Goal: Task Accomplishment & Management: Complete application form

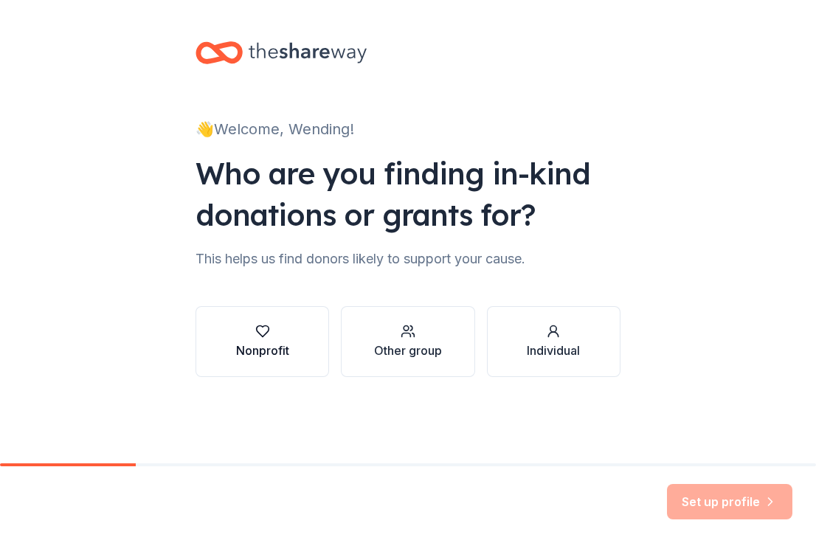
click at [308, 349] on button "Nonprofit" at bounding box center [262, 341] width 134 height 71
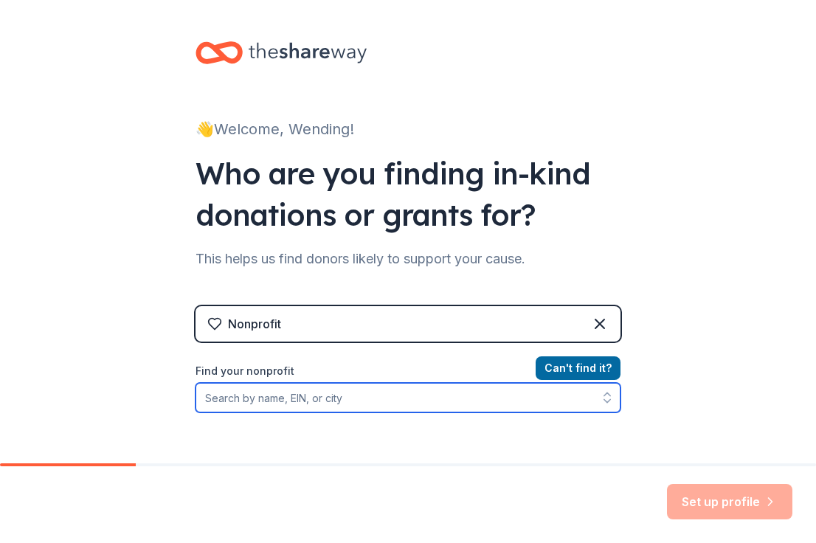
click at [298, 398] on input "Find your nonprofit" at bounding box center [407, 398] width 425 height 30
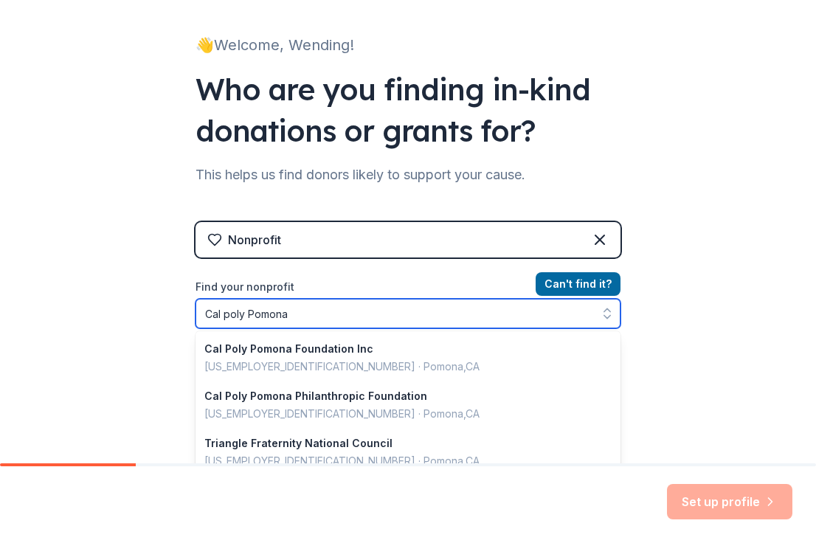
scroll to position [86, 0]
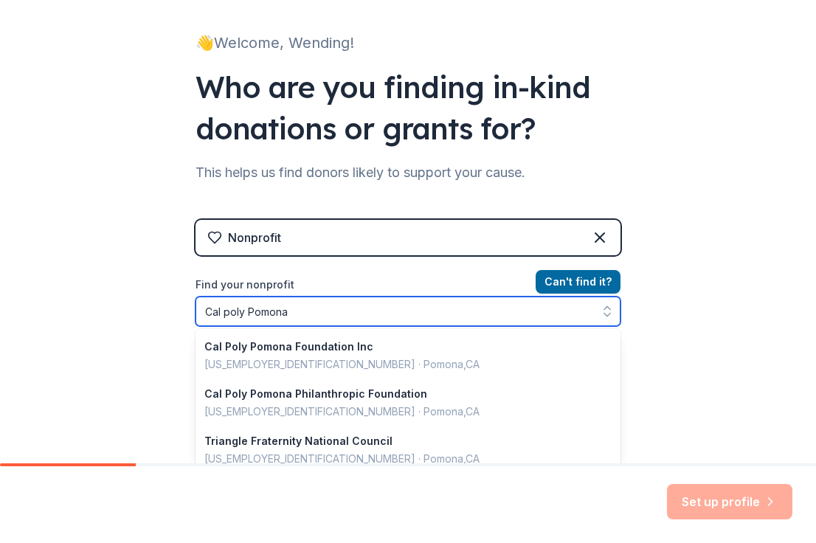
drag, startPoint x: 314, startPoint y: 310, endPoint x: 38, endPoint y: 310, distance: 275.9
click at [38, 310] on div "👋 Welcome, Wending! Who are you finding in-kind donations or grants for? This h…" at bounding box center [408, 229] width 816 height 631
paste input "83-2300241"
type input "83-2300241"
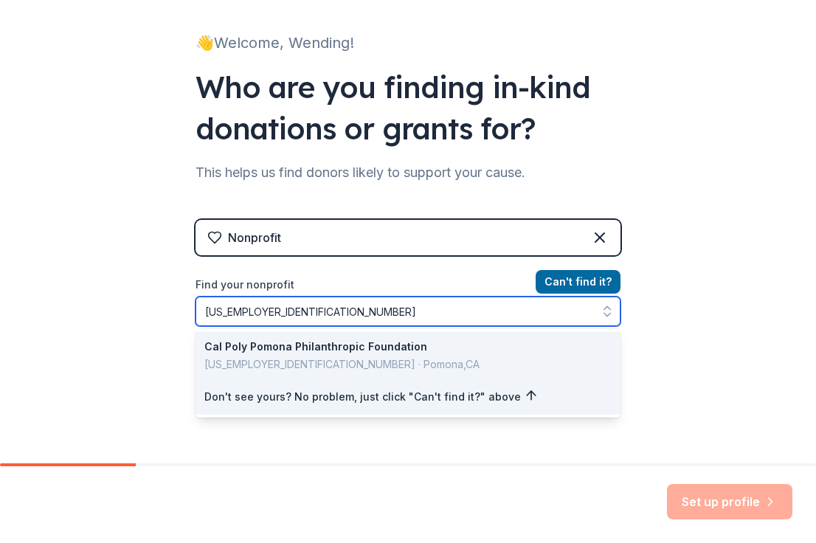
scroll to position [41, 0]
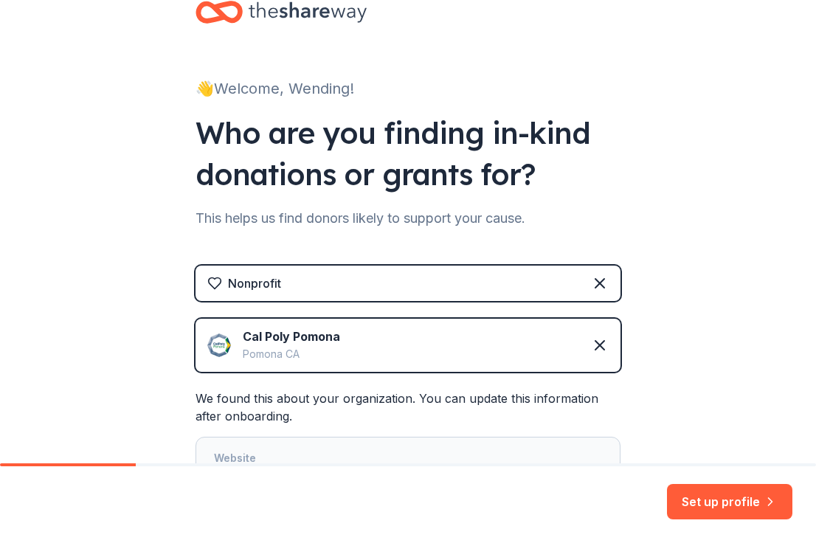
click at [316, 346] on div "Pomona CA" at bounding box center [291, 354] width 97 height 18
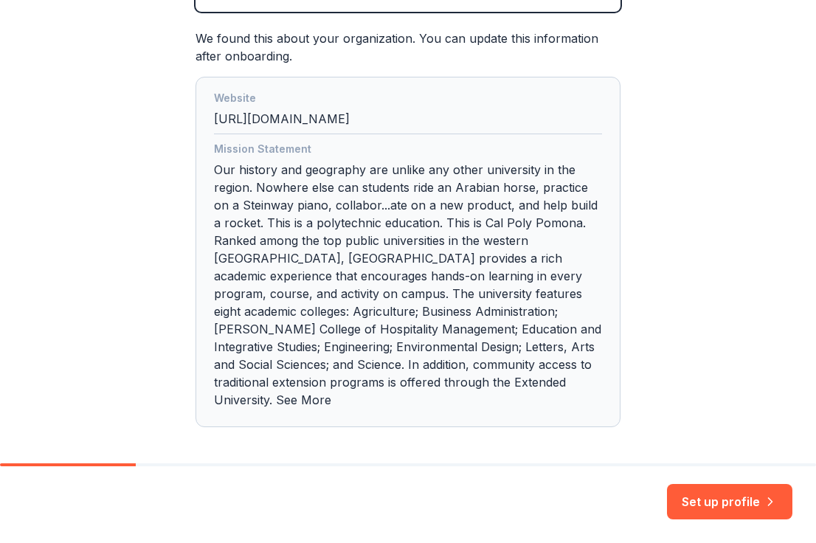
scroll to position [401, 0]
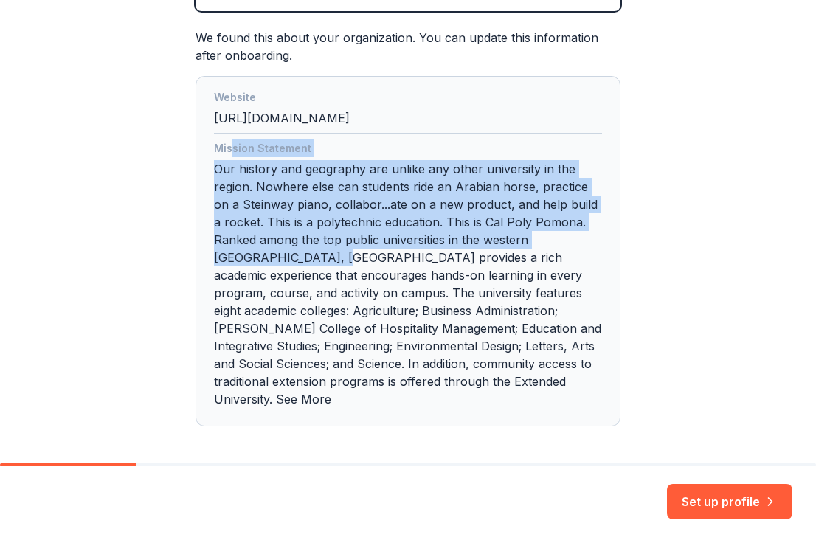
drag, startPoint x: 232, startPoint y: 145, endPoint x: 286, endPoint y: 252, distance: 120.1
click at [287, 252] on div "Mission Statement Our history and geography are unlike any other university in …" at bounding box center [408, 276] width 388 height 274
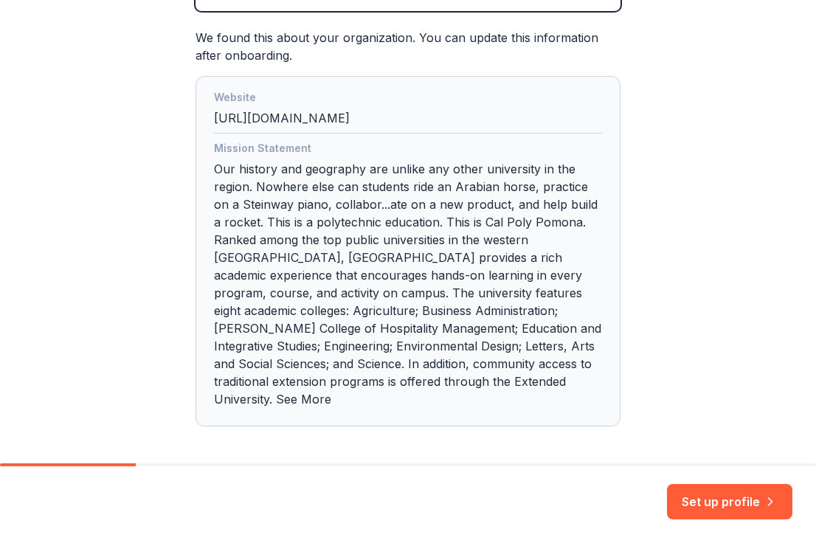
click at [276, 235] on div "Mission Statement Our history and geography are unlike any other university in …" at bounding box center [408, 276] width 388 height 274
drag, startPoint x: 235, startPoint y: 183, endPoint x: 265, endPoint y: 190, distance: 30.4
click at [261, 190] on div "Mission Statement Our history and geography are unlike any other university in …" at bounding box center [408, 276] width 388 height 274
click at [265, 190] on div "Mission Statement Our history and geography are unlike any other university in …" at bounding box center [408, 276] width 388 height 274
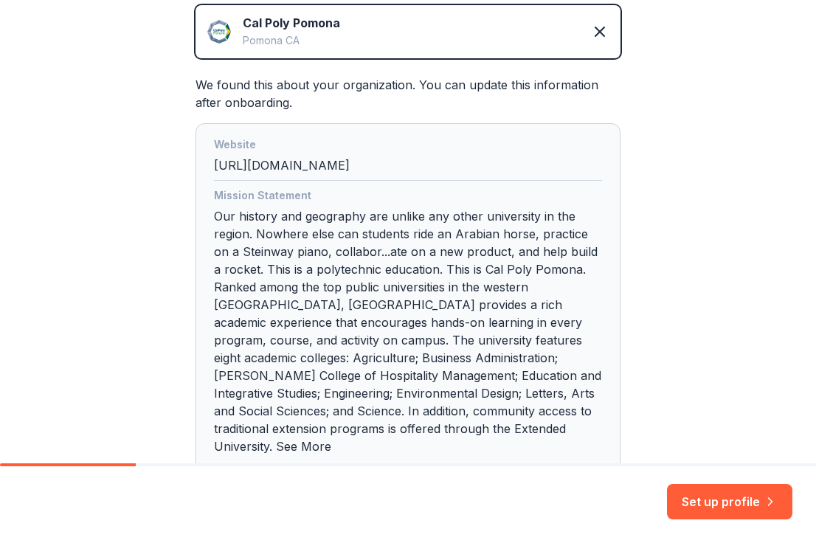
click at [307, 165] on div "Website http://www.cpp.edu" at bounding box center [408, 158] width 388 height 45
drag, startPoint x: 348, startPoint y: 165, endPoint x: 235, endPoint y: 165, distance: 112.9
click at [235, 165] on div "Website http://www.cpp.edu" at bounding box center [408, 158] width 388 height 45
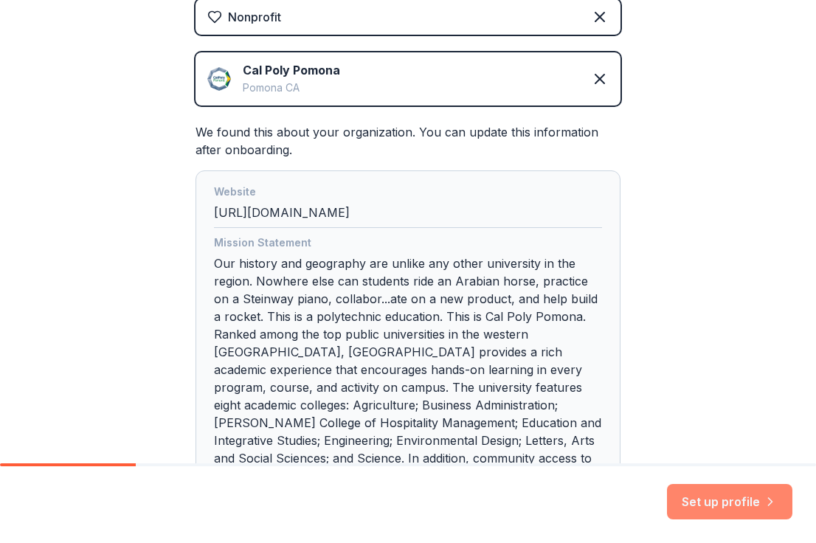
click at [718, 501] on button "Set up profile" at bounding box center [729, 501] width 125 height 35
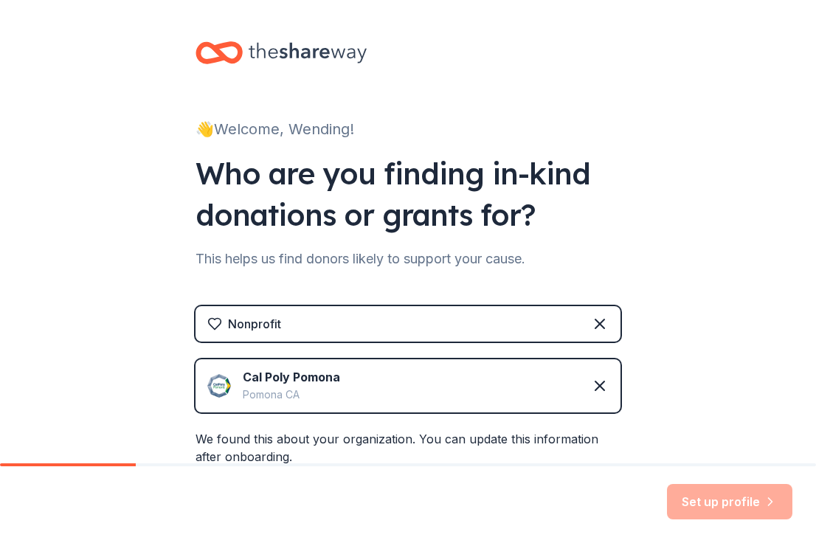
scroll to position [0, 0]
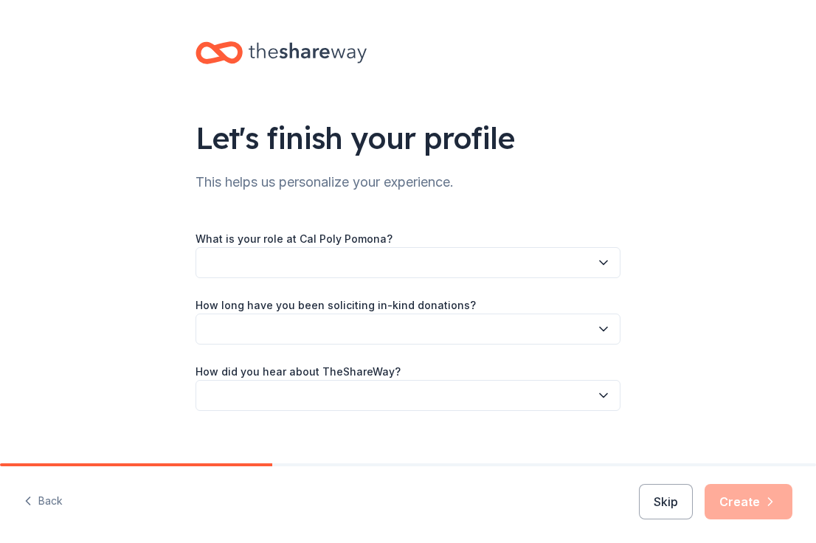
click at [362, 266] on button "button" at bounding box center [407, 262] width 425 height 31
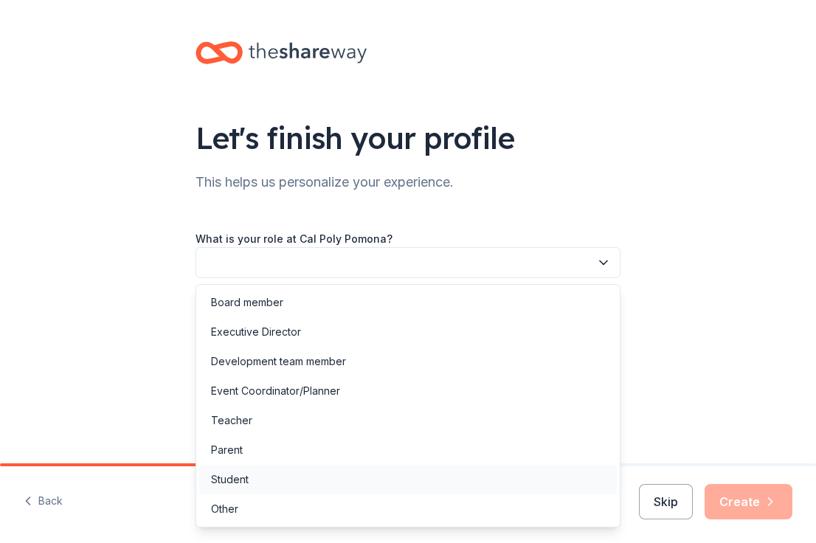
click at [301, 492] on div "Student" at bounding box center [408, 480] width 418 height 30
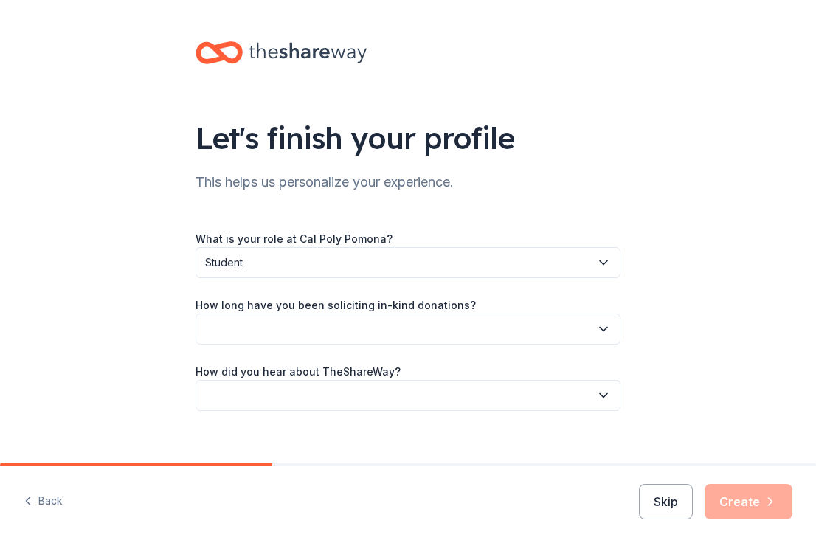
click at [293, 341] on button "button" at bounding box center [407, 329] width 425 height 31
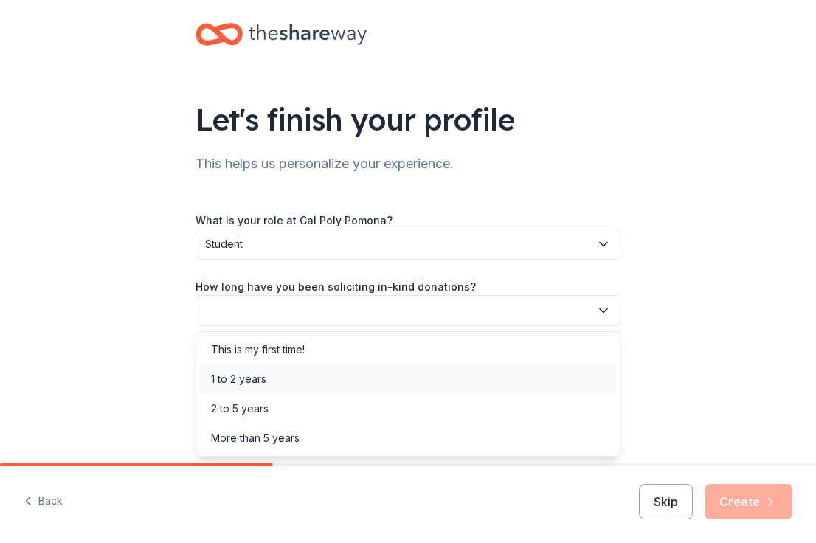
scroll to position [18, 0]
click at [291, 348] on div "This is my first time!" at bounding box center [258, 351] width 94 height 18
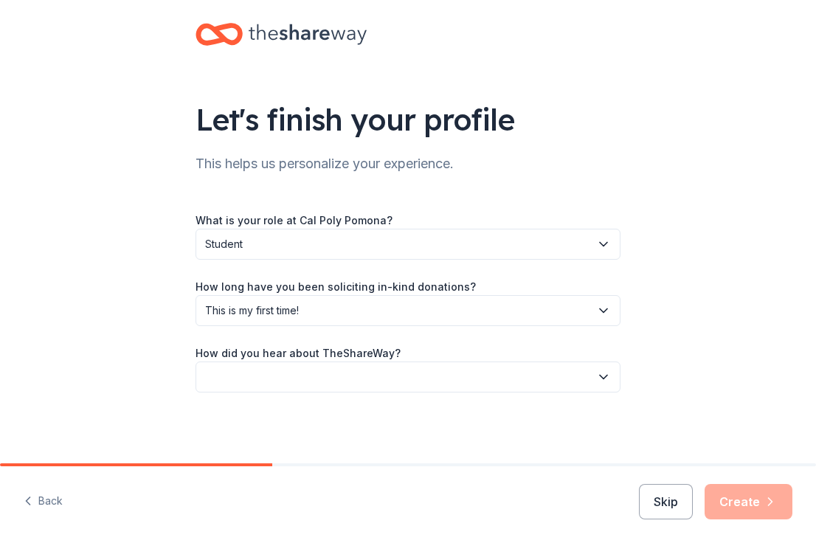
click at [290, 372] on button "button" at bounding box center [407, 376] width 425 height 31
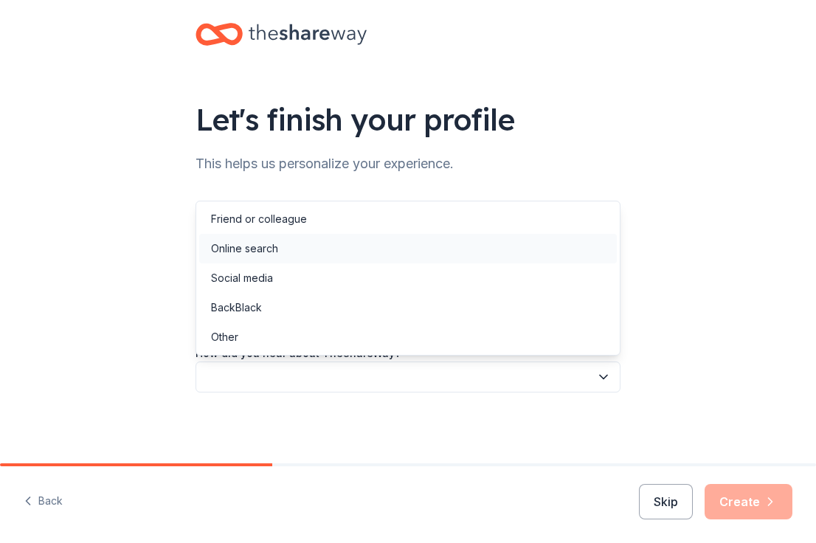
click at [269, 252] on div "Online search" at bounding box center [244, 249] width 67 height 18
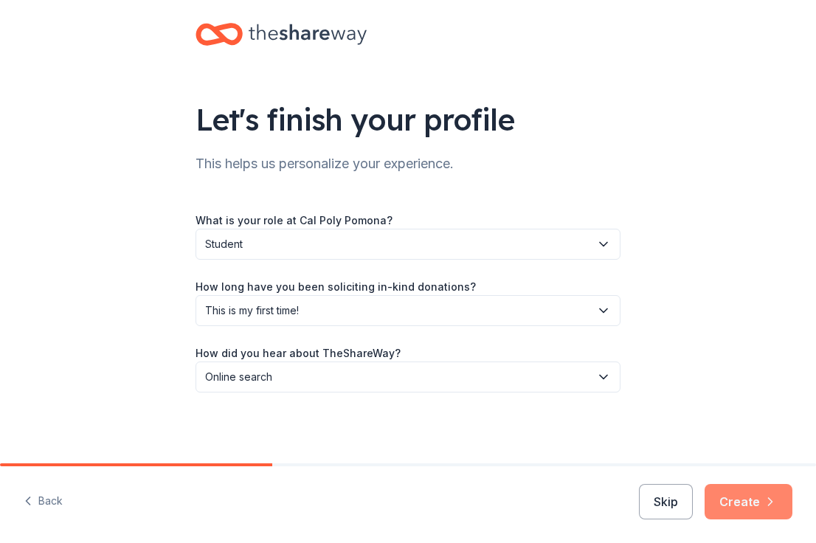
click at [730, 502] on button "Create" at bounding box center [749, 501] width 88 height 35
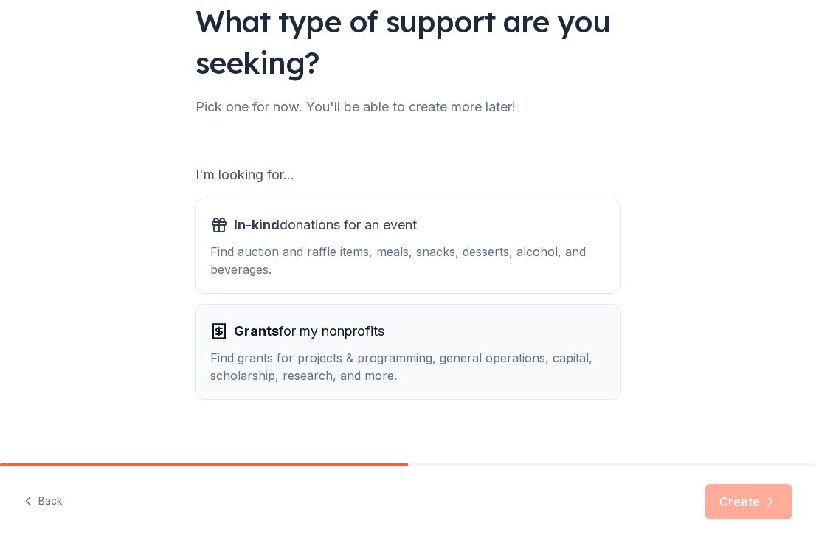
scroll to position [120, 0]
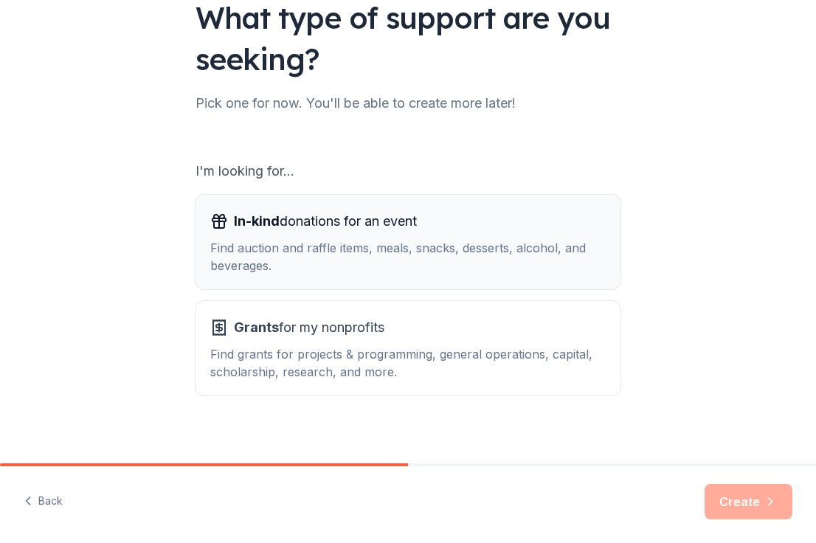
click at [409, 275] on button "In-kind donations for an event Find auction and raffle items, meals, snacks, de…" at bounding box center [407, 242] width 425 height 94
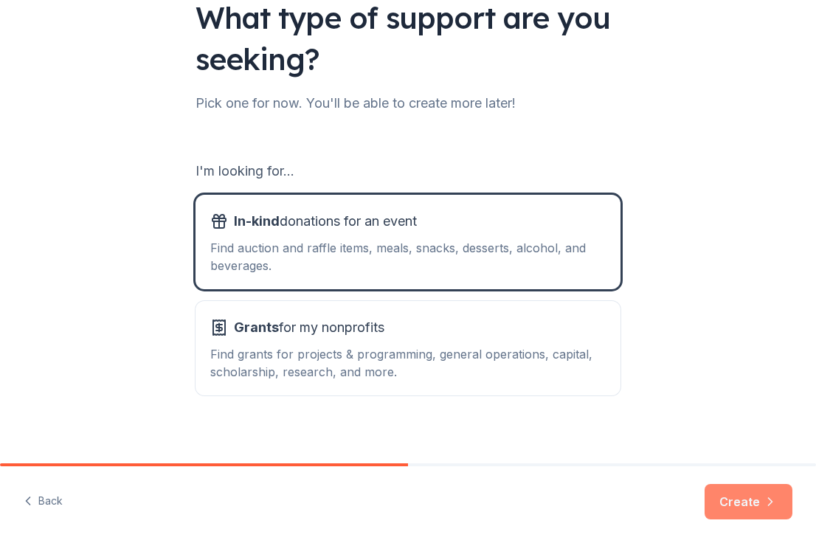
click at [746, 501] on button "Create" at bounding box center [749, 501] width 88 height 35
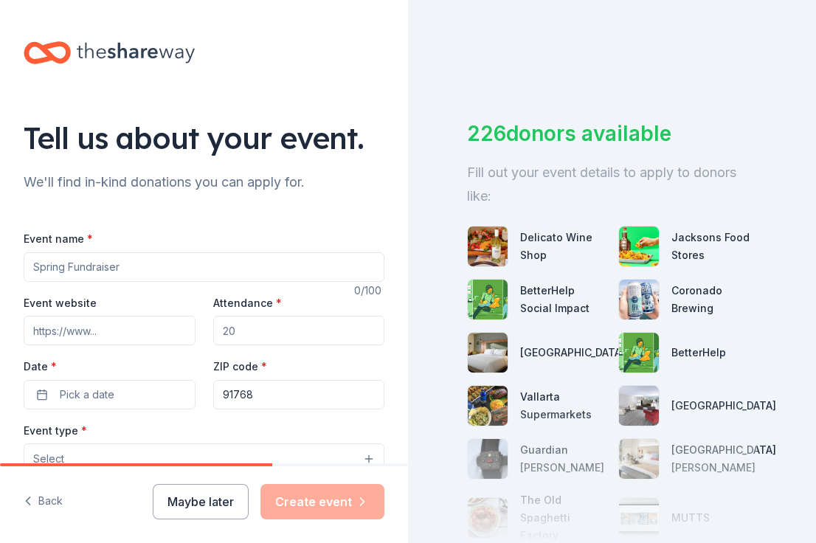
scroll to position [7, 0]
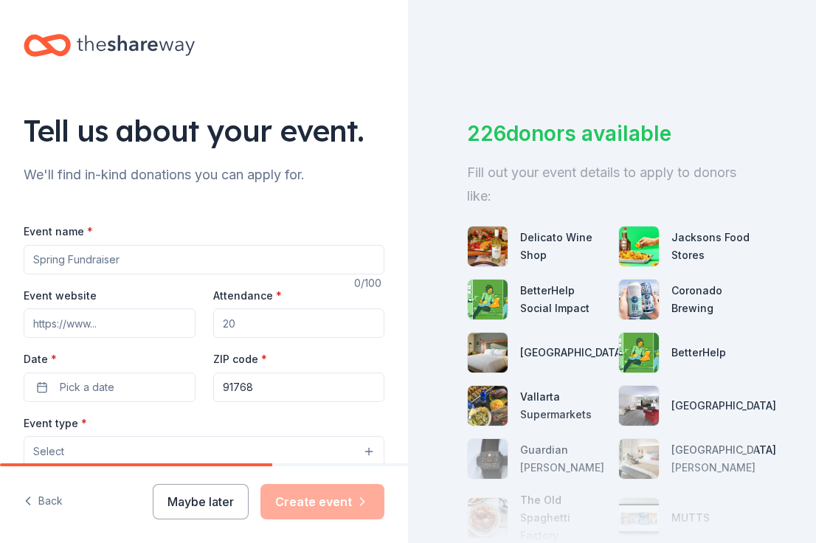
type input "@"
type input "2025 COM DAY"
click at [133, 345] on div "Event website Attendance * Date * Pick a date ZIP code * 91768" at bounding box center [204, 344] width 361 height 116
click at [133, 324] on input "Event website" at bounding box center [110, 323] width 172 height 30
paste input "https://crowdfund.cpp.edu/project/47579"
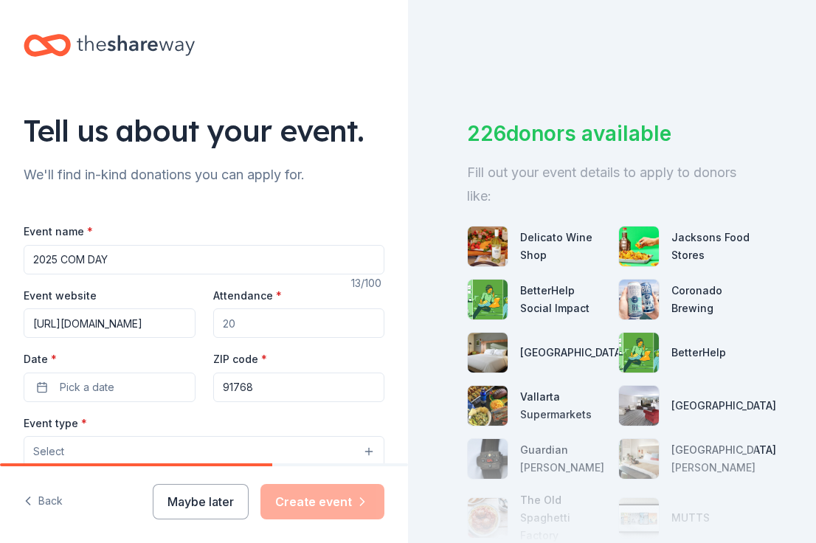
type input "https://crowdfund.cpp.edu/project/47579"
click at [277, 324] on input "Attendance *" at bounding box center [299, 323] width 172 height 30
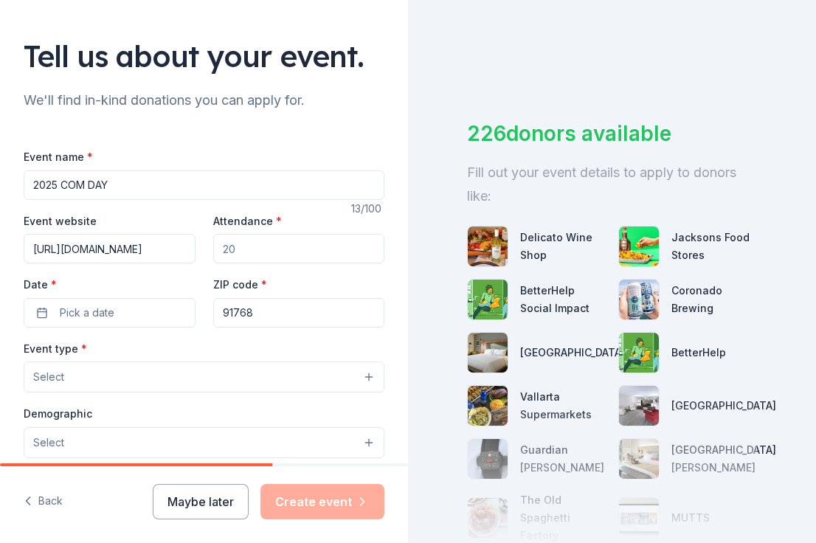
scroll to position [83, 0]
type input "100"
click at [84, 319] on span "Pick a date" at bounding box center [87, 312] width 55 height 18
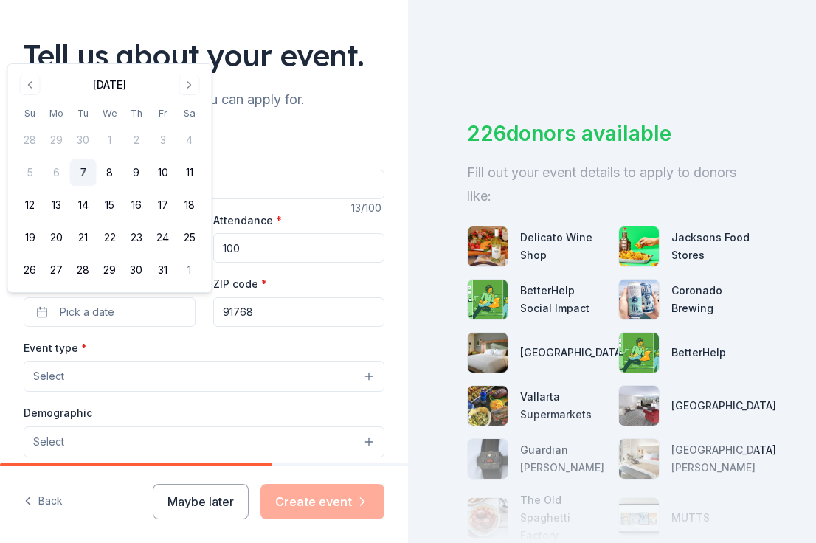
click at [162, 348] on div "Event type * Select" at bounding box center [204, 366] width 361 height 54
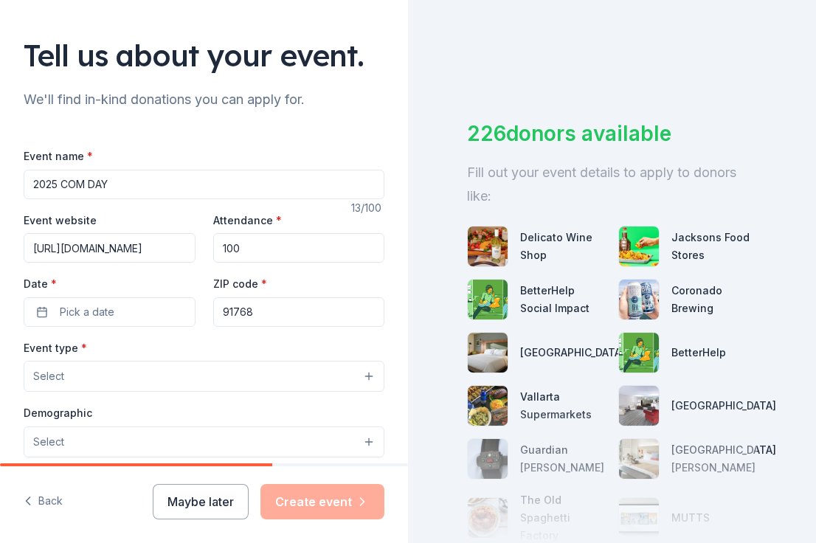
scroll to position [96, 0]
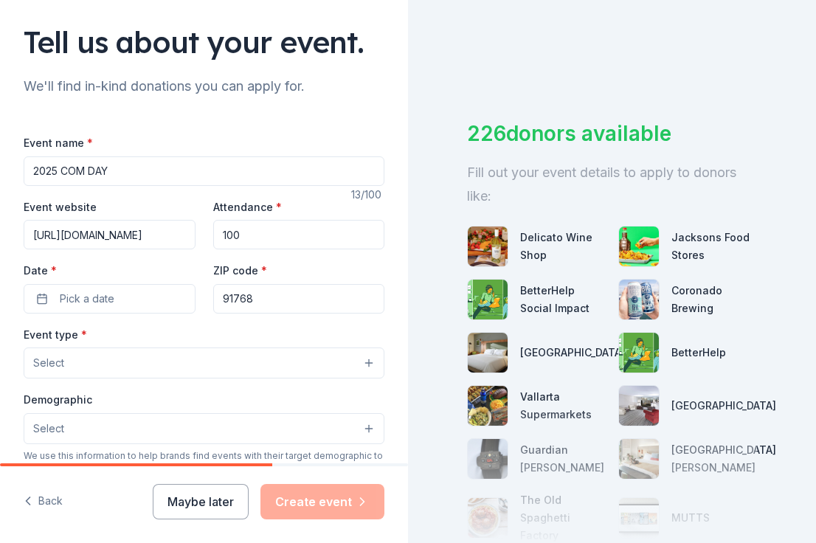
click at [159, 354] on button "Select" at bounding box center [204, 362] width 361 height 31
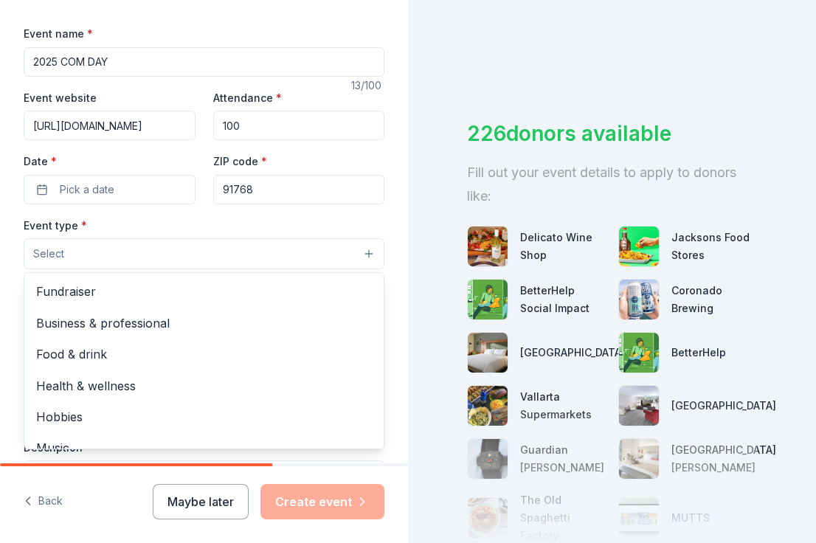
scroll to position [208, 0]
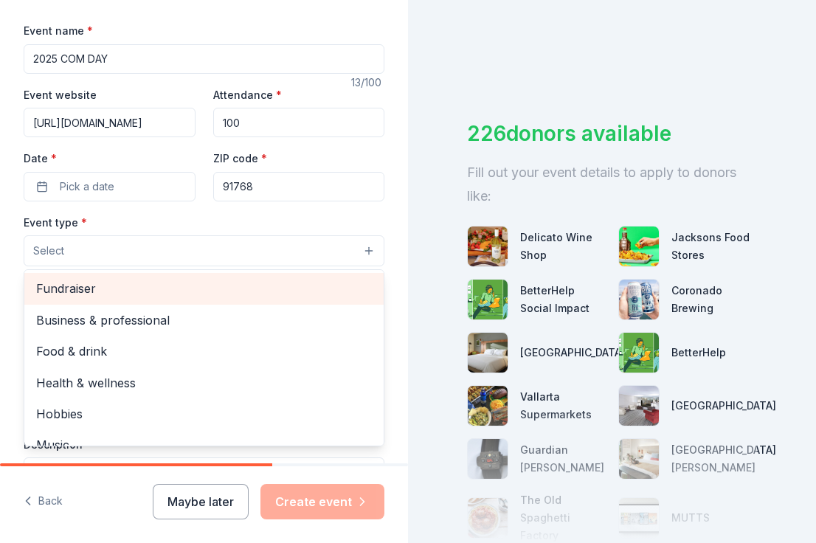
click at [132, 292] on span "Fundraiser" at bounding box center [204, 288] width 336 height 19
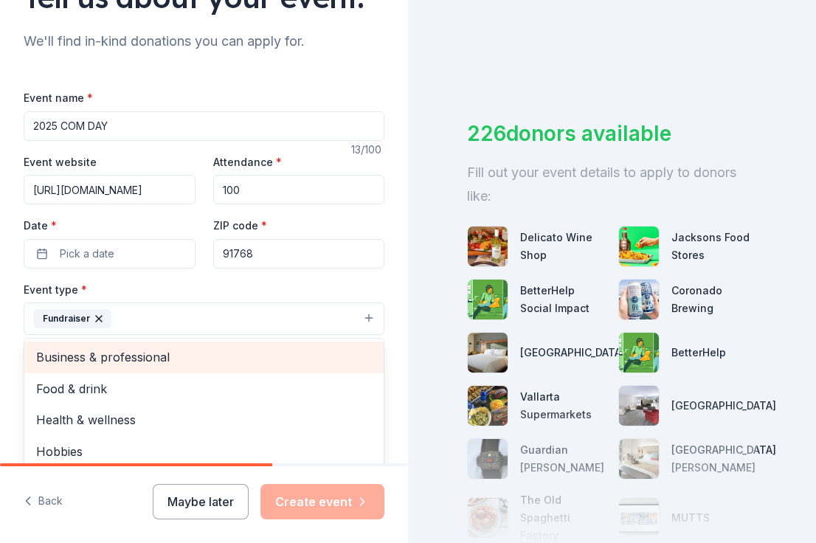
scroll to position [97, 0]
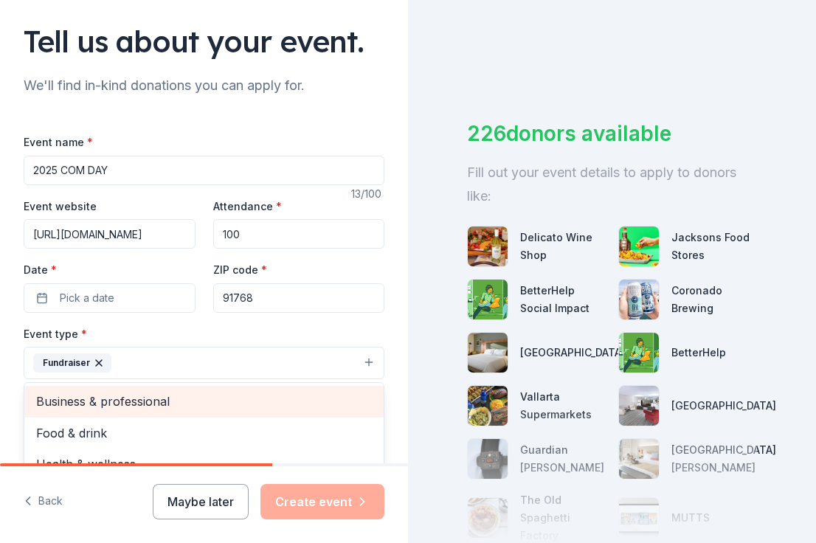
click at [123, 168] on div "Event name * 2025 COM DAY 13 /100 Event website https://crowdfund.cpp.edu/proje…" at bounding box center [204, 474] width 361 height 683
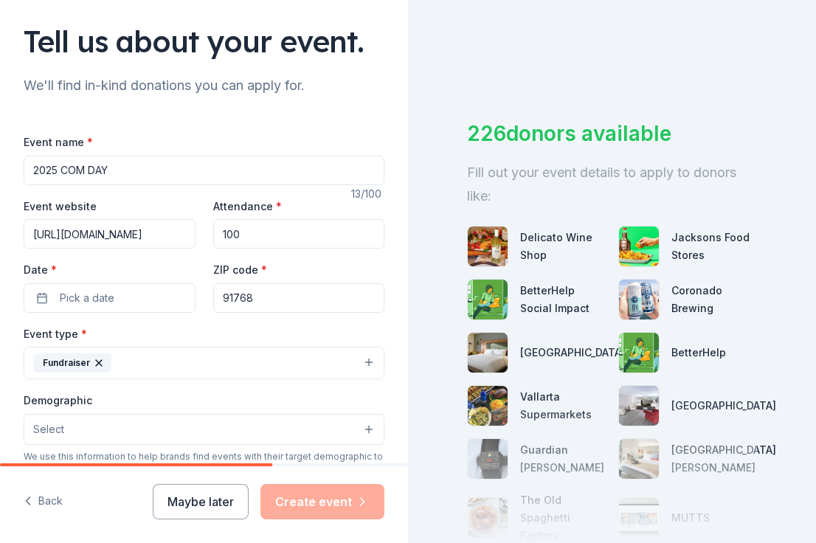
drag, startPoint x: 123, startPoint y: 168, endPoint x: 32, endPoint y: 172, distance: 90.8
click at [32, 172] on input "2025 COM DAY" at bounding box center [204, 171] width 361 height 30
click at [135, 162] on input "2025 COM DAY" at bounding box center [204, 171] width 361 height 30
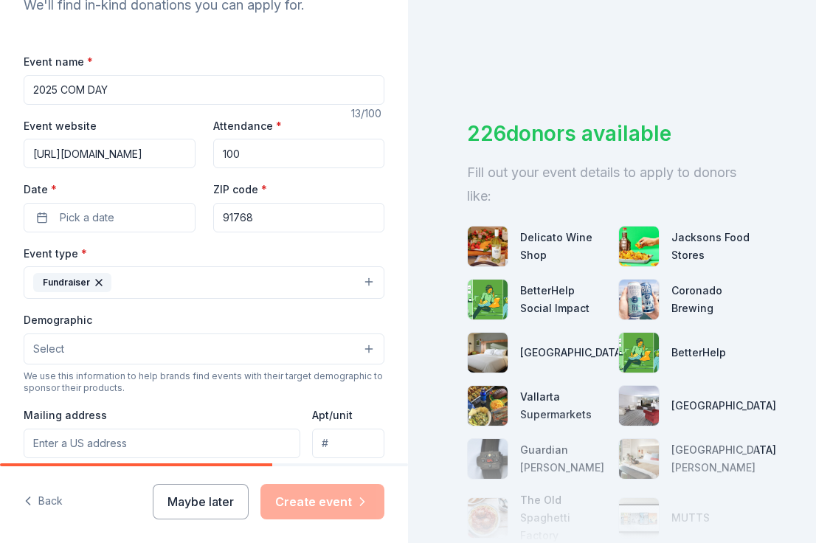
click at [134, 356] on button "Select" at bounding box center [204, 348] width 361 height 31
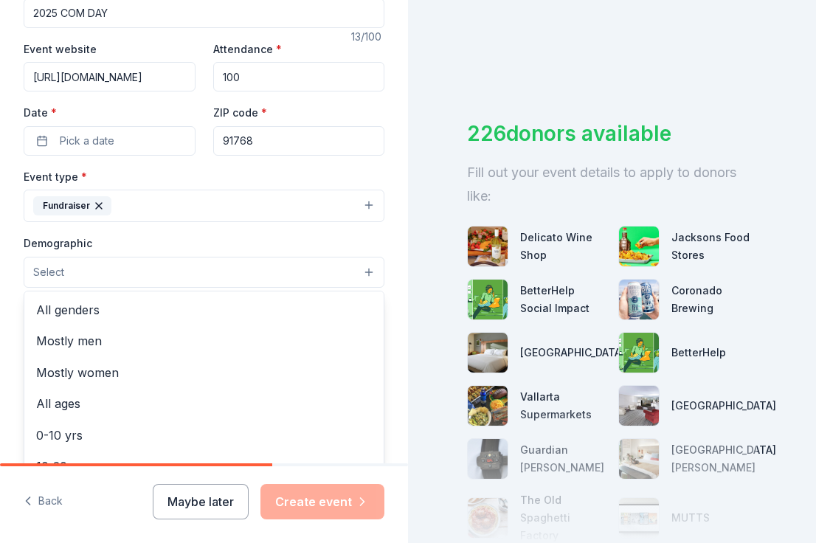
scroll to position [271, 0]
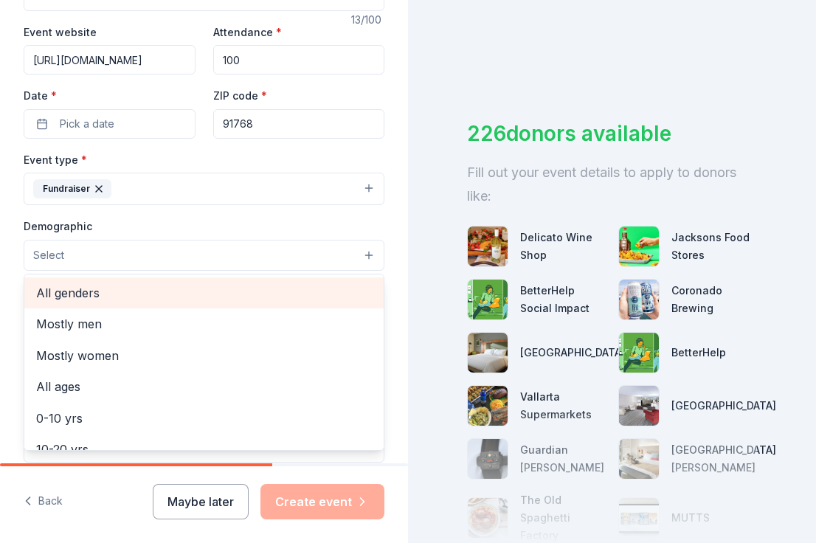
click at [111, 295] on span "All genders" at bounding box center [204, 292] width 336 height 19
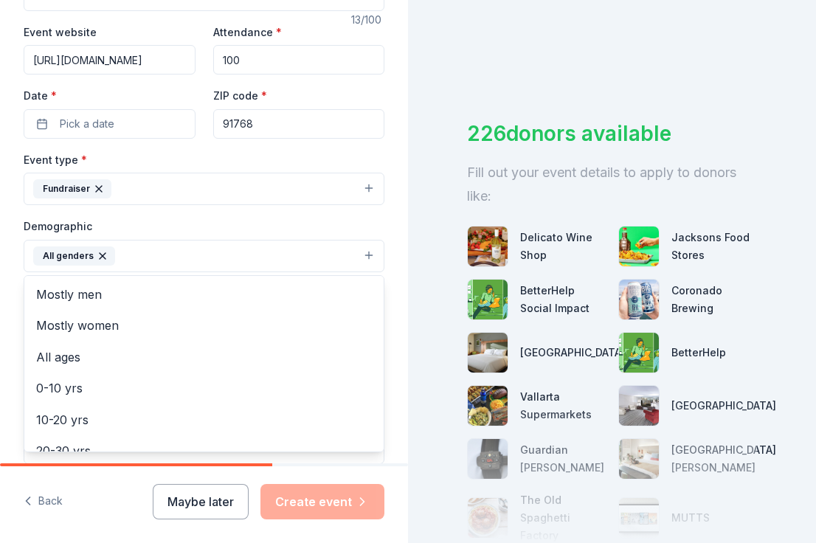
click at [170, 232] on div "Demographic All genders Mostly men Mostly women All ages 0-10 yrs 10-20 yrs 20-…" at bounding box center [204, 244] width 361 height 55
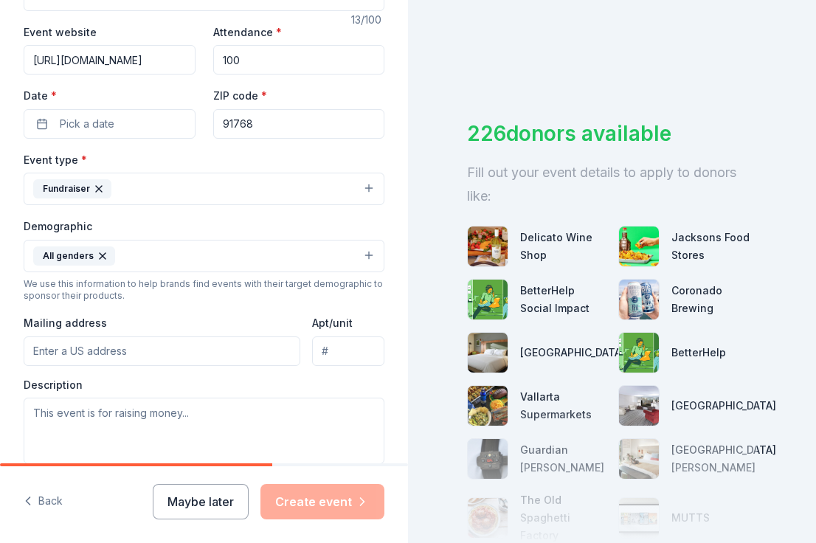
click at [141, 263] on button "All genders" at bounding box center [204, 256] width 361 height 32
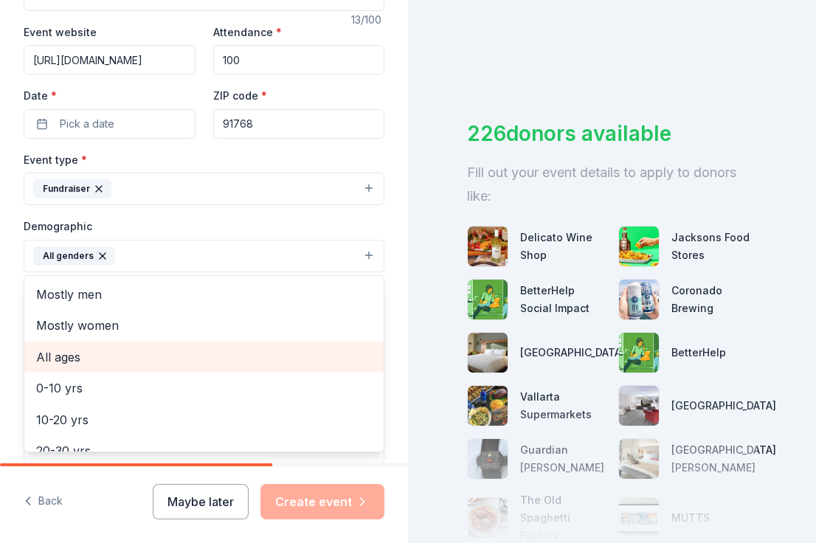
click at [103, 362] on span "All ages" at bounding box center [204, 356] width 336 height 19
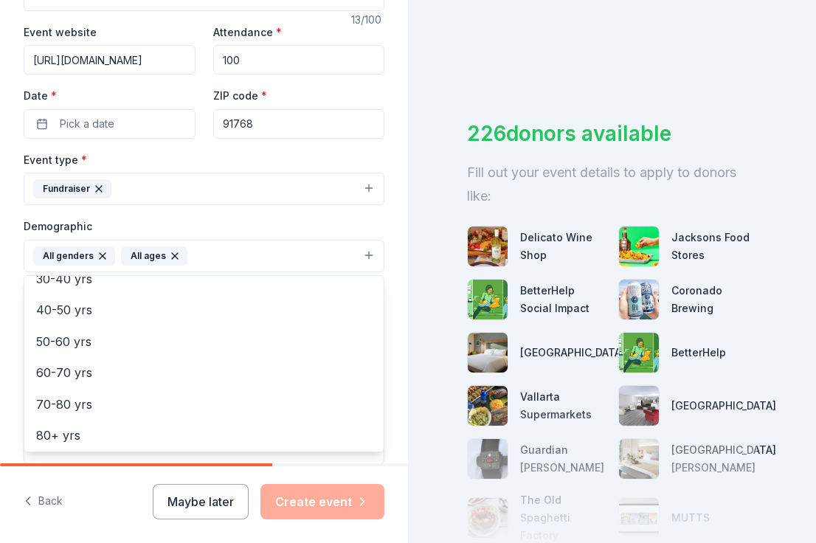
scroll to position [171, 0]
click at [397, 412] on div "Tell us about your event. We'll find in-kind donations you can apply for. Event…" at bounding box center [204, 221] width 408 height 985
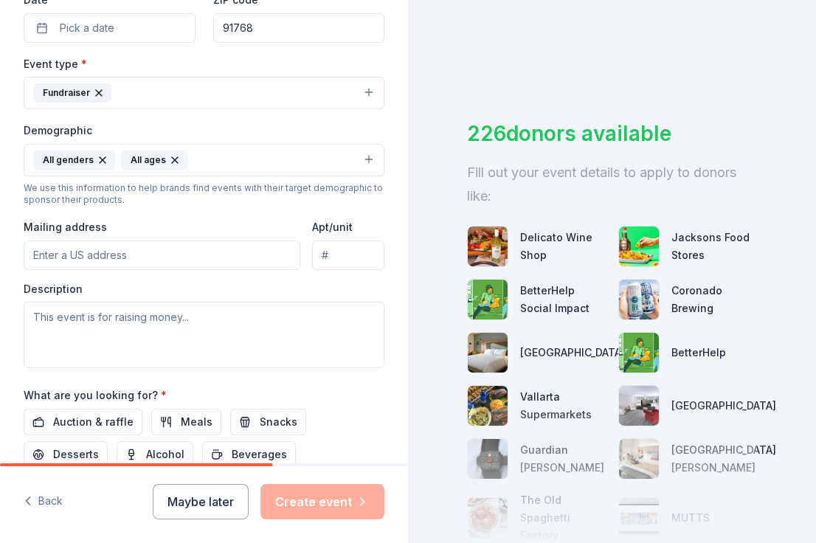
scroll to position [368, 0]
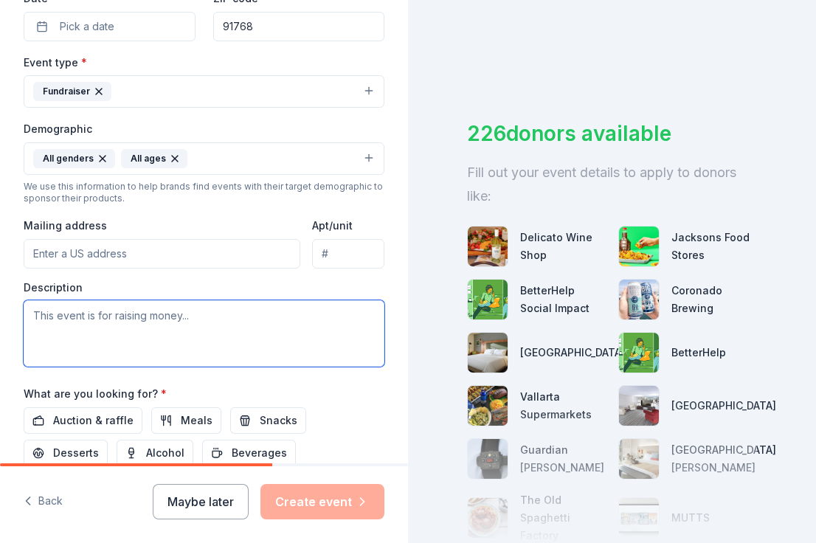
click at [177, 344] on textarea at bounding box center [204, 333] width 361 height 66
paste textarea "Bake Sale"
type textarea "Bake Sale"
drag, startPoint x: 198, startPoint y: 328, endPoint x: -10, endPoint y: 323, distance: 207.3
click at [0, 323] on html "Tell us about your event. We'll find in-kind donations you can apply for. Event…" at bounding box center [408, 271] width 816 height 543
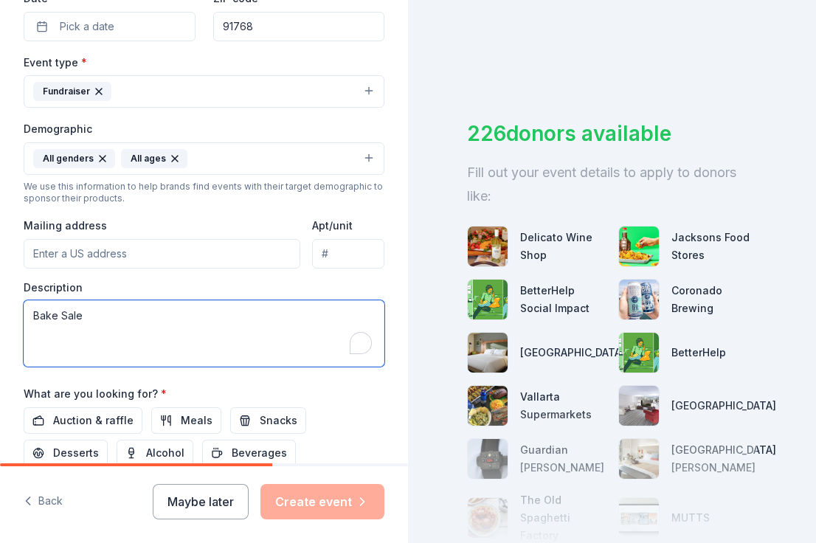
drag, startPoint x: 91, startPoint y: 314, endPoint x: 18, endPoint y: 314, distance: 73.0
click at [18, 314] on div "Tell us about your event. We'll find in-kind donations you can apply for. Event…" at bounding box center [204, 124] width 408 height 985
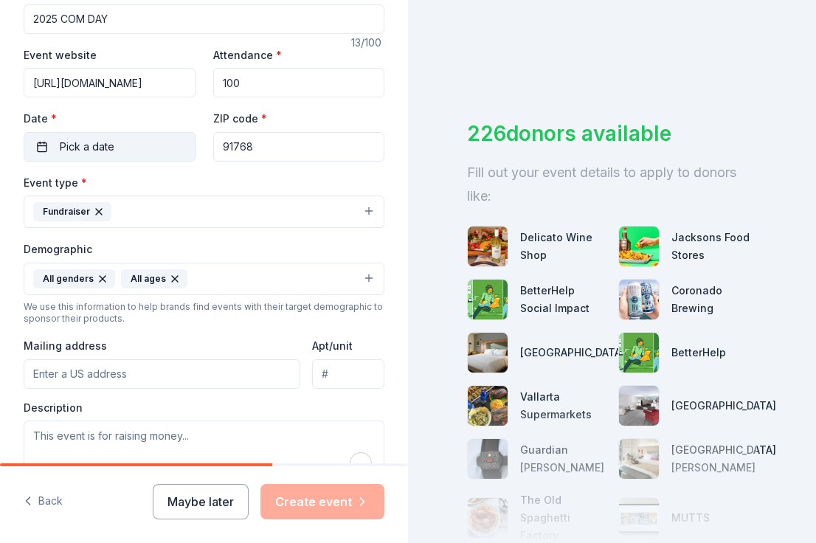
click at [170, 147] on button "Pick a date" at bounding box center [110, 147] width 172 height 30
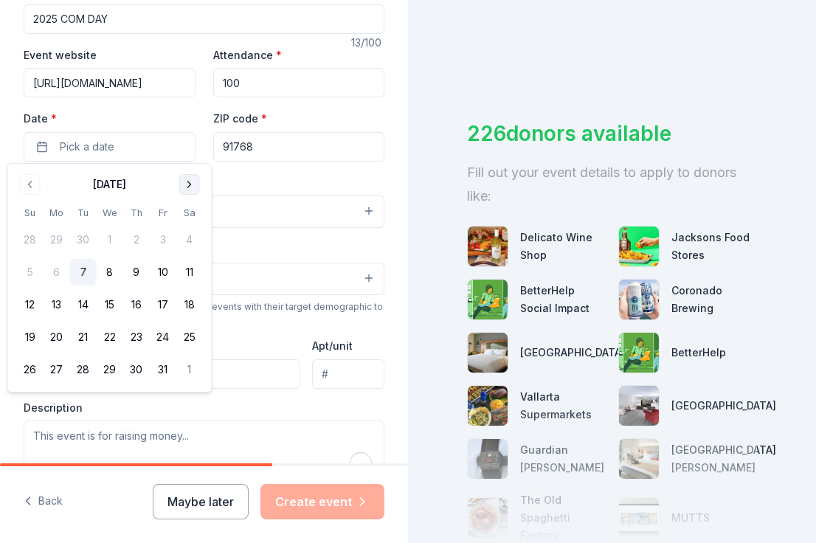
click at [190, 187] on button "Go to next month" at bounding box center [189, 184] width 21 height 21
click at [83, 368] on button "25" at bounding box center [83, 369] width 27 height 27
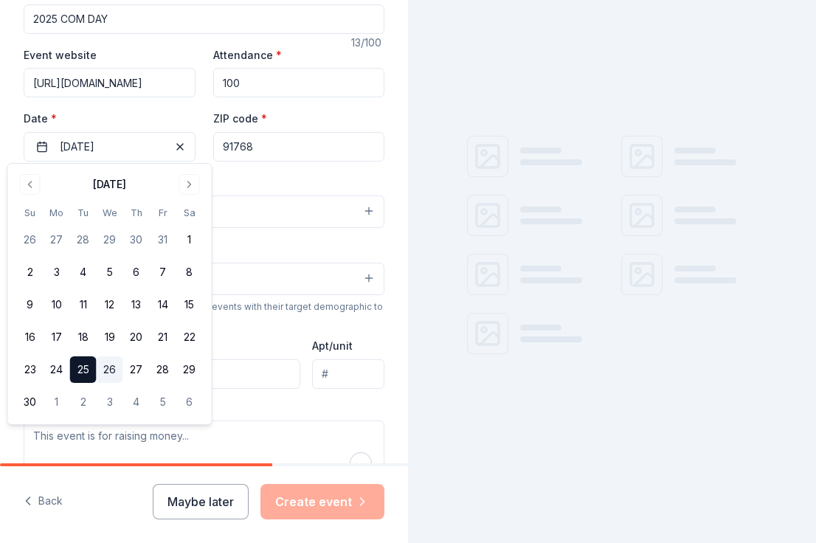
click at [107, 368] on button "26" at bounding box center [110, 369] width 27 height 27
click at [87, 373] on button "25" at bounding box center [83, 369] width 27 height 27
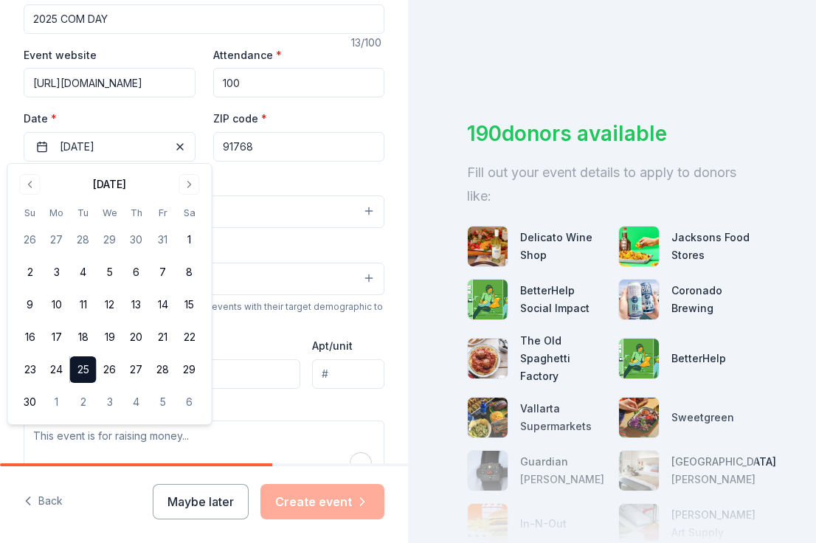
click at [250, 317] on div "We use this information to help brands find events with their target demographi…" at bounding box center [204, 313] width 361 height 24
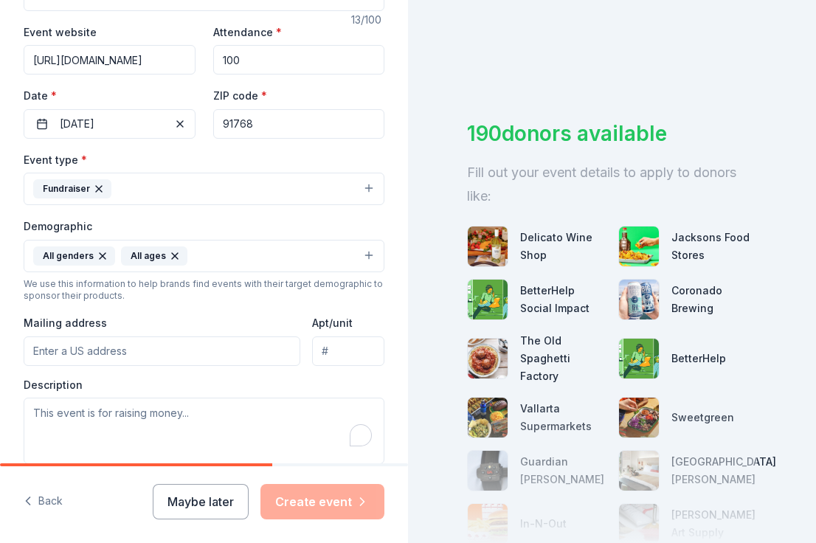
scroll to position [277, 0]
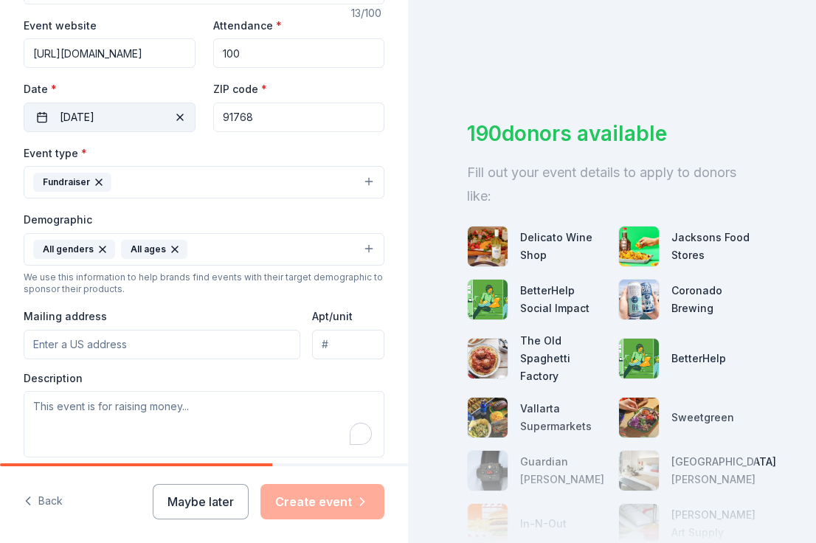
click at [105, 111] on button "11/25/2025" at bounding box center [110, 118] width 172 height 30
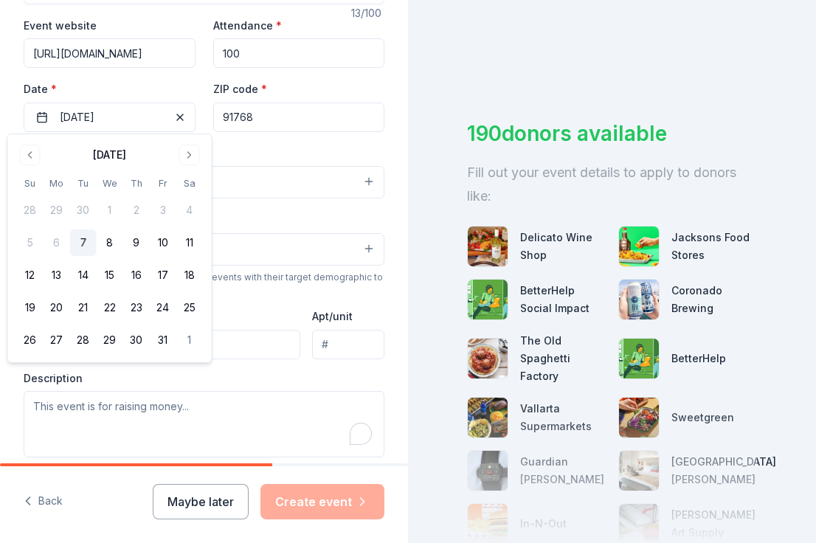
click at [292, 204] on div "Event type * Fundraiser Demographic All genders All ages We use this informatio…" at bounding box center [204, 301] width 361 height 314
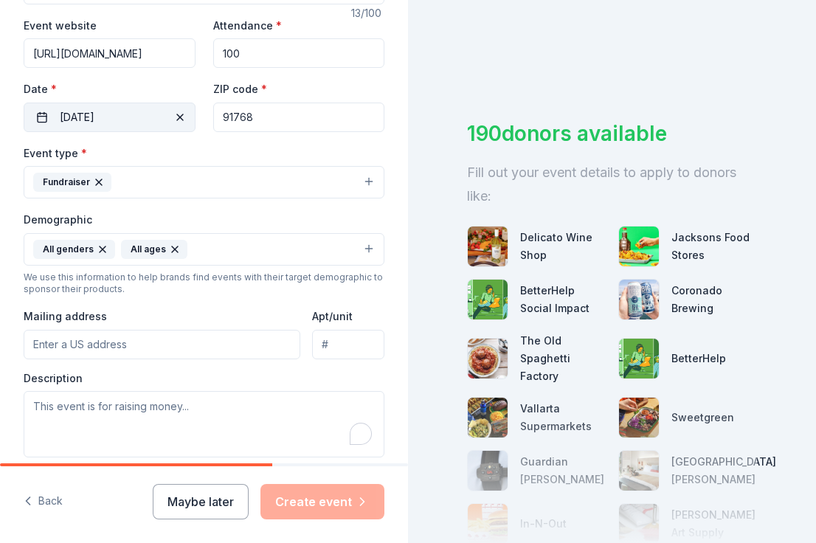
click at [81, 111] on button "11/25/2025" at bounding box center [110, 118] width 172 height 30
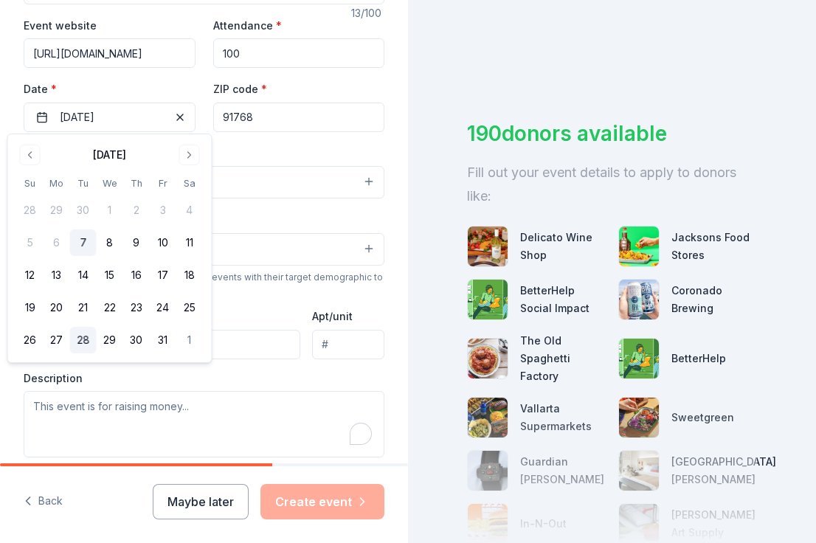
click at [77, 338] on button "28" at bounding box center [83, 340] width 27 height 27
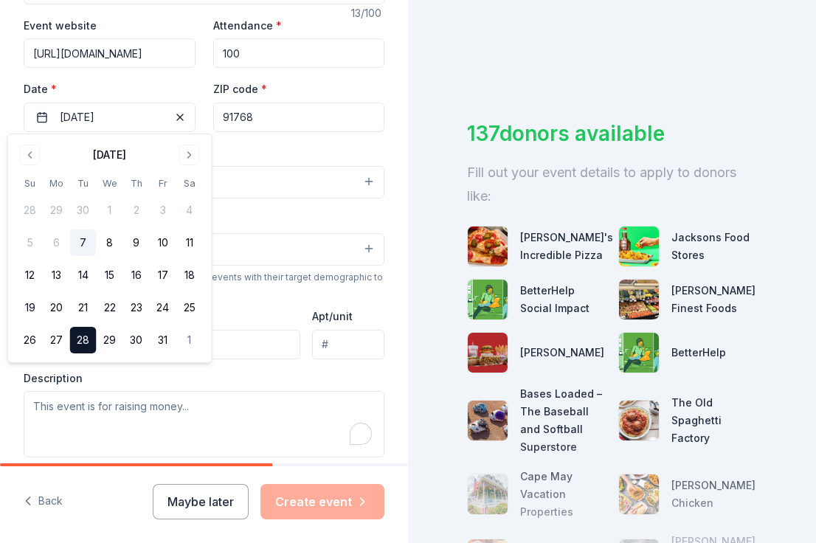
click at [285, 301] on div "Event type * Fundraiser Demographic All genders All ages We use this informatio…" at bounding box center [204, 301] width 361 height 314
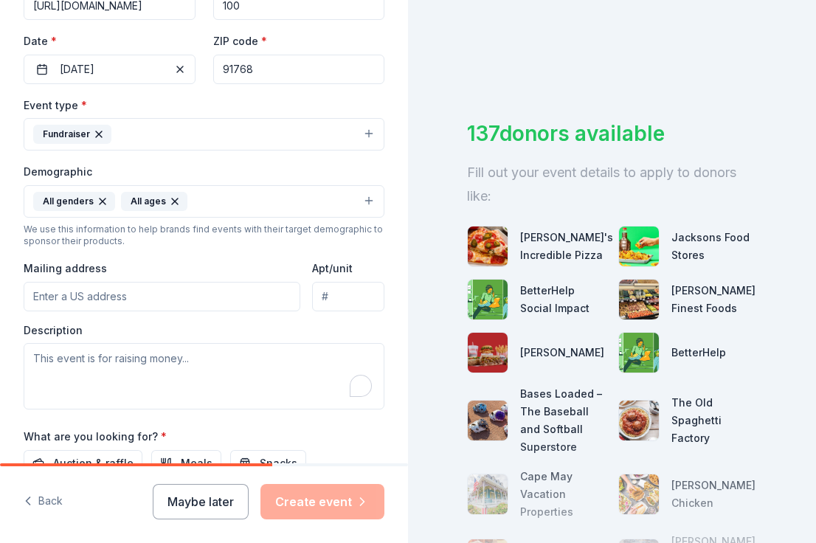
scroll to position [0, 0]
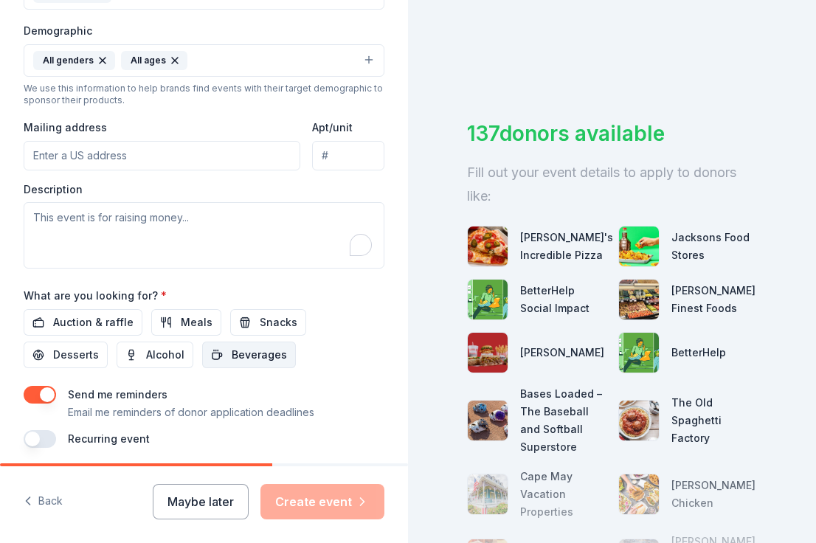
click at [255, 351] on span "Beverages" at bounding box center [259, 355] width 55 height 18
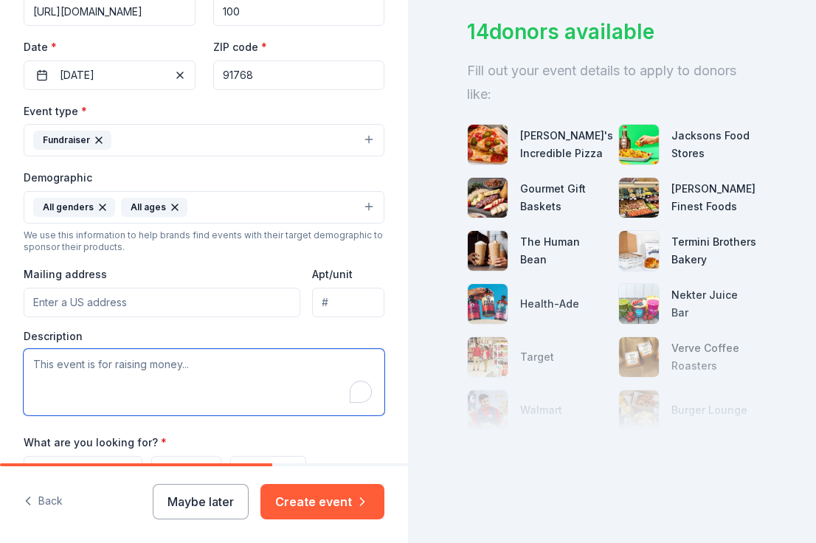
click at [211, 376] on textarea "To enrich screen reader interactions, please activate Accessibility in Grammarl…" at bounding box center [204, 382] width 361 height 66
paste textarea "Dear Company Team, My name is Name, and I am part of the Fundraising Committee …"
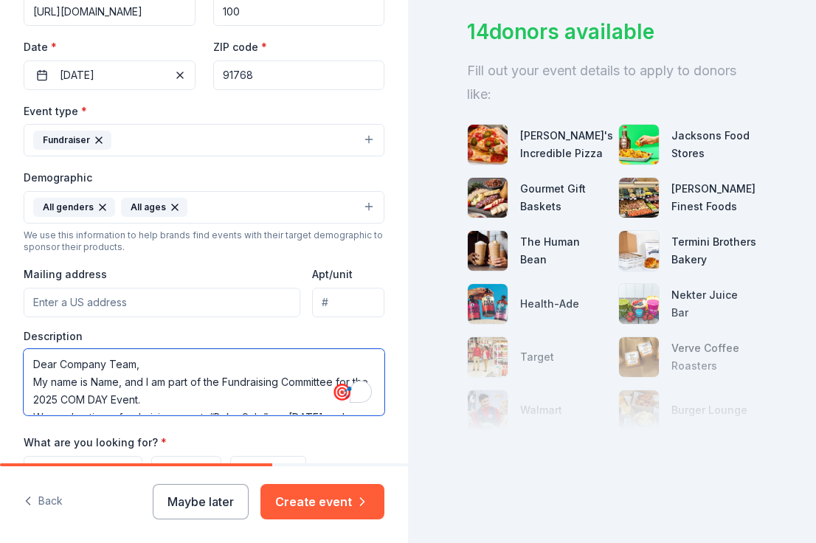
click at [160, 363] on textarea "Dear Company Team, My name is Name, and I am part of the Fundraising Committee …" at bounding box center [204, 382] width 361 height 66
click at [116, 384] on textarea "Dear Company Team, My name is Name, and I am part of the Fundraising Committee …" at bounding box center [204, 382] width 361 height 66
drag, startPoint x: 120, startPoint y: 382, endPoint x: 91, endPoint y: 383, distance: 29.5
click at [91, 383] on textarea "Dear Company Team, My name is Name, and I am part of the Fundraising Committee …" at bounding box center [204, 382] width 361 height 66
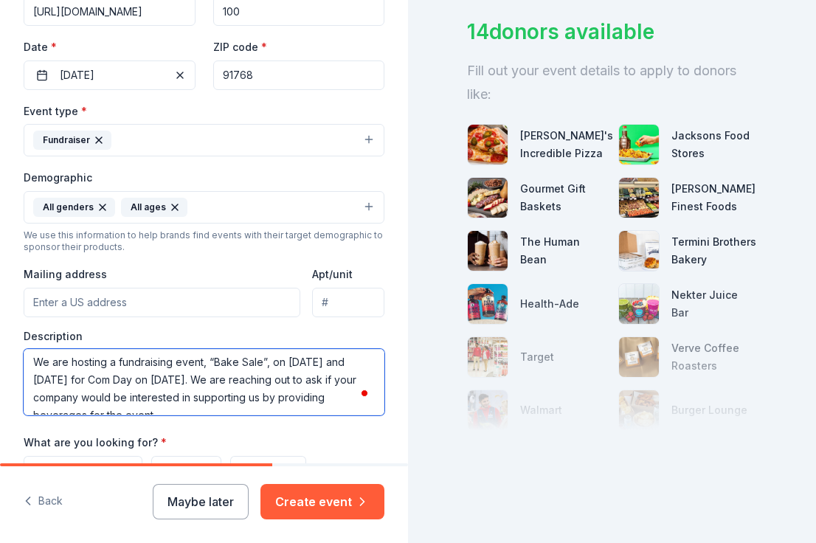
drag, startPoint x: 37, startPoint y: 369, endPoint x: 130, endPoint y: 375, distance: 93.2
click at [130, 375] on textarea "Dear Company Team, My name is Wending Jiang , and I am part of the Fundraising …" at bounding box center [204, 382] width 361 height 66
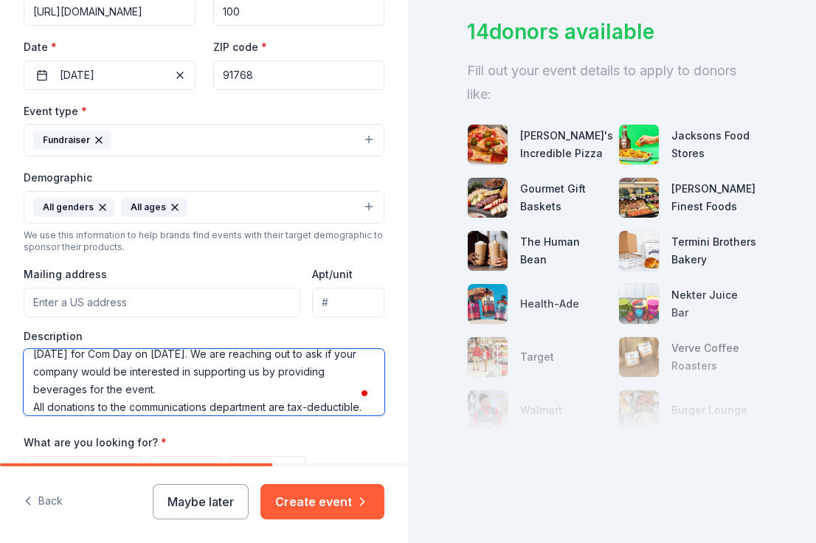
click at [152, 381] on textarea "Dear Company Team, My name is Wending Jiang , and I am part of the Fundraising …" at bounding box center [204, 382] width 361 height 66
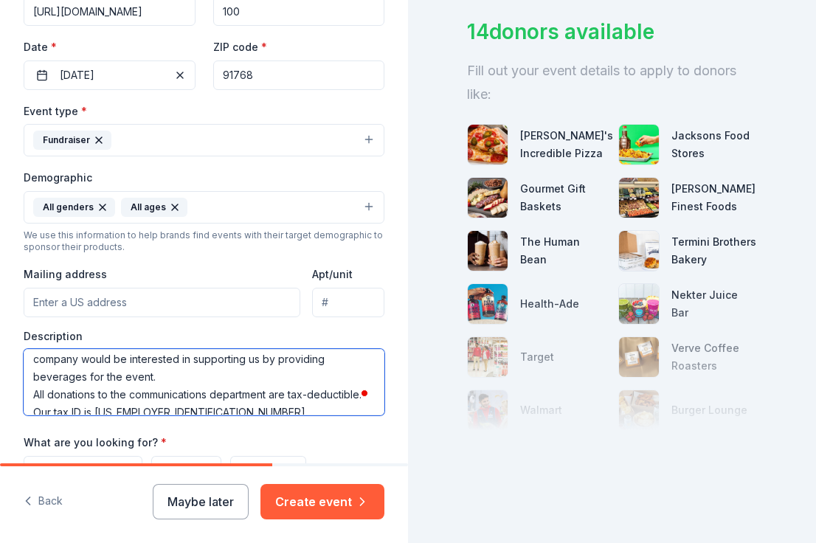
click at [157, 371] on textarea "Dear Company Team, My name is Wending Jiang , and I am part of the Fundraising …" at bounding box center [204, 382] width 361 height 66
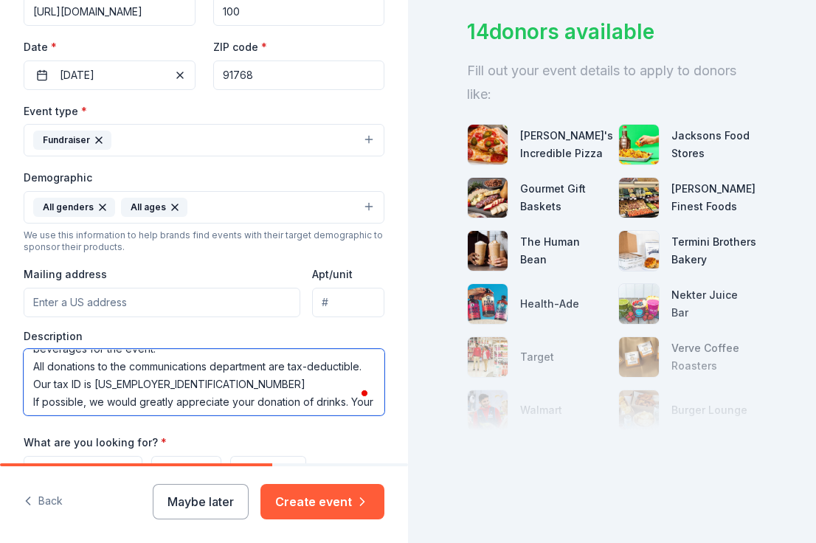
click at [157, 371] on textarea "Dear Company Team, My name is Wending Jiang , and I am part of the Fundraising …" at bounding box center [204, 382] width 361 height 66
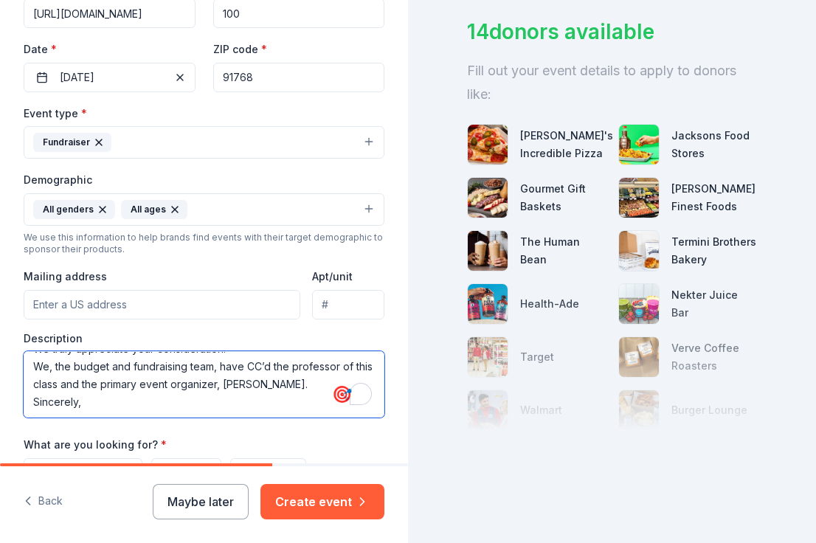
click at [182, 400] on textarea "Dear Company Team, My name is Wending Jiang , and I am part of the Fundraising …" at bounding box center [204, 384] width 361 height 66
type textarea "Dear Company Team, My name is Wending Jiang , and I am part of the Fundraising …"
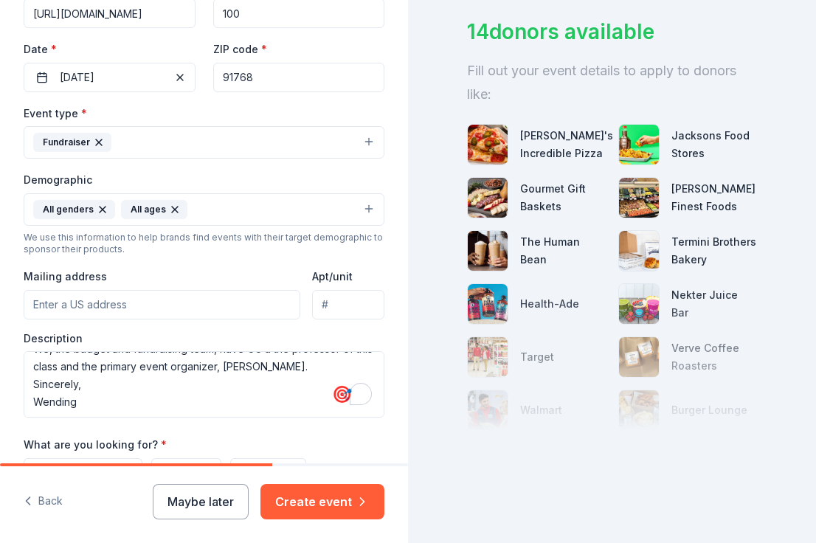
click at [271, 263] on div "Event type * Fundraiser Demographic All genders All ages We use this informatio…" at bounding box center [204, 261] width 361 height 314
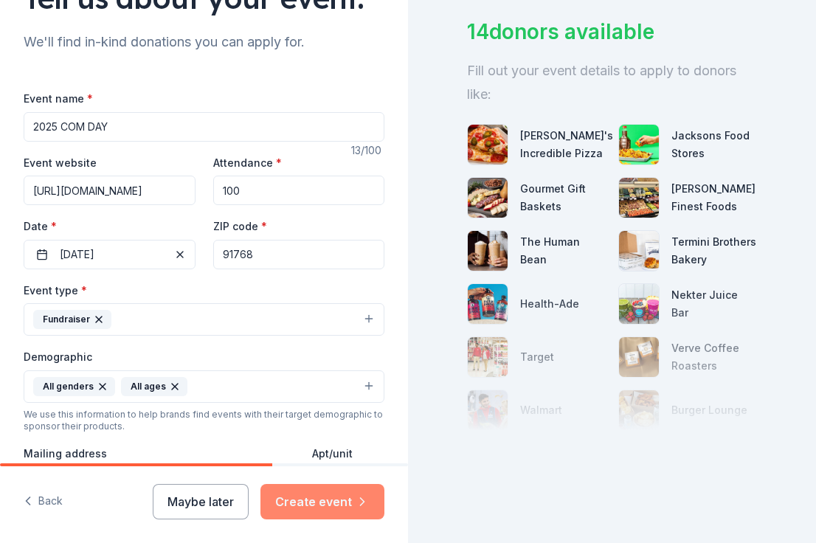
click at [306, 504] on button "Create event" at bounding box center [322, 501] width 124 height 35
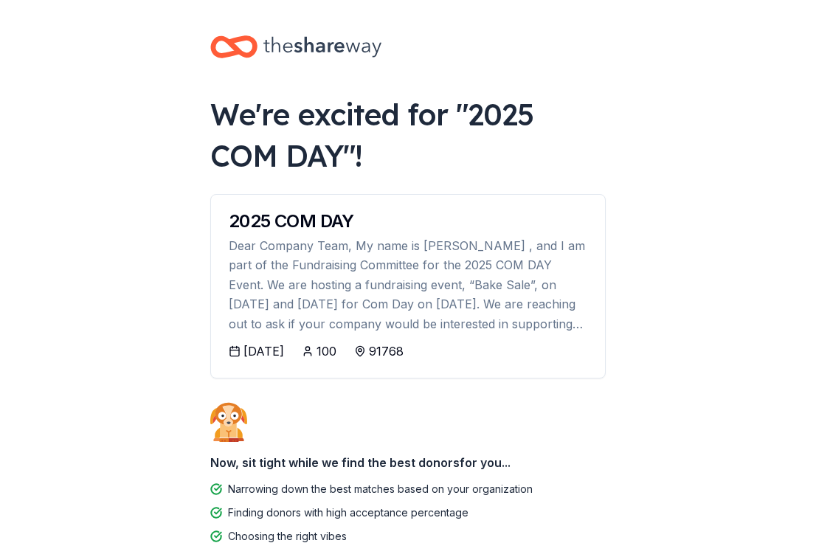
click at [374, 309] on div "Dear Company Team, My name is Wending Jiang , and I am part of the Fundraising …" at bounding box center [408, 284] width 359 height 97
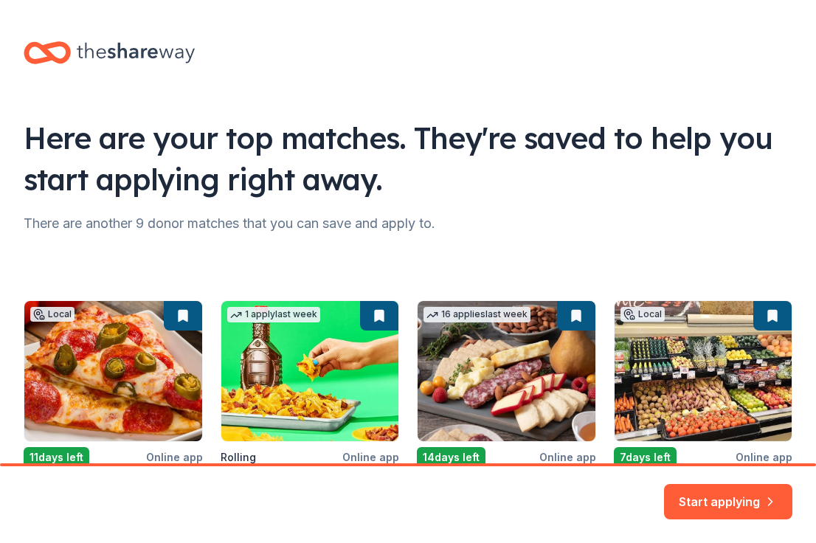
click at [348, 466] on div "Start applying" at bounding box center [408, 504] width 816 height 77
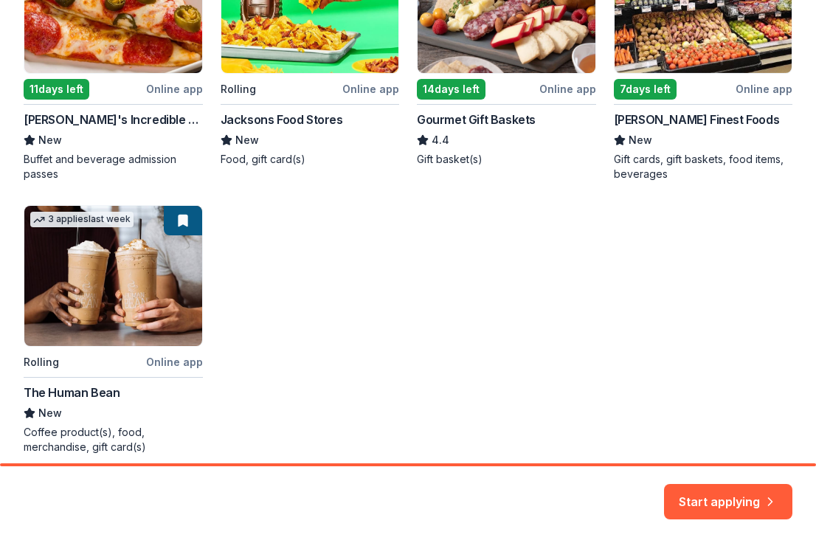
click at [148, 311] on div "Local 11 days left Online app John's Incredible Pizza New Buffet and beverage a…" at bounding box center [408, 193] width 769 height 522
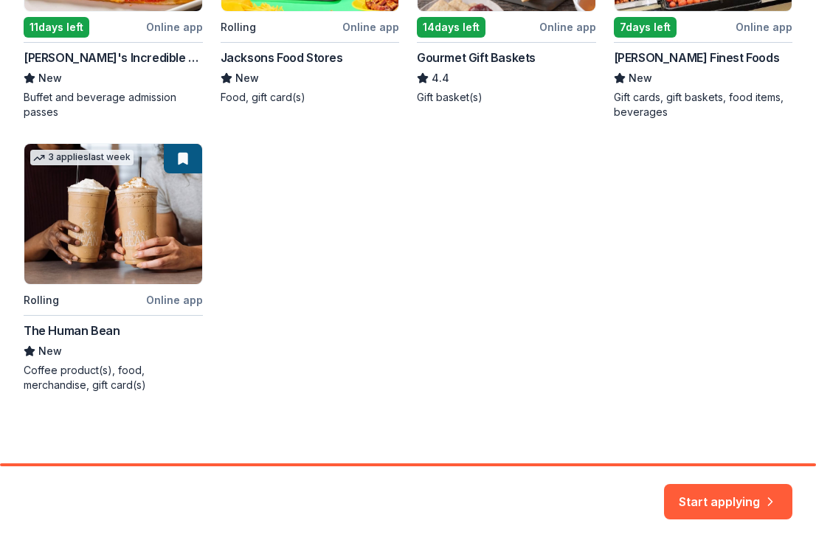
click at [148, 311] on div "Here are your top matches. They're saved to help you start applying right away.…" at bounding box center [408, 16] width 816 height 893
click at [148, 278] on div "Here are your top matches. They're saved to help you start applying right away.…" at bounding box center [408, 16] width 816 height 893
click at [175, 257] on div "Here are your top matches. They're saved to help you start applying right away.…" at bounding box center [408, 16] width 816 height 893
click at [83, 182] on div "Local 11 days left Online app John's Incredible Pizza New Buffet and beverage a…" at bounding box center [408, 131] width 769 height 522
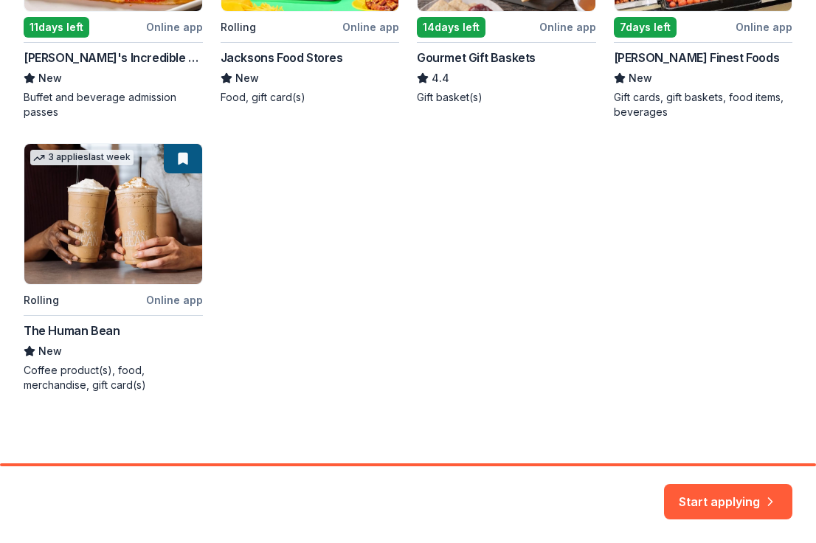
click at [102, 170] on div "Local 11 days left Online app John's Incredible Pizza New Buffet and beverage a…" at bounding box center [408, 131] width 769 height 522
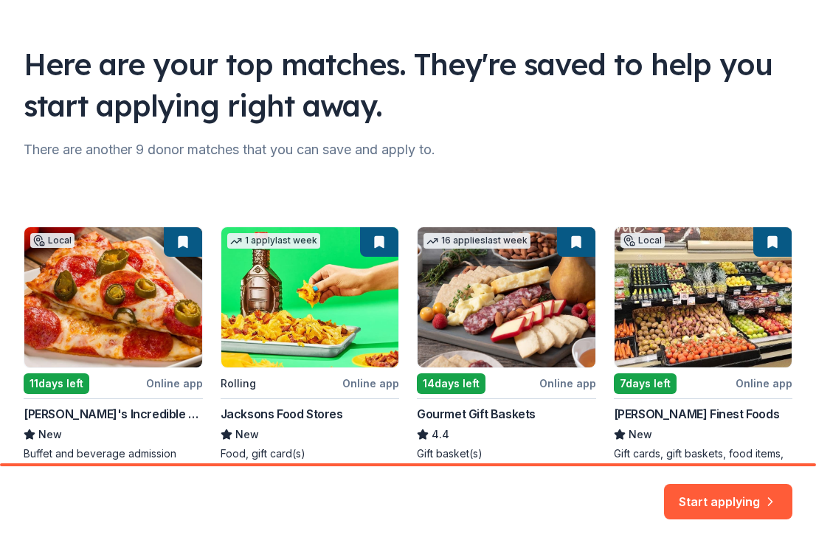
click at [692, 492] on html "Here are your top matches. They're saved to help you start applying right away.…" at bounding box center [408, 271] width 816 height 543
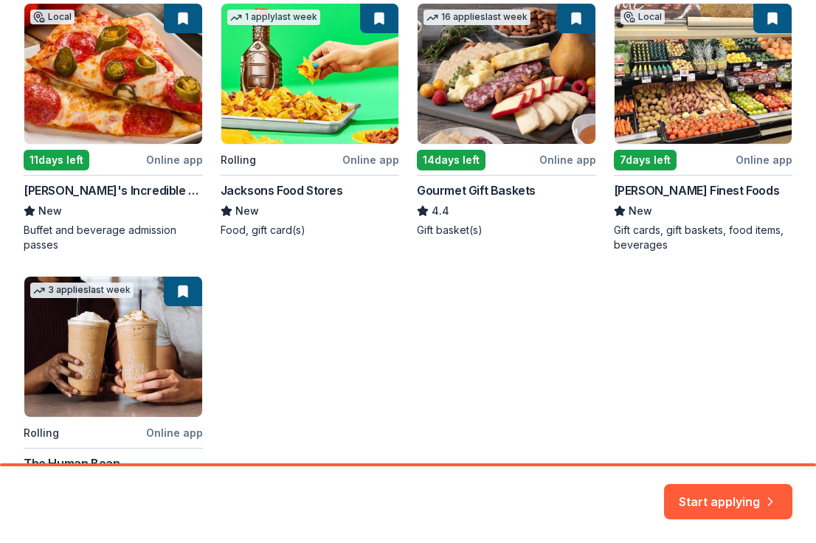
click at [699, 495] on html "Here are your top matches. They're saved to help you start applying right away.…" at bounding box center [408, 271] width 816 height 543
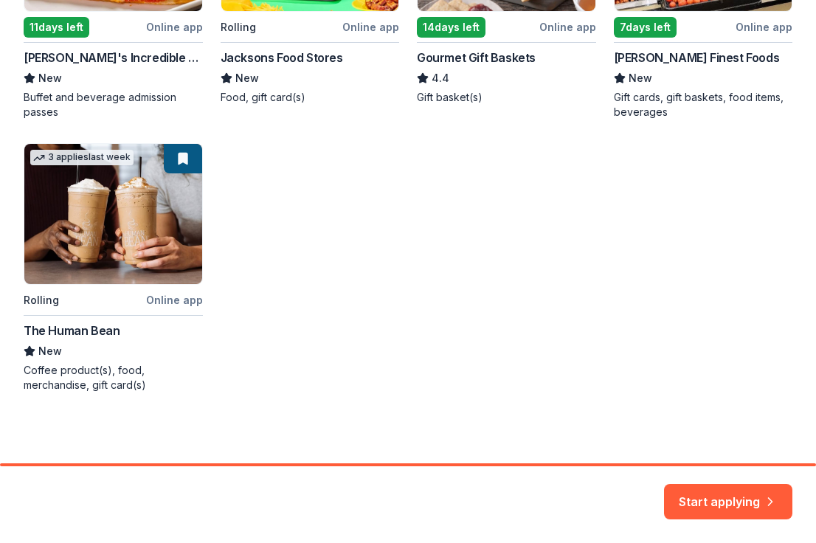
click at [21, 224] on div "Here are your top matches. They're saved to help you start applying right away.…" at bounding box center [408, 16] width 816 height 893
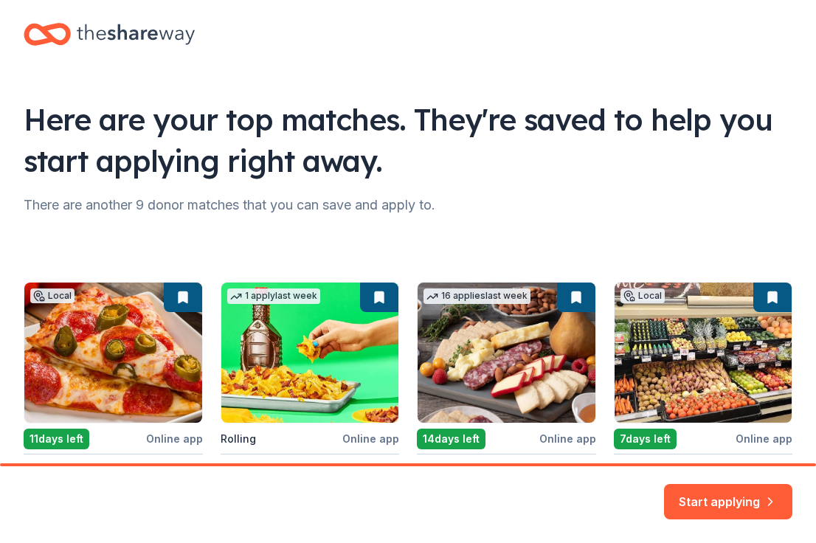
click at [700, 489] on html "Here are your top matches. They're saved to help you start applying right away.…" at bounding box center [408, 271] width 816 height 543
drag, startPoint x: 690, startPoint y: 399, endPoint x: 700, endPoint y: 497, distance: 98.7
click at [700, 497] on html "Here are your top matches. They're saved to help you start applying right away.…" at bounding box center [408, 271] width 816 height 543
click at [614, 466] on div "Start applying" at bounding box center [408, 504] width 816 height 77
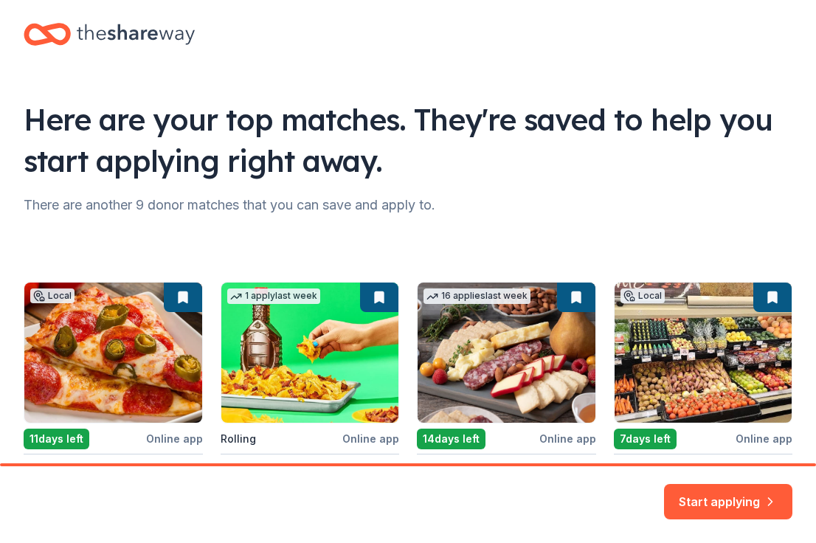
click at [550, 466] on div "Start applying" at bounding box center [408, 504] width 816 height 77
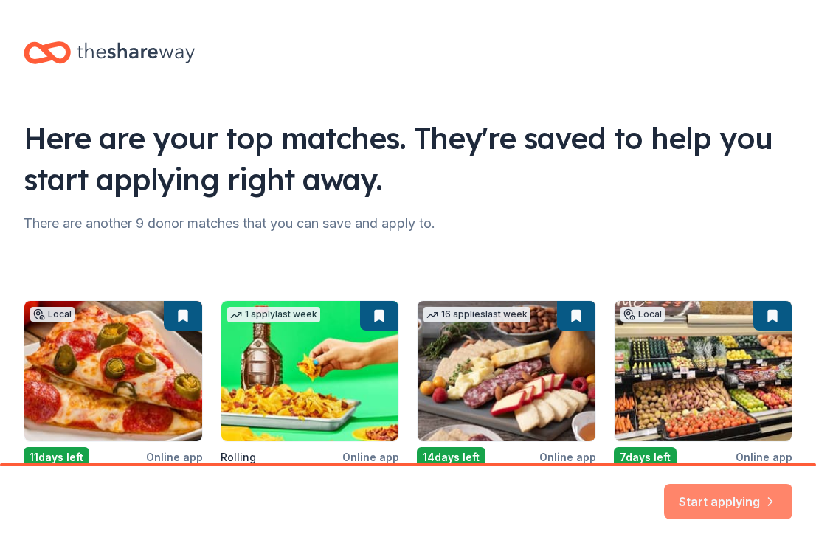
click at [679, 485] on button "Start applying" at bounding box center [728, 492] width 128 height 35
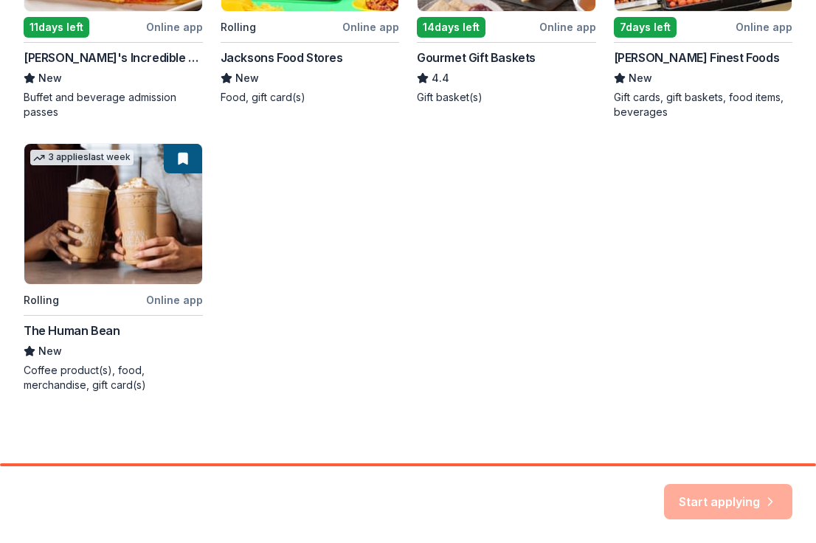
scroll to position [430, 0]
click at [679, 495] on div "Start applying" at bounding box center [728, 501] width 128 height 35
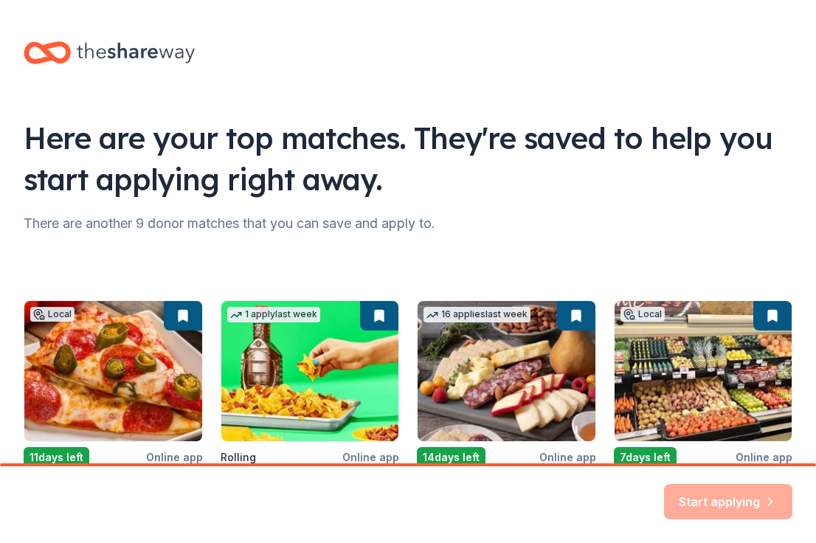
scroll to position [-1, 0]
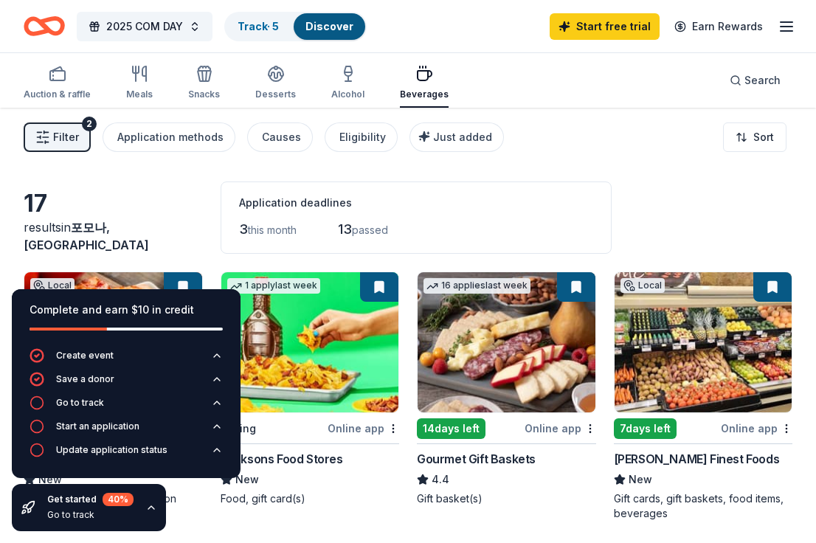
scroll to position [175, 0]
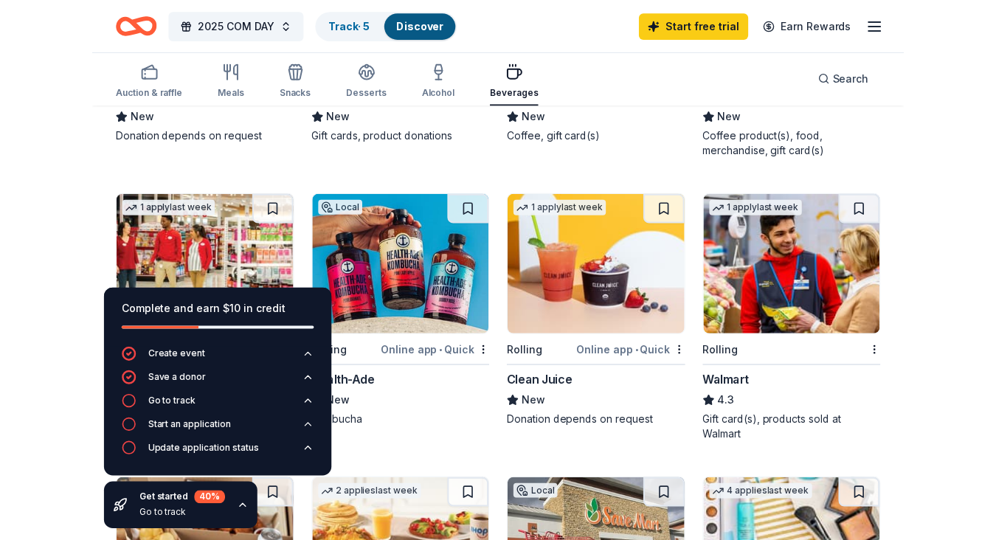
scroll to position [648, 0]
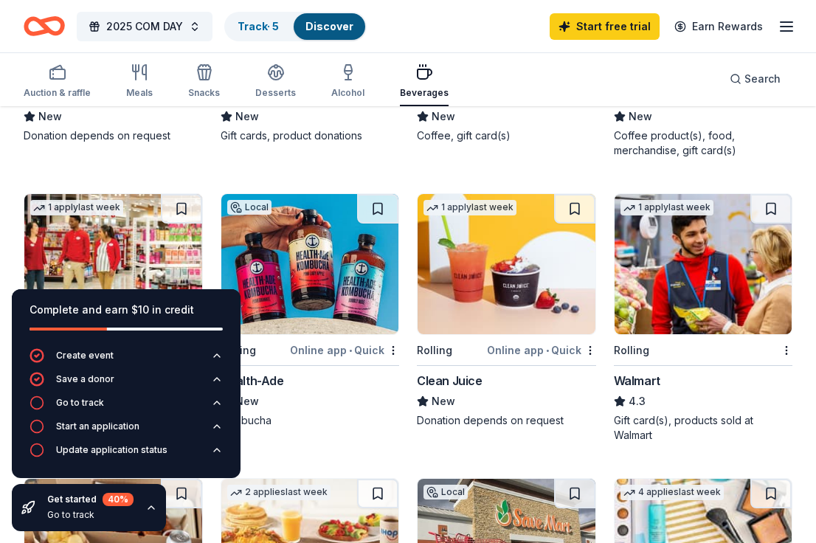
click at [319, 238] on img at bounding box center [310, 264] width 178 height 140
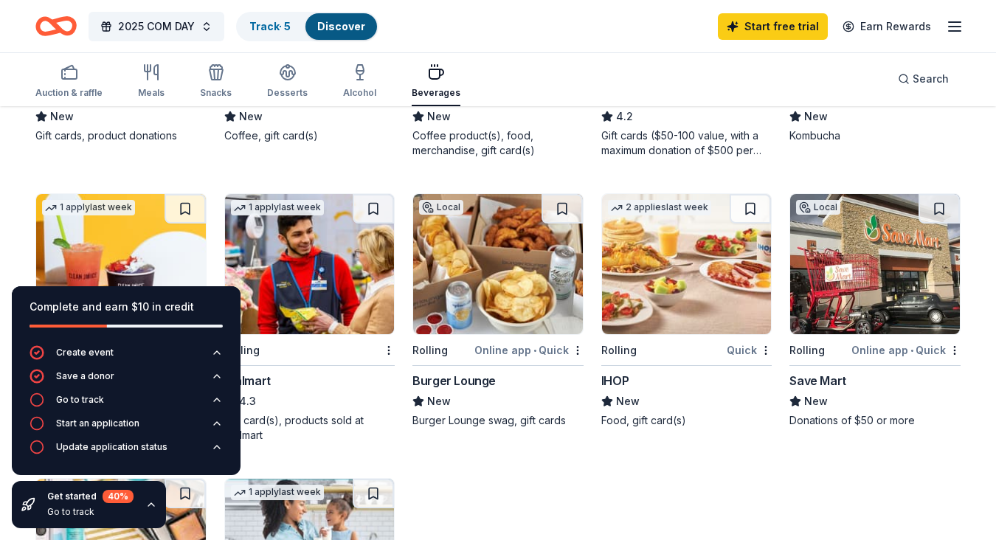
click at [614, 490] on div "Local 11 days left Online app John's Incredible Pizza New Buffet and beverage a…" at bounding box center [497, 176] width 925 height 1104
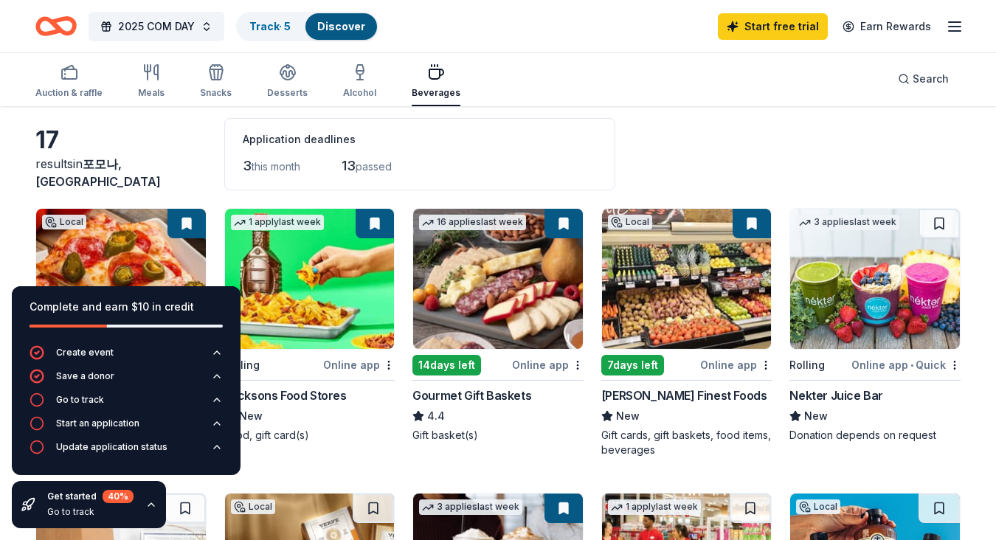
scroll to position [35, 0]
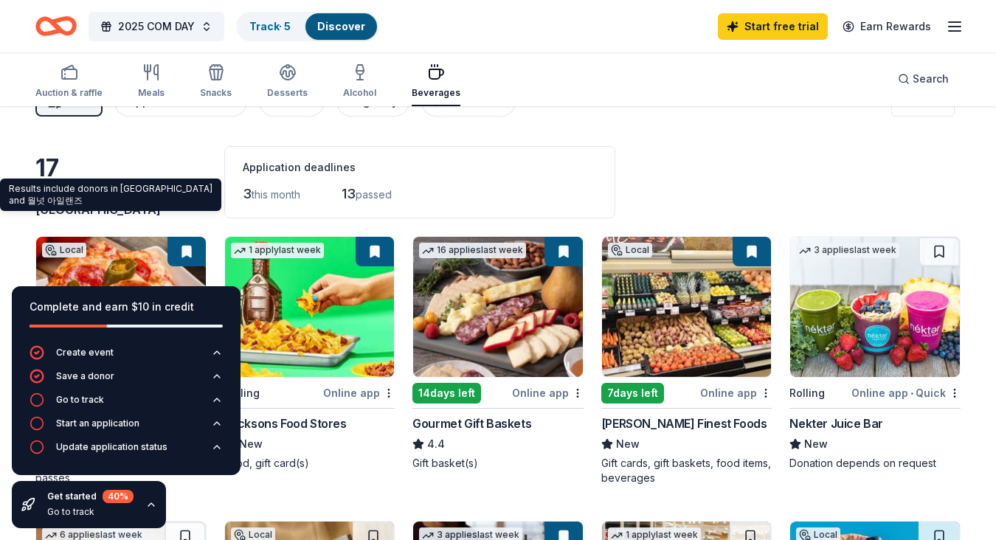
click at [123, 208] on span "포모나, CA" at bounding box center [97, 200] width 125 height 32
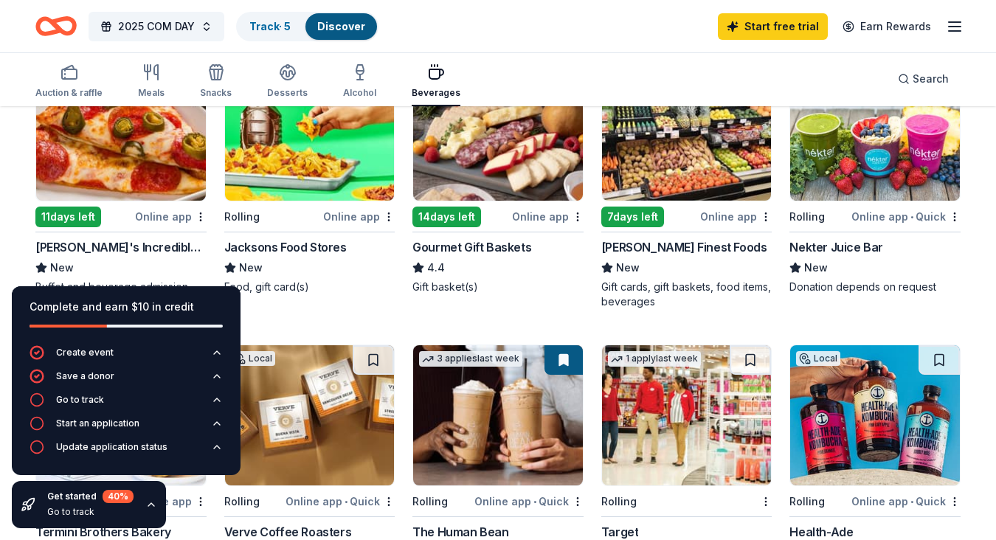
scroll to position [212, 0]
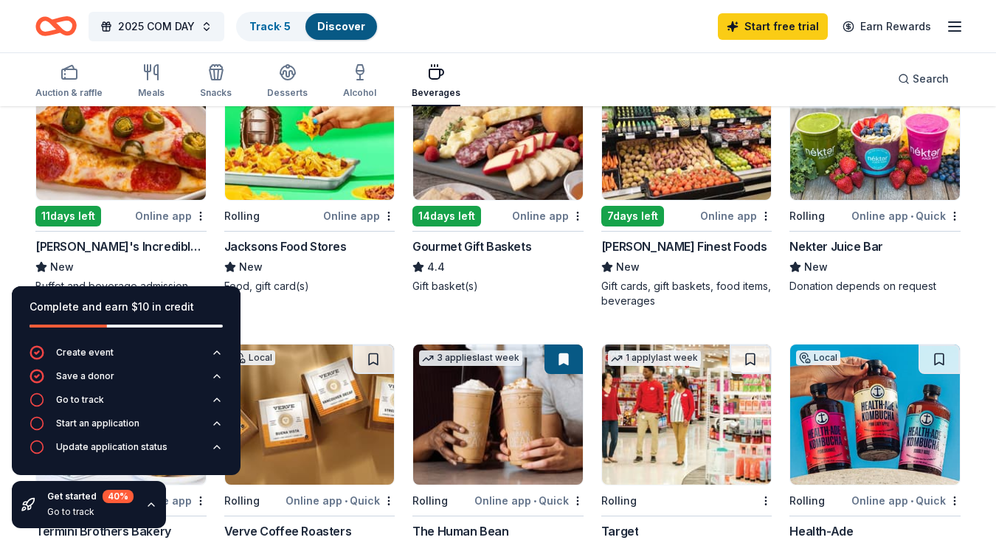
click at [815, 164] on img at bounding box center [875, 130] width 170 height 140
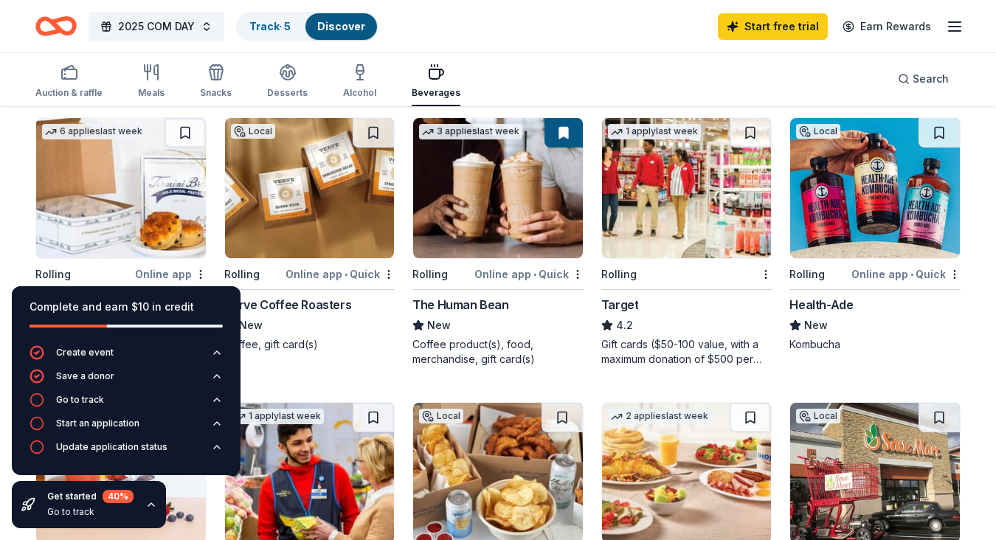
scroll to position [537, 0]
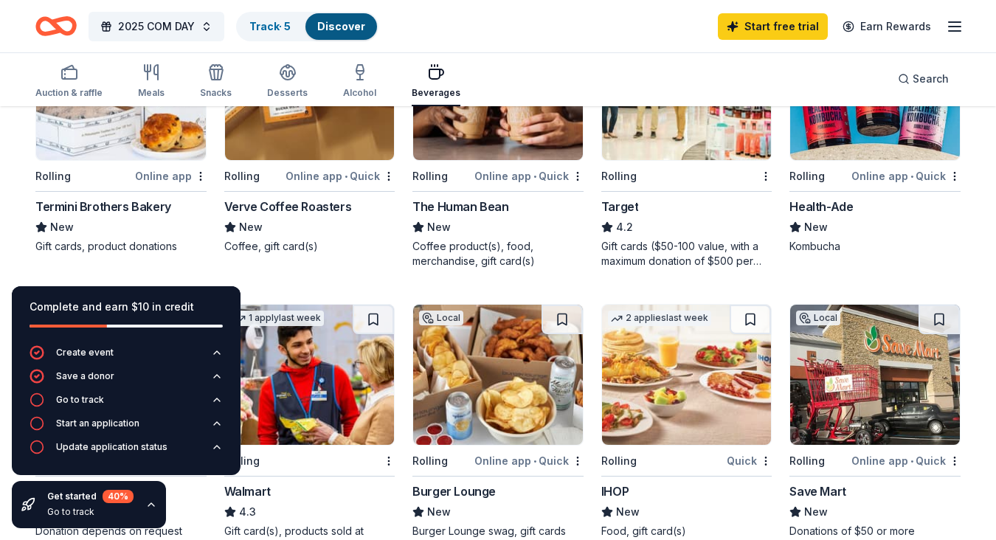
click at [585, 278] on div "Local 11 days left Online app John's Incredible Pizza New Buffet and beverage a…" at bounding box center [497, 286] width 925 height 1104
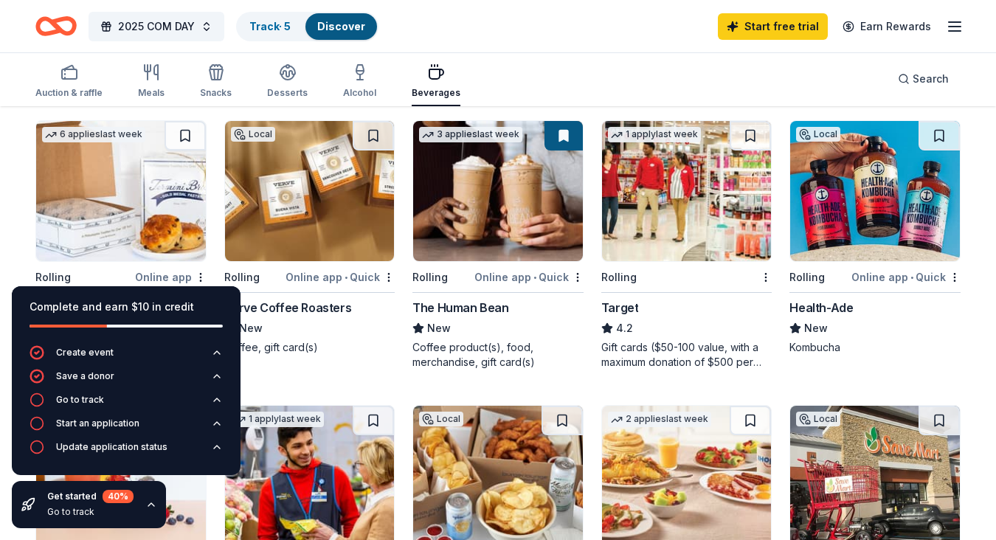
scroll to position [435, 0]
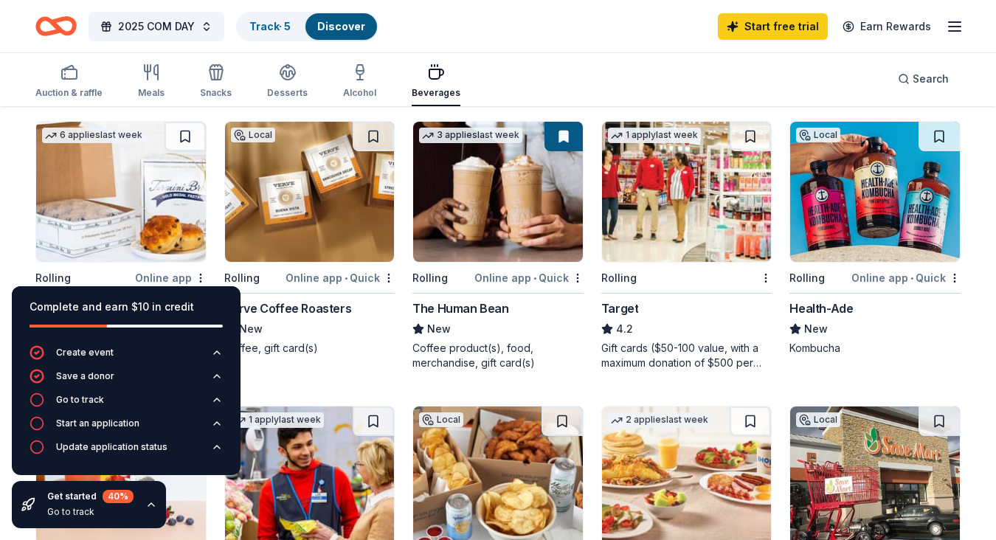
click at [451, 177] on img at bounding box center [498, 192] width 170 height 140
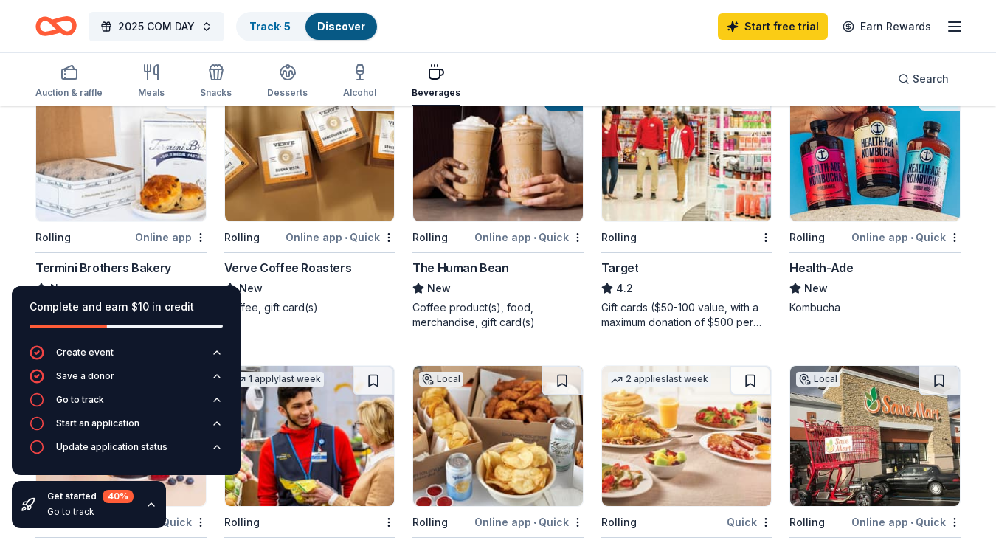
scroll to position [477, 0]
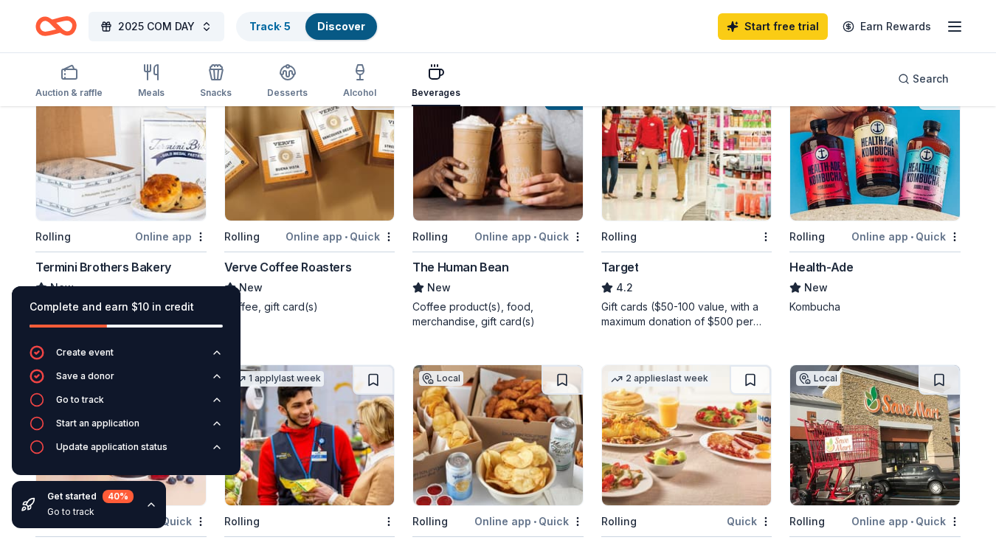
click at [662, 160] on img at bounding box center [687, 150] width 170 height 140
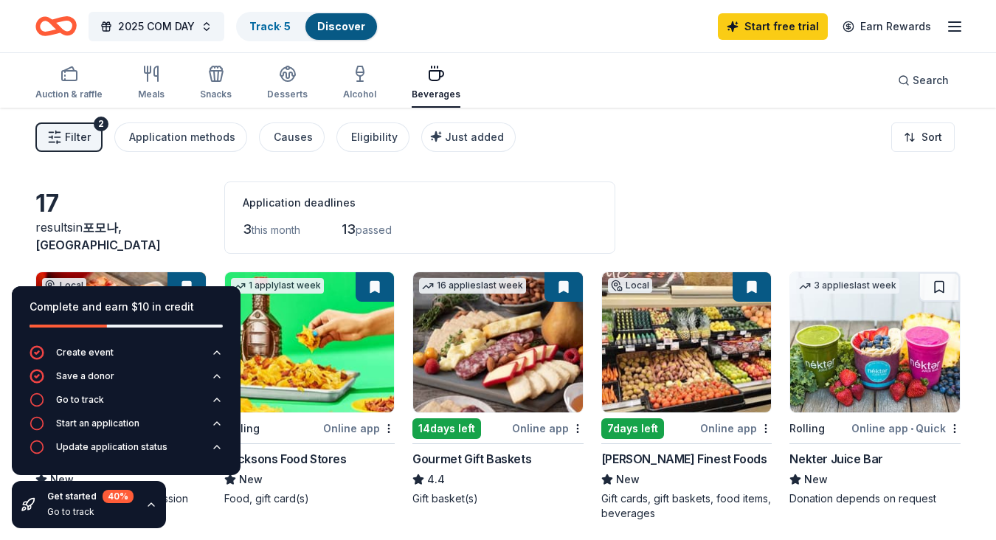
scroll to position [0, 0]
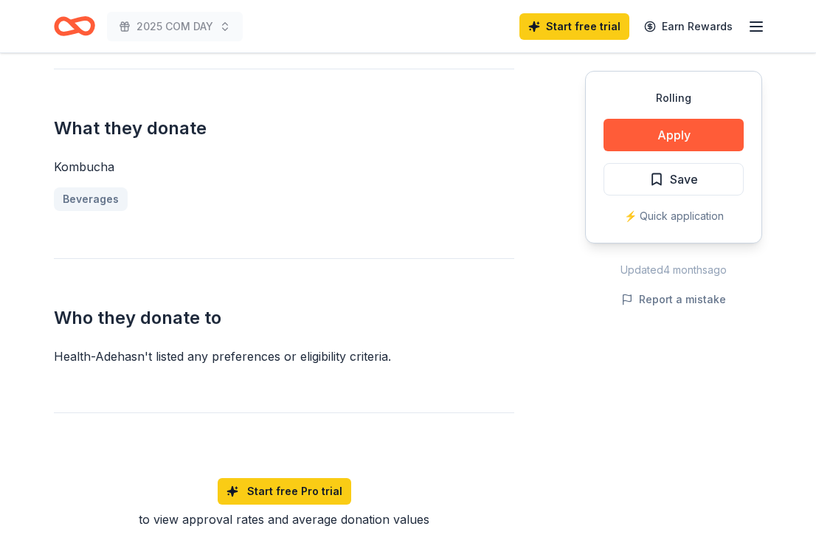
scroll to position [580, 0]
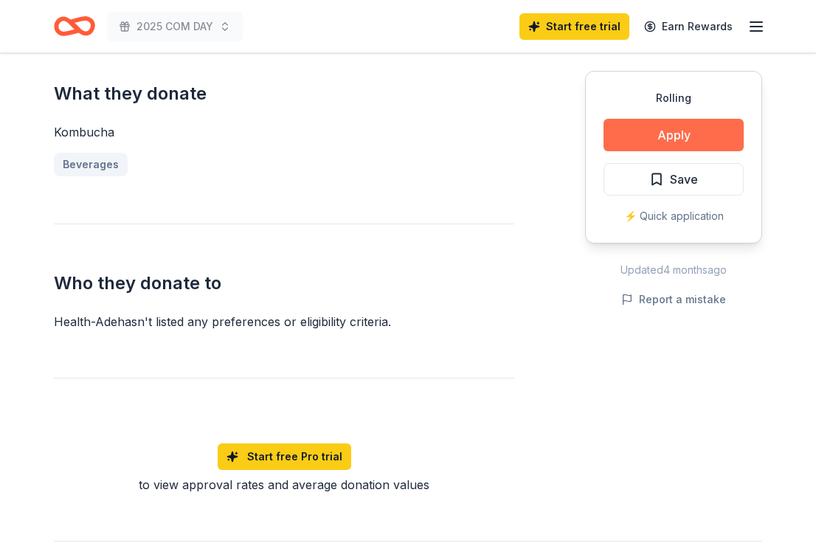
click at [700, 135] on button "Apply" at bounding box center [673, 135] width 140 height 32
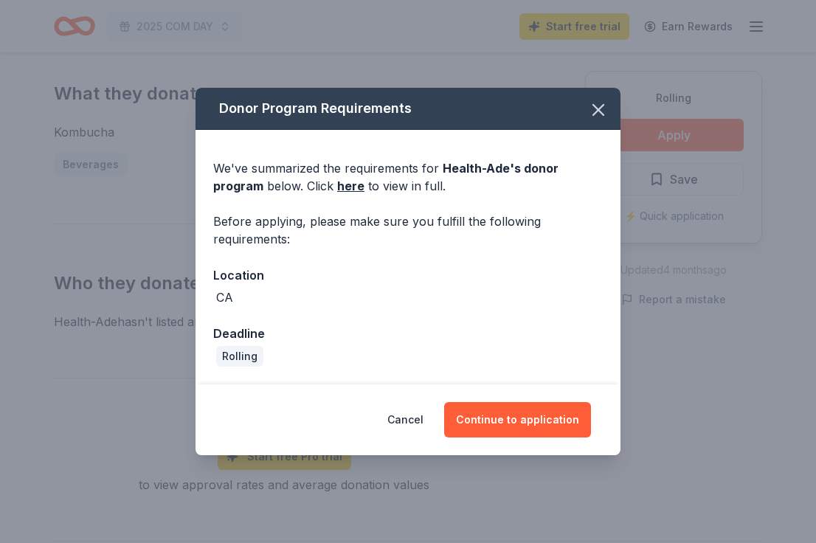
click at [234, 358] on div "Rolling" at bounding box center [239, 356] width 47 height 21
drag, startPoint x: 255, startPoint y: 358, endPoint x: 212, endPoint y: 358, distance: 42.8
click at [212, 358] on div "We've summarized the requirements for Health-Ade 's donor program below. Click …" at bounding box center [407, 257] width 425 height 255
copy div "Rolling"
click at [240, 356] on div "Rolling" at bounding box center [239, 356] width 47 height 21
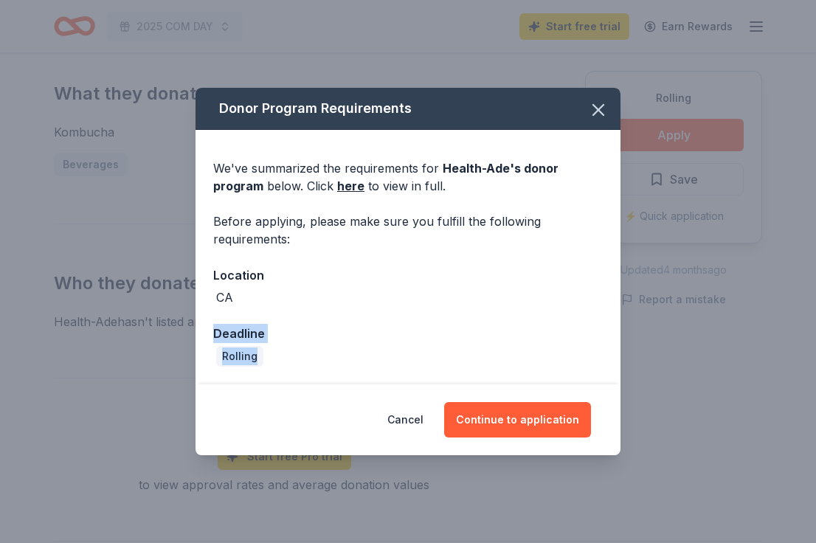
drag, startPoint x: 255, startPoint y: 356, endPoint x: 212, endPoint y: 330, distance: 50.0
click at [212, 330] on div "We've summarized the requirements for Health-Ade 's donor program below. Click …" at bounding box center [407, 257] width 425 height 255
copy div "Deadline Rolling"
click at [152, 300] on div "Donor Program Requirements We've summarized the requirements for Health-Ade 's …" at bounding box center [408, 271] width 816 height 543
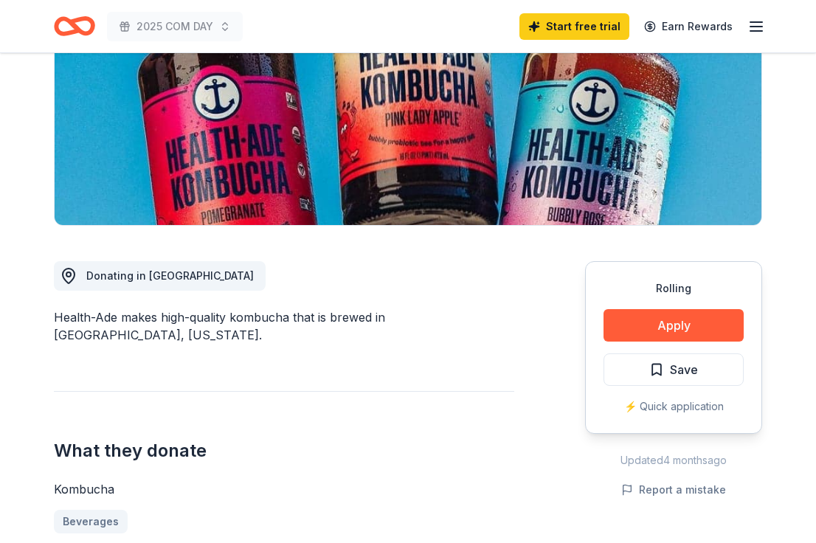
scroll to position [173, 0]
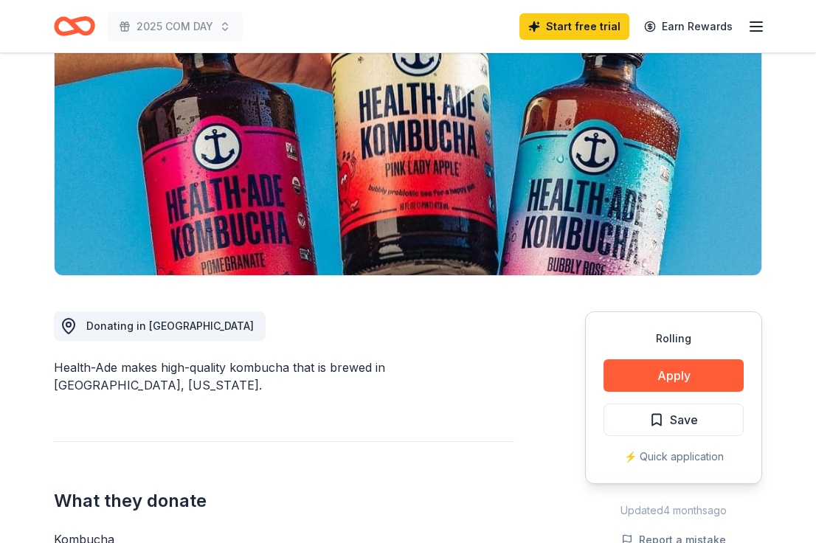
click at [148, 319] on span "Donating in CA" at bounding box center [169, 325] width 167 height 13
click at [701, 374] on button "Apply" at bounding box center [673, 375] width 140 height 32
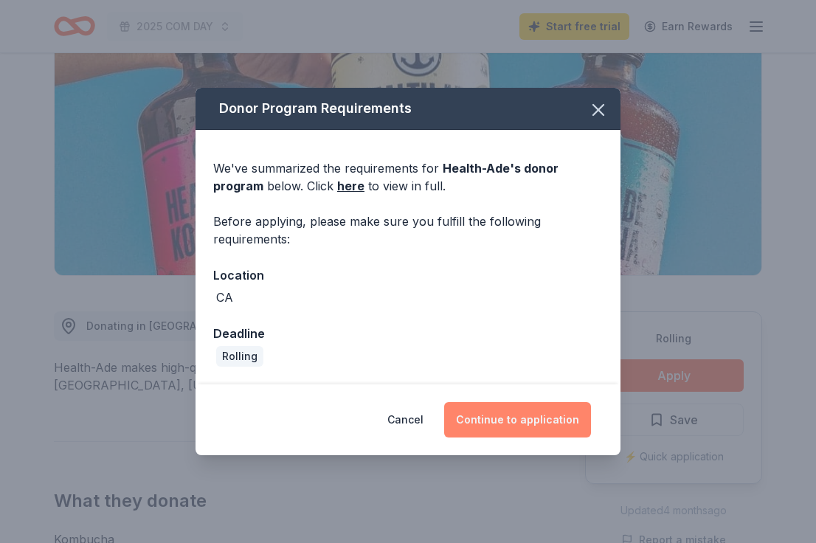
click at [518, 407] on button "Continue to application" at bounding box center [517, 419] width 147 height 35
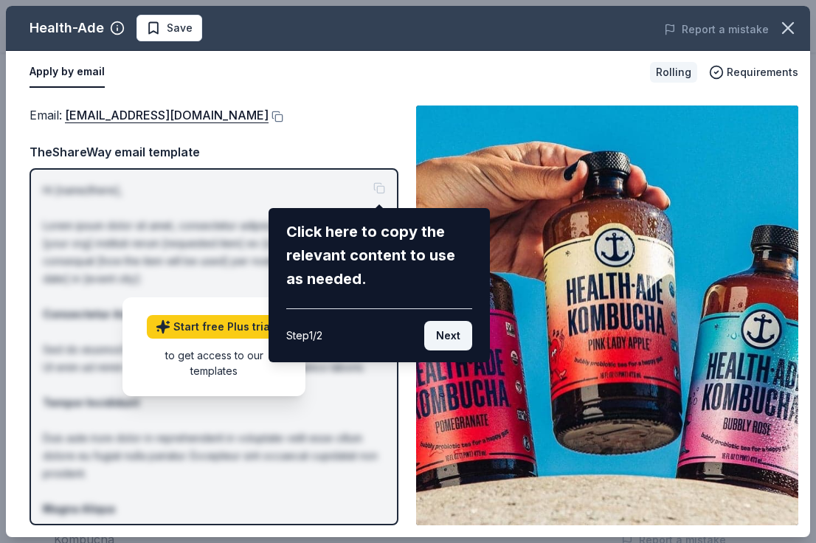
click at [442, 339] on button "Next" at bounding box center [448, 336] width 48 height 30
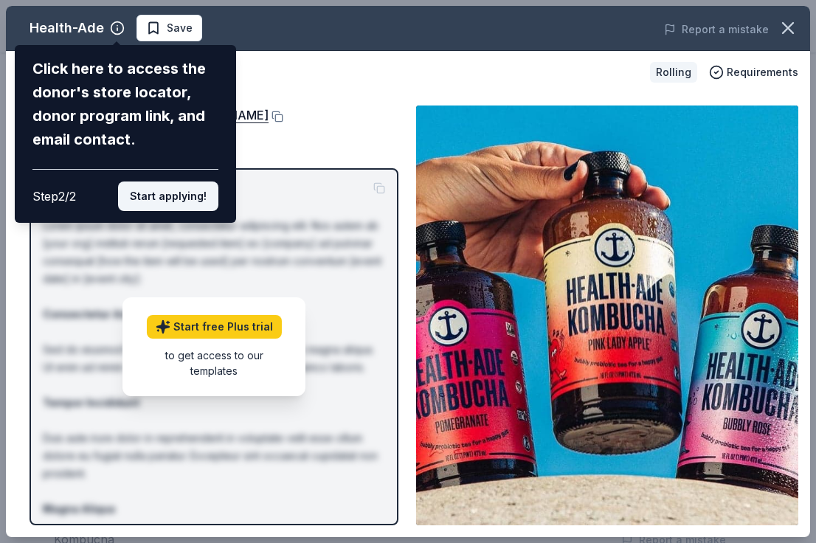
click at [195, 181] on button "Start applying!" at bounding box center [168, 196] width 100 height 30
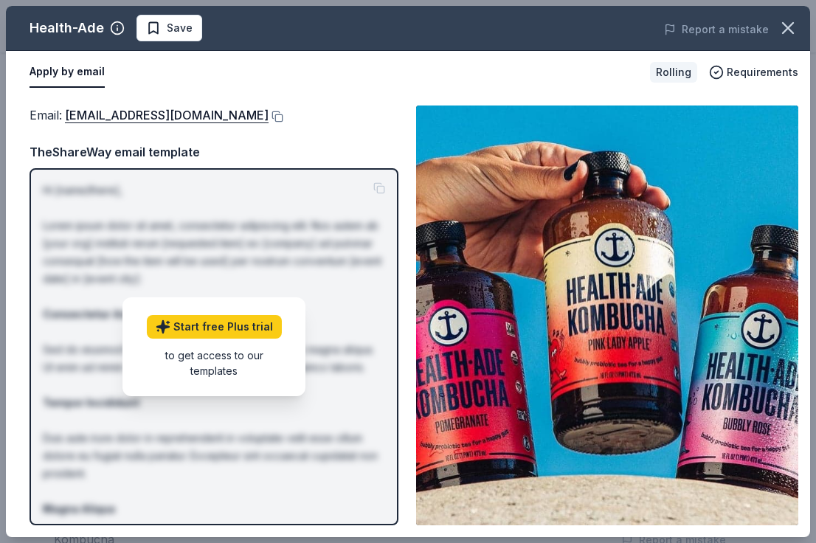
click at [210, 167] on div "Health-Ade Save Report a mistake Apply by email Rolling Requirements Email : do…" at bounding box center [408, 271] width 804 height 531
click at [223, 254] on div "Health-Ade Save Report a mistake Apply by email Rolling Requirements Email : do…" at bounding box center [408, 271] width 804 height 531
click at [269, 119] on button at bounding box center [276, 117] width 15 height 12
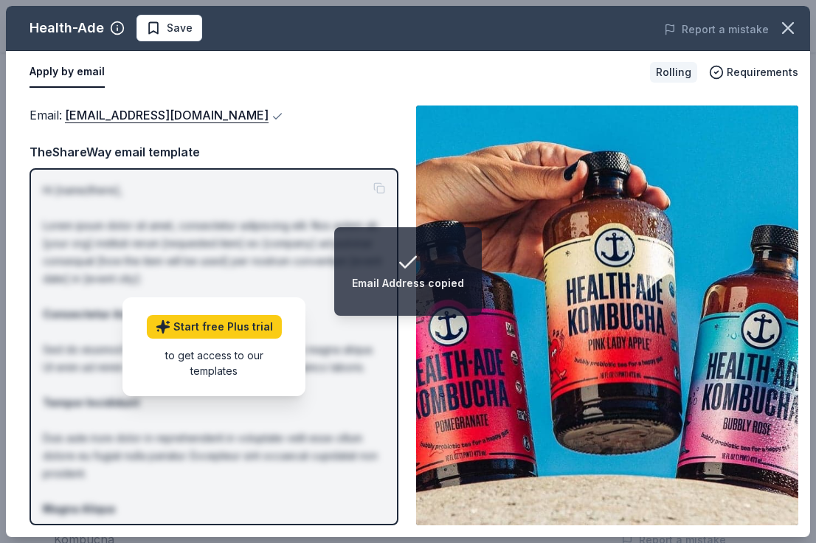
click at [238, 178] on div "Hi [name/there], Lorem ipsum dolor sit amet, consectetur adipiscing elit. Nos a…" at bounding box center [214, 346] width 369 height 357
click at [377, 187] on p "Hi [name/there], Lorem ipsum dolor sit amet, consectetur adipiscing elit. Nos a…" at bounding box center [214, 420] width 342 height 478
click at [518, 328] on img at bounding box center [607, 315] width 382 height 420
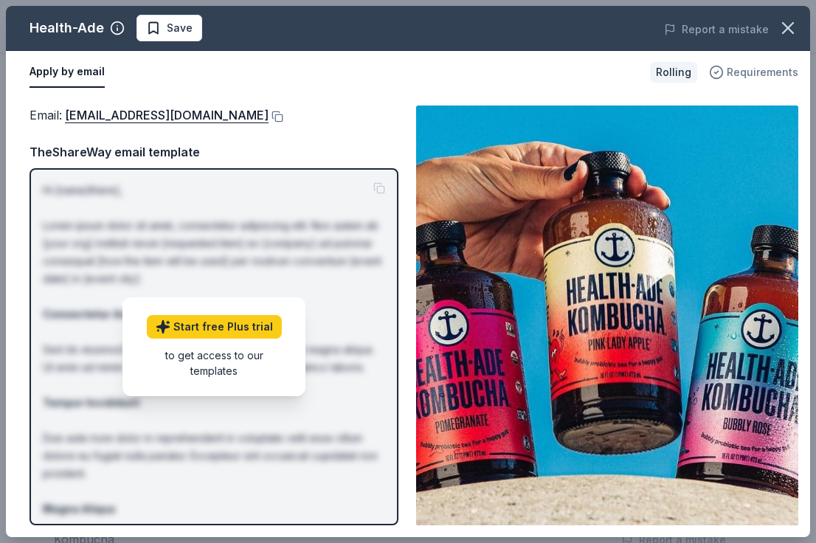
click at [744, 76] on span "Requirements" at bounding box center [763, 72] width 72 height 18
click at [411, 112] on div "Email : donations@health-ade.com Email : donations@health-ade.com TheShareWay e…" at bounding box center [408, 315] width 804 height 443
click at [790, 22] on icon "button" at bounding box center [788, 28] width 21 height 21
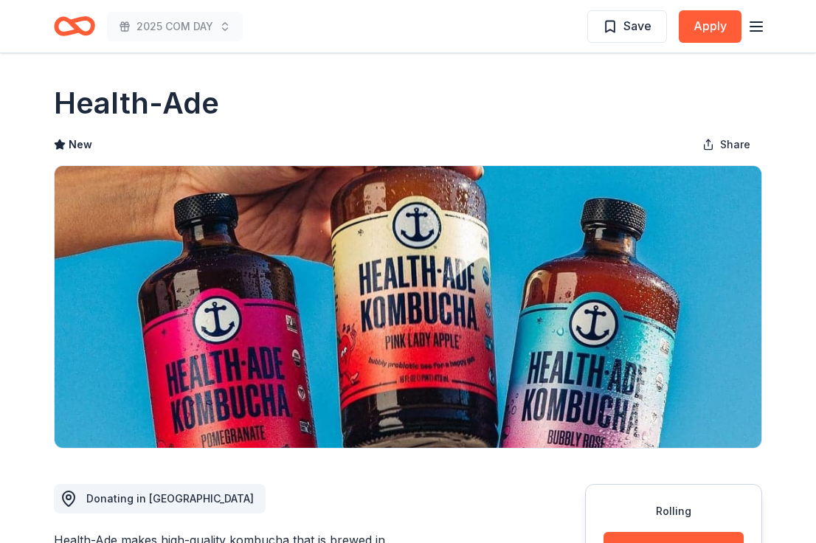
scroll to position [0, 0]
drag, startPoint x: 232, startPoint y: 107, endPoint x: 45, endPoint y: 109, distance: 186.7
drag, startPoint x: 55, startPoint y: 109, endPoint x: 291, endPoint y: 108, distance: 236.1
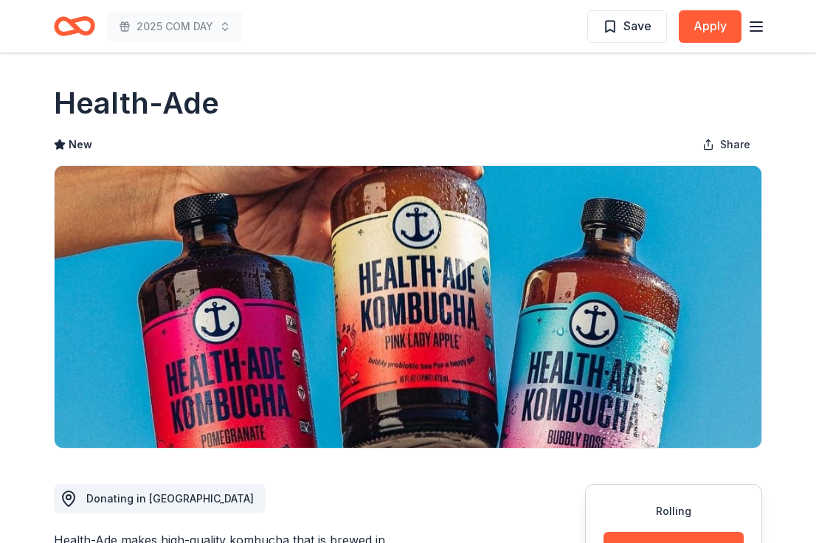
click at [291, 109] on div "Health-Ade" at bounding box center [408, 103] width 708 height 41
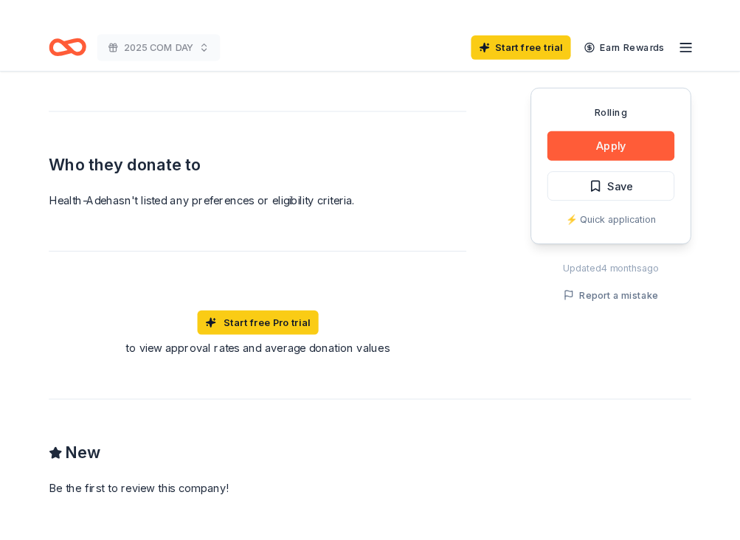
scroll to position [698, 0]
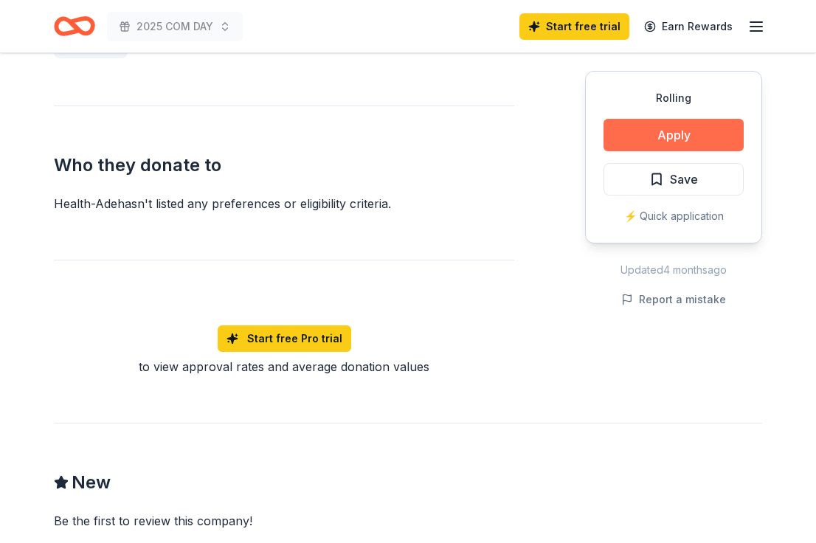
click at [685, 121] on button "Apply" at bounding box center [673, 135] width 140 height 32
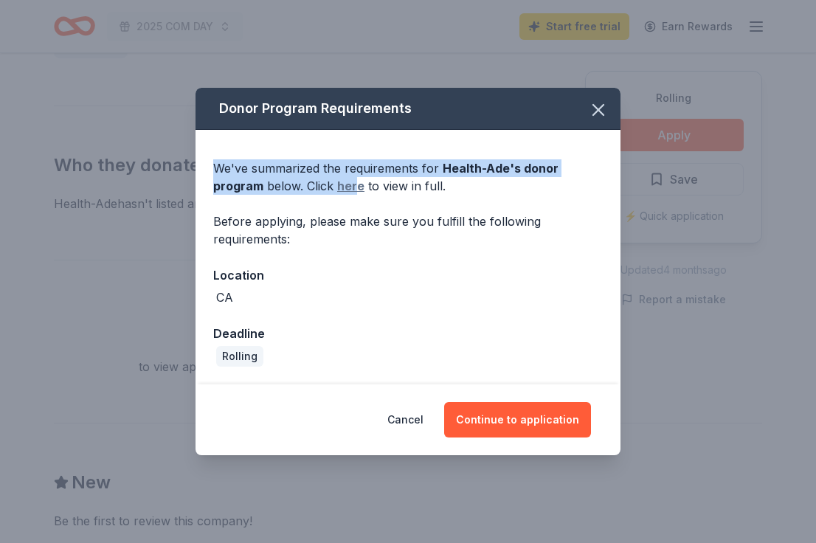
drag, startPoint x: 218, startPoint y: 154, endPoint x: 304, endPoint y: 188, distance: 92.1
click at [304, 188] on div "We've summarized the requirements for Health-Ade 's donor program below. Click …" at bounding box center [407, 257] width 425 height 255
click at [337, 188] on link "here" at bounding box center [350, 186] width 27 height 18
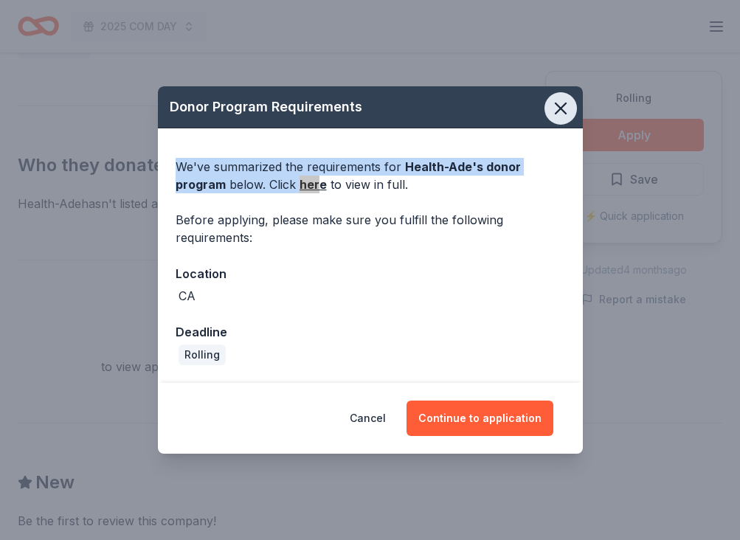
click at [561, 114] on icon "button" at bounding box center [560, 108] width 21 height 21
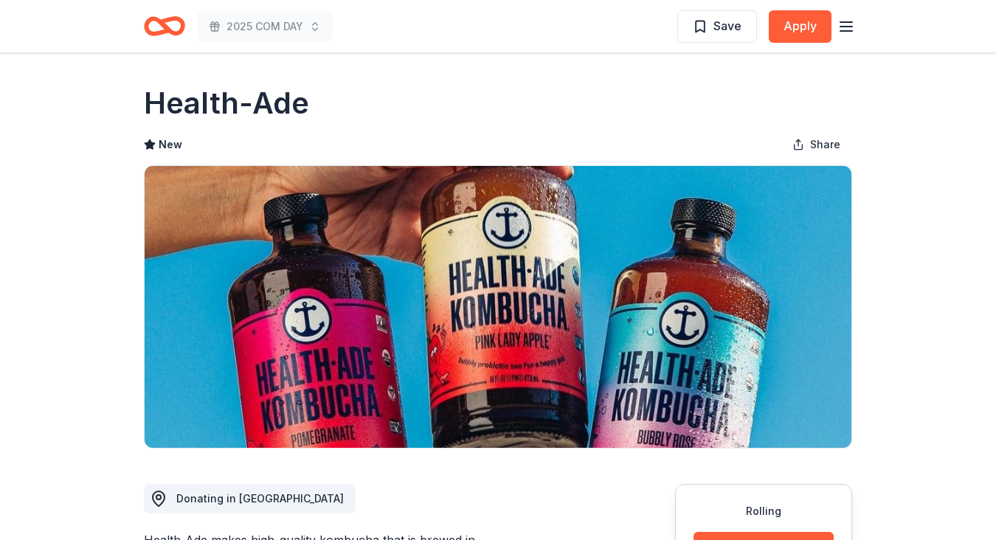
scroll to position [0, 0]
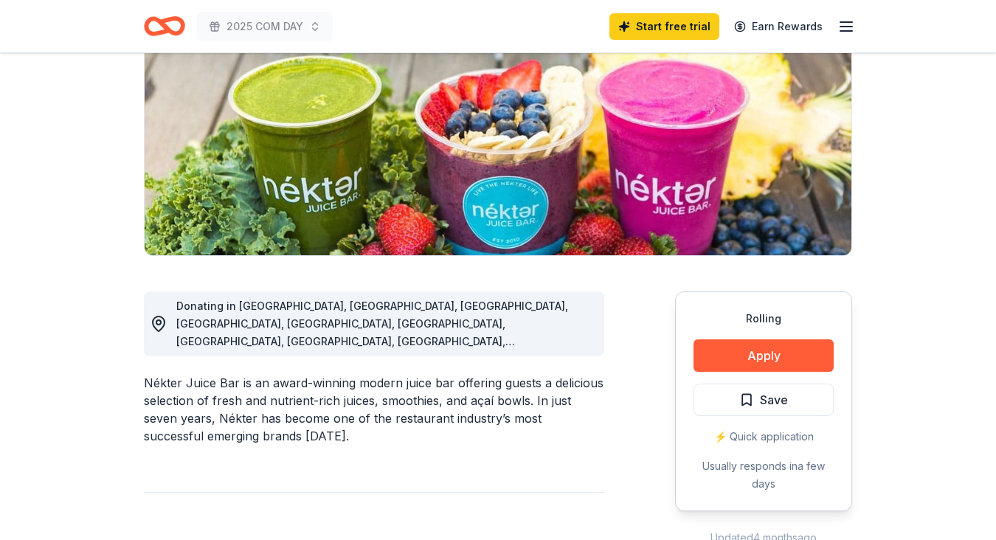
scroll to position [415, 0]
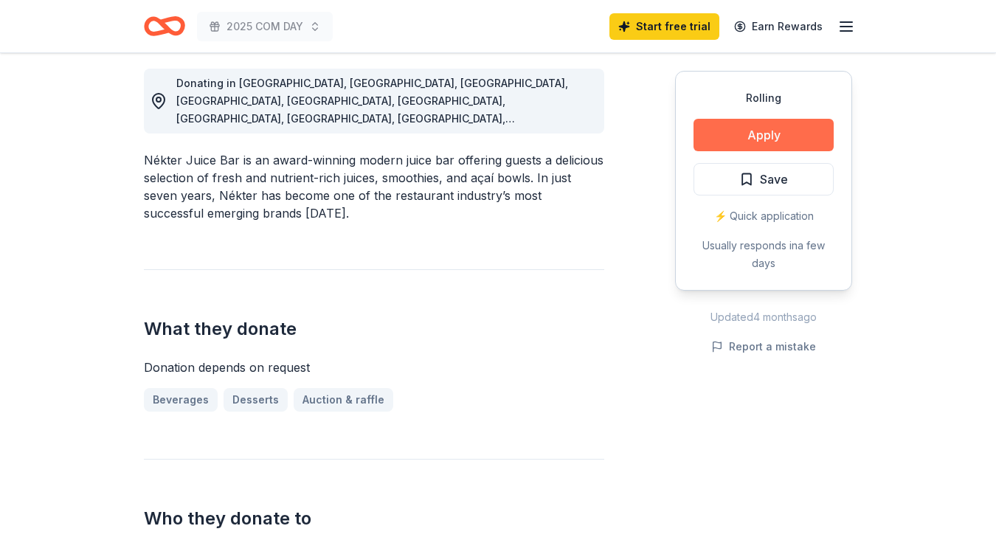
click at [716, 139] on button "Apply" at bounding box center [763, 135] width 140 height 32
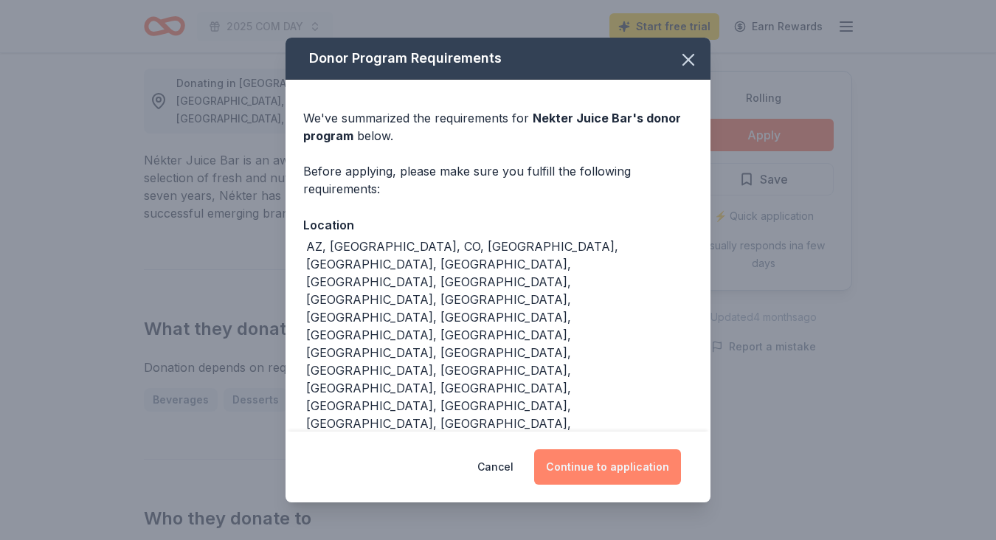
click at [604, 449] on button "Continue to application" at bounding box center [607, 466] width 147 height 35
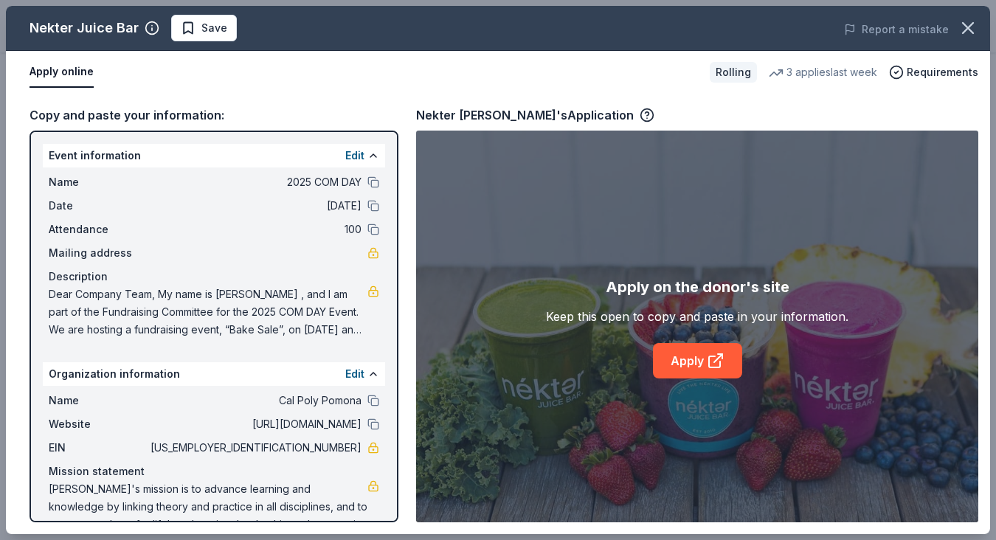
scroll to position [0, 0]
click at [378, 228] on button at bounding box center [373, 230] width 12 height 12
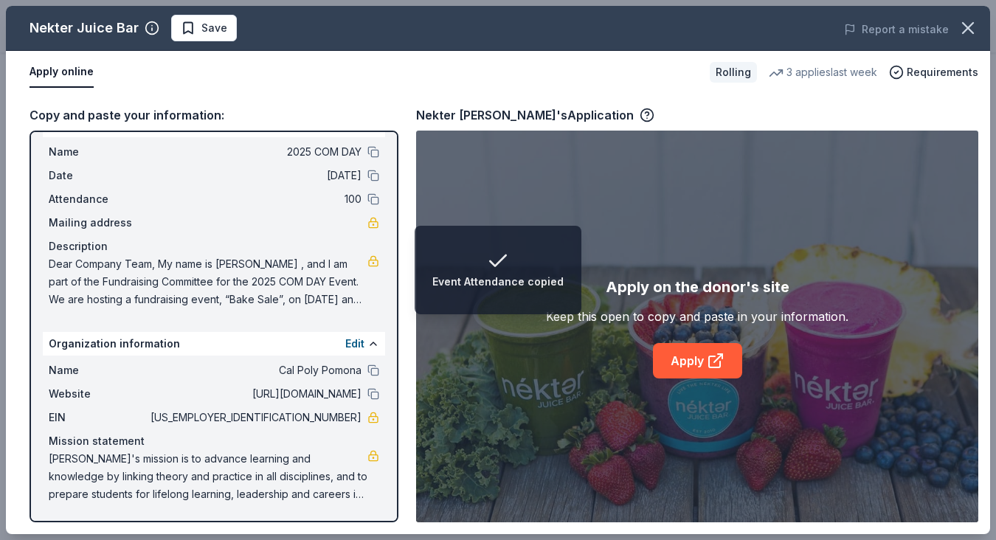
scroll to position [30, 0]
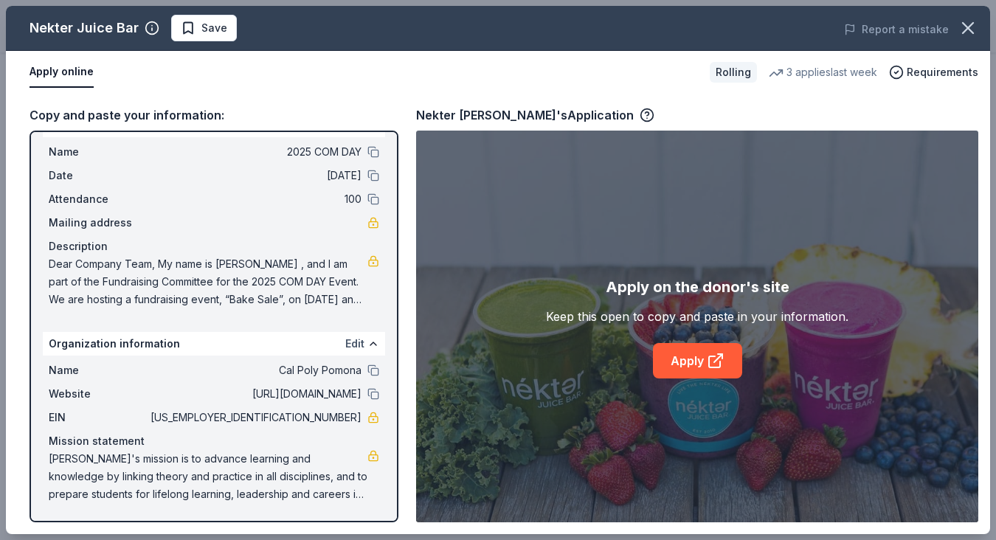
click at [346, 345] on button "Edit" at bounding box center [354, 344] width 19 height 18
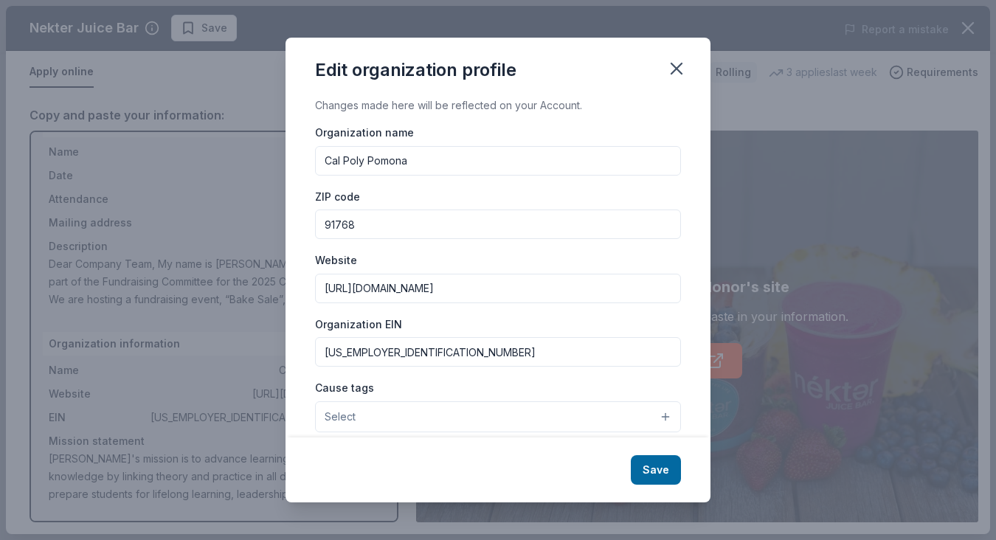
scroll to position [0, 0]
click at [674, 72] on icon "button" at bounding box center [676, 68] width 10 height 10
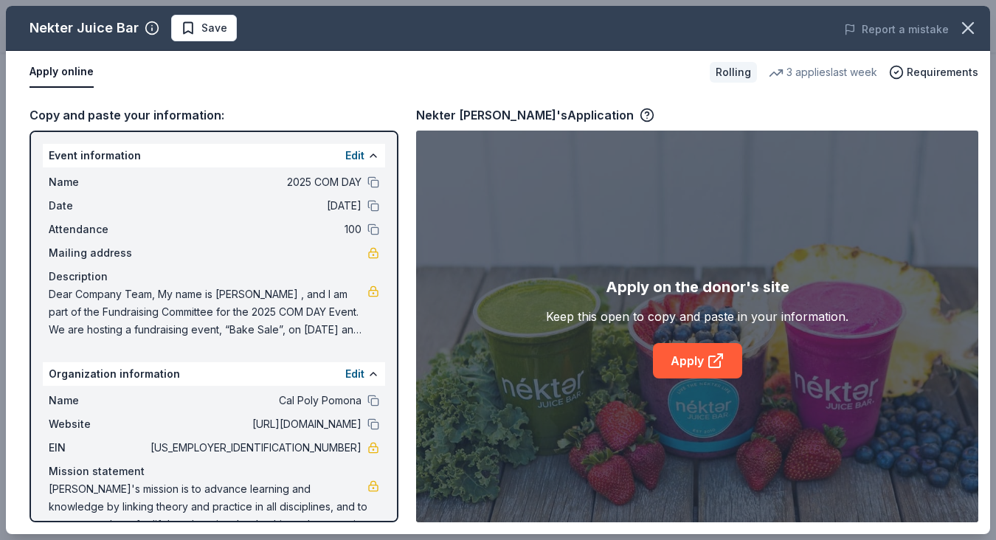
click at [345, 159] on div "Event information Edit" at bounding box center [214, 156] width 342 height 24
click at [358, 158] on button "Edit" at bounding box center [354, 156] width 19 height 18
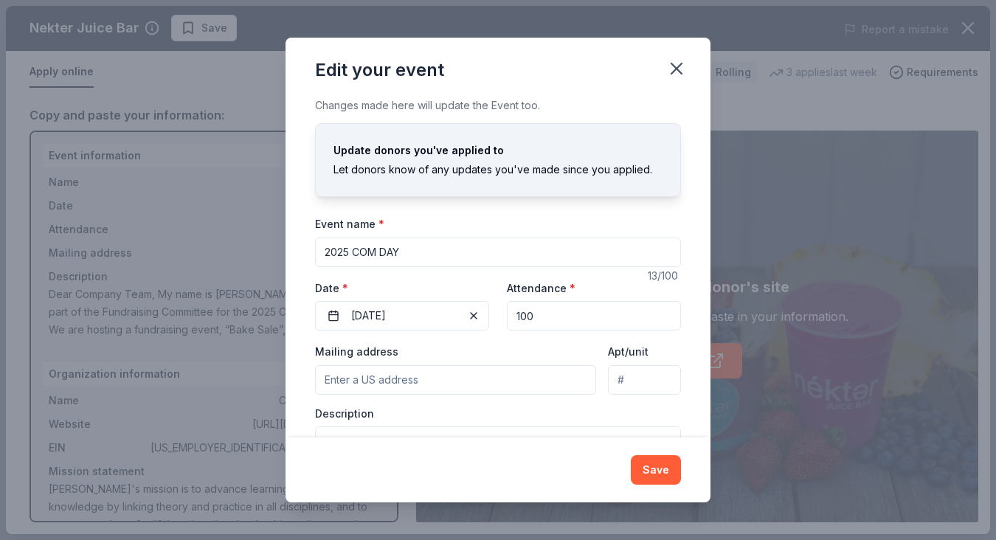
click at [532, 308] on input "100" at bounding box center [594, 316] width 174 height 30
click at [542, 308] on input "100" at bounding box center [594, 316] width 174 height 30
type input "50"
click at [473, 281] on label "Date *" at bounding box center [402, 288] width 174 height 15
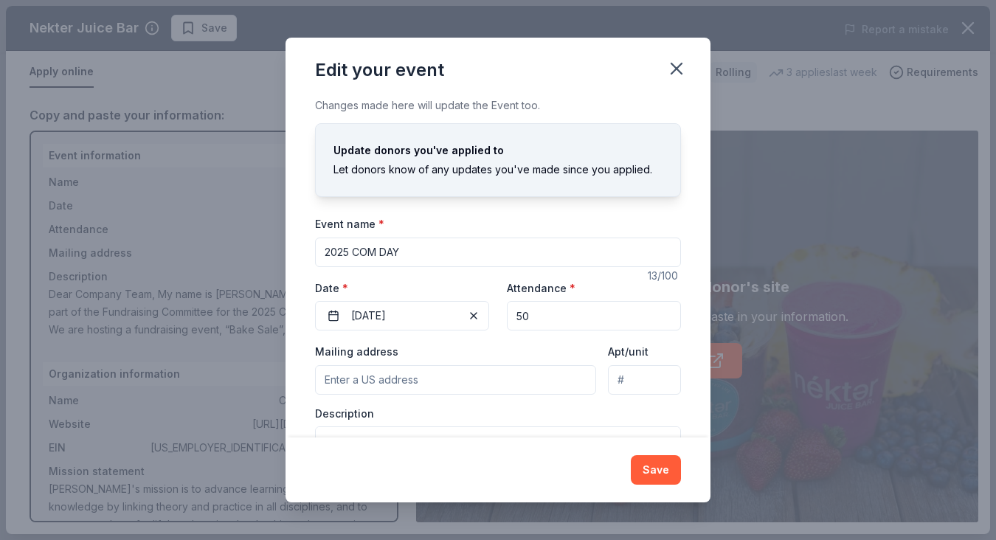
click at [473, 301] on button "10/28/2025" at bounding box center [402, 316] width 174 height 30
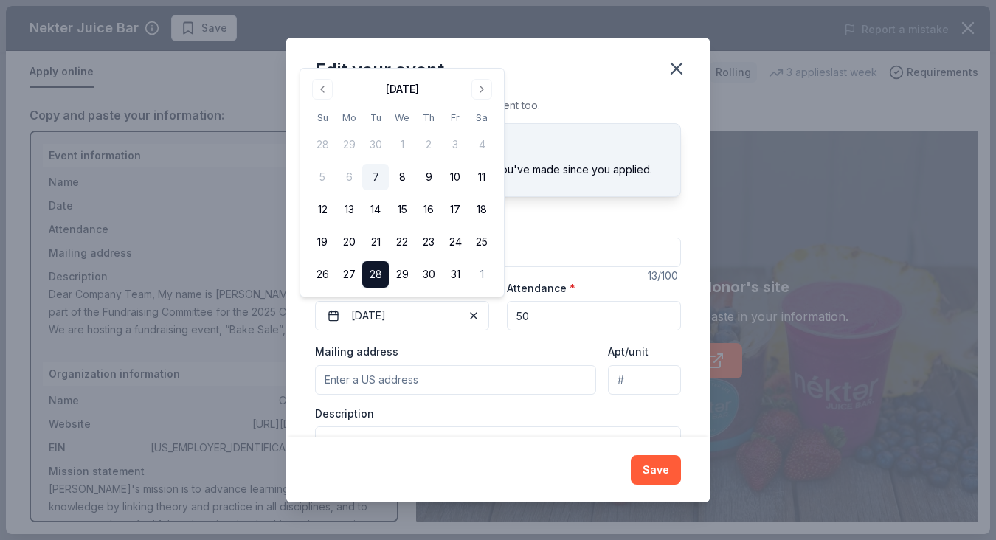
click at [493, 336] on div "Event name * 2025 COM DAY 13 /100 Event website https://crowdfund.cpp.edu/proje…" at bounding box center [498, 354] width 366 height 278
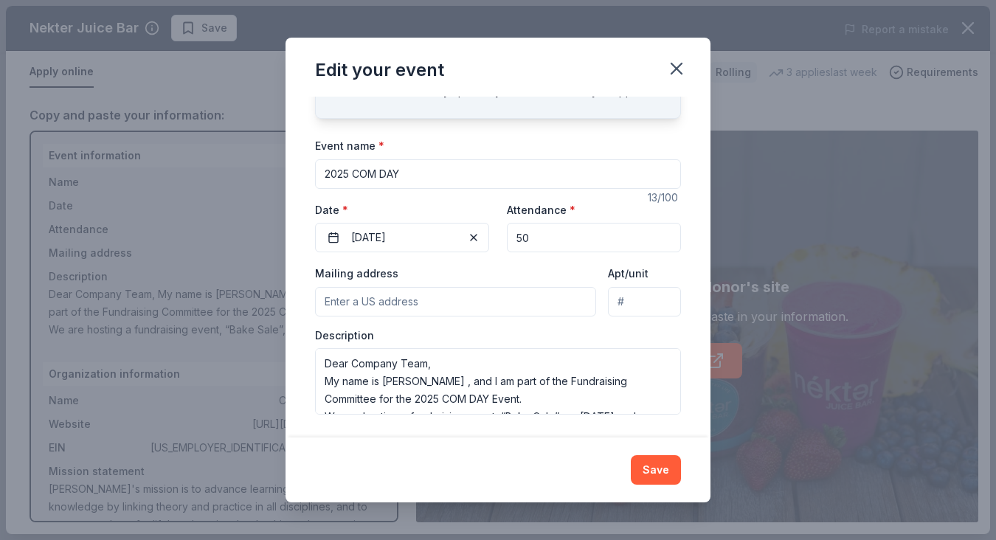
scroll to position [77, 0]
click at [650, 331] on div "Description Dear Company Team, My name is Wending Jiang , and I am part of the …" at bounding box center [498, 372] width 366 height 87
click at [656, 468] on button "Save" at bounding box center [656, 470] width 50 height 30
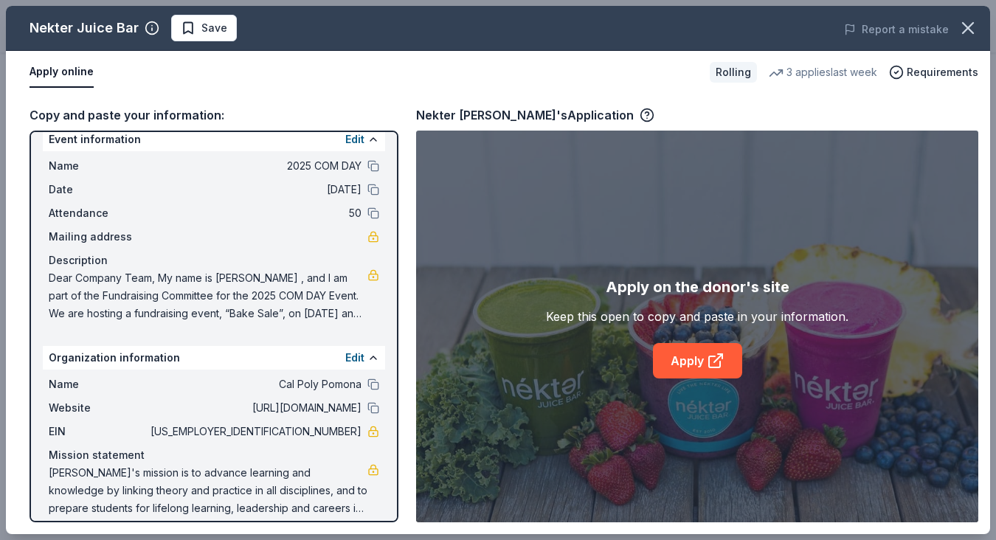
scroll to position [27, 0]
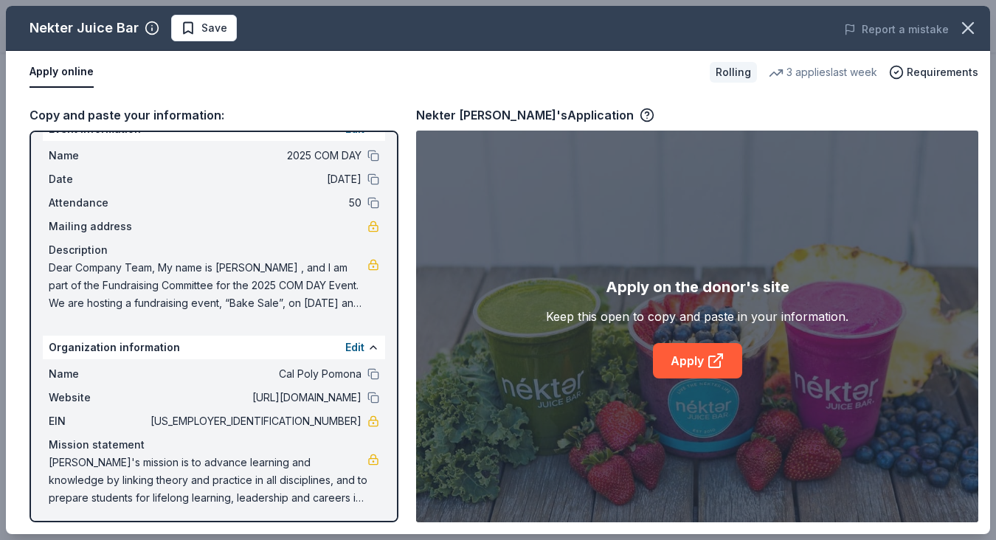
click at [281, 303] on span "Dear Company Team, My name is Wending Jiang , and I am part of the Fundraising …" at bounding box center [208, 285] width 319 height 53
click at [371, 265] on link at bounding box center [373, 265] width 12 height 12
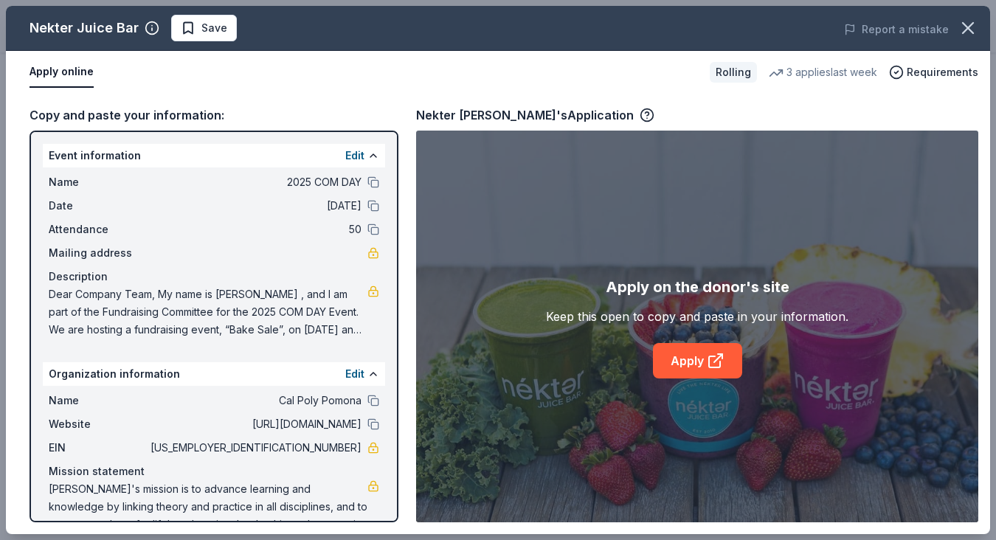
scroll to position [0, 0]
click at [363, 155] on button "Edit" at bounding box center [354, 156] width 19 height 18
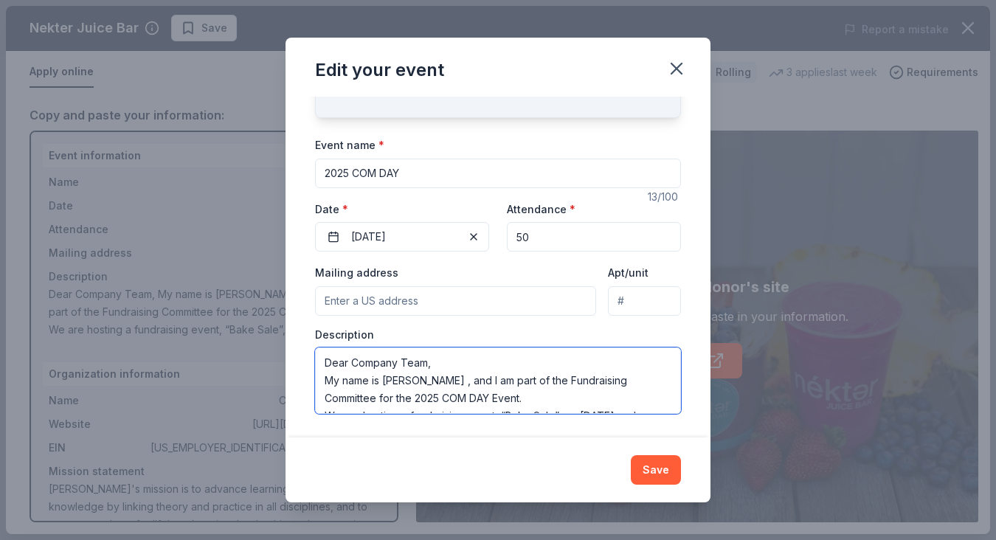
click at [461, 375] on textarea "Dear Company Team, My name is Wending Jiang , and I am part of the Fundraising …" at bounding box center [498, 380] width 366 height 66
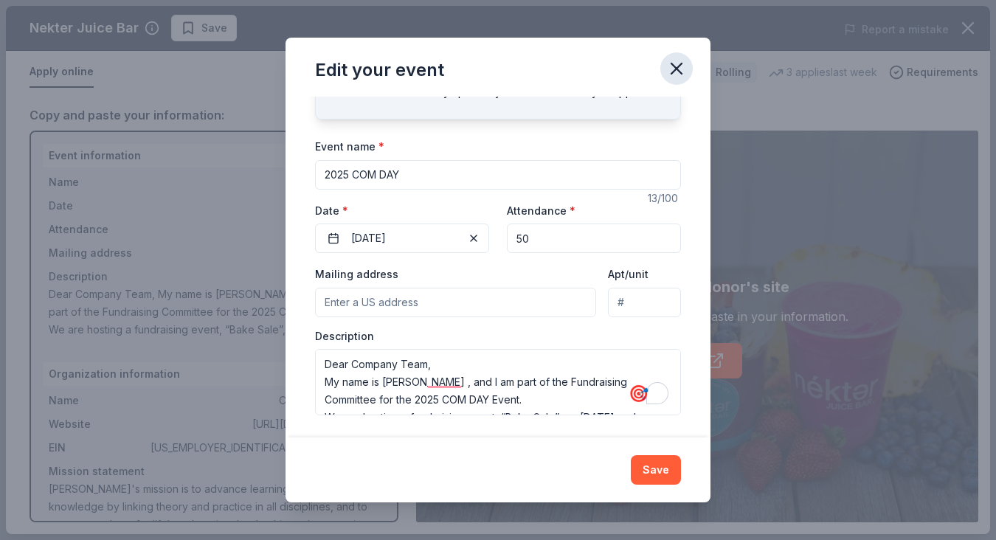
click at [679, 68] on icon "button" at bounding box center [676, 68] width 21 height 21
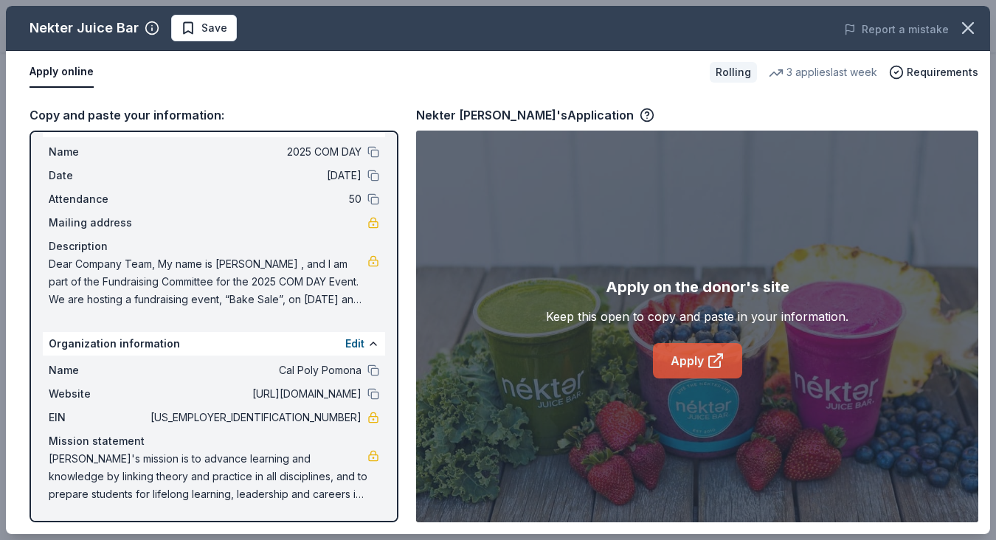
click at [699, 361] on link "Apply" at bounding box center [697, 360] width 89 height 35
drag, startPoint x: 553, startPoint y: 316, endPoint x: 828, endPoint y: 329, distance: 275.4
click at [828, 329] on div "Apply on the donor's site Keep this open to copy and paste in your information.…" at bounding box center [697, 326] width 302 height 103
click at [693, 352] on link "Apply" at bounding box center [697, 360] width 89 height 35
drag, startPoint x: 419, startPoint y: 114, endPoint x: 499, endPoint y: 114, distance: 79.7
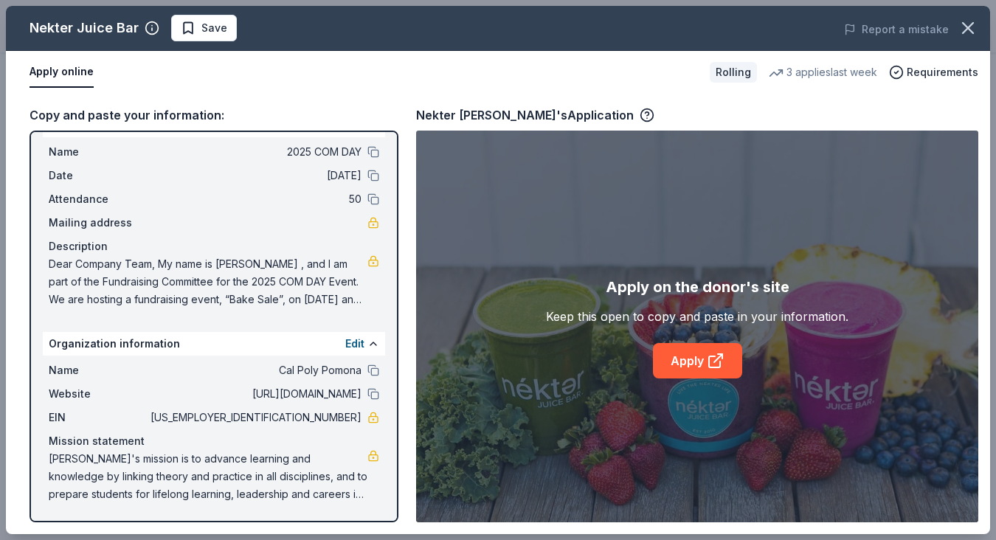
click at [499, 114] on div "Nekter Juice Bar's Application" at bounding box center [535, 114] width 238 height 19
click at [479, 115] on div "Nekter Juice Bar's Application" at bounding box center [535, 114] width 238 height 19
click at [974, 34] on icon "button" at bounding box center [968, 28] width 21 height 21
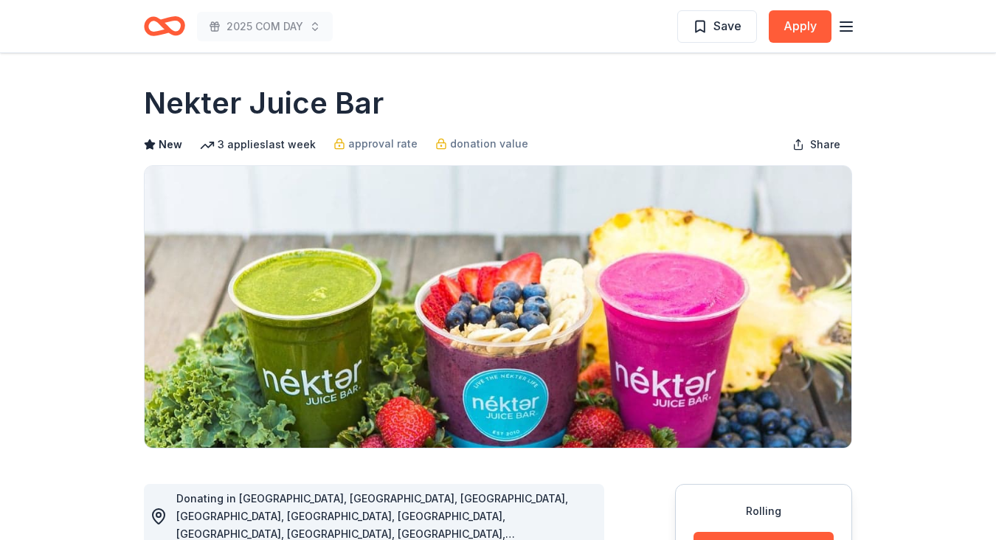
click at [848, 27] on icon "button" at bounding box center [846, 27] width 18 height 18
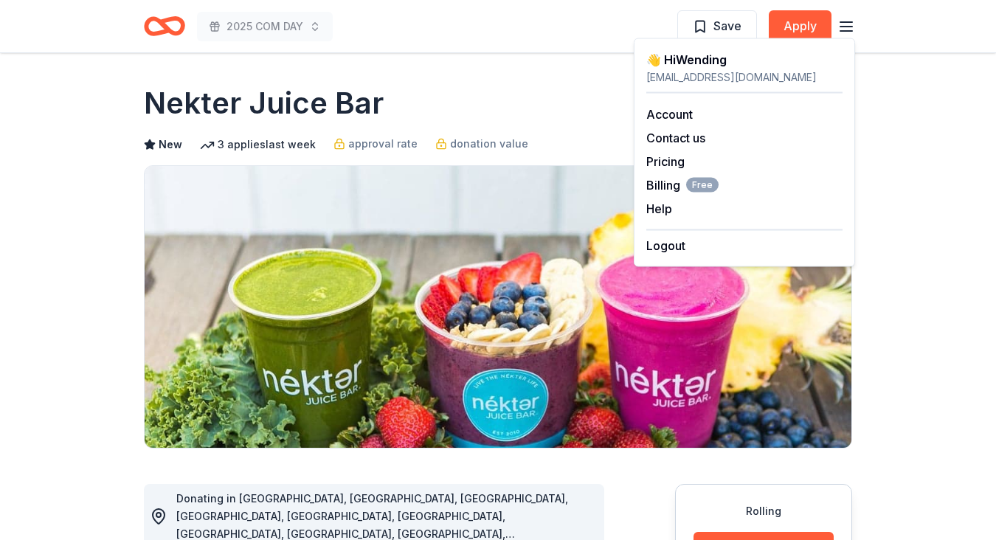
click at [128, 47] on div "2025 COM DAY Save Apply" at bounding box center [497, 26] width 755 height 52
click at [149, 38] on icon "Home" at bounding box center [164, 26] width 41 height 35
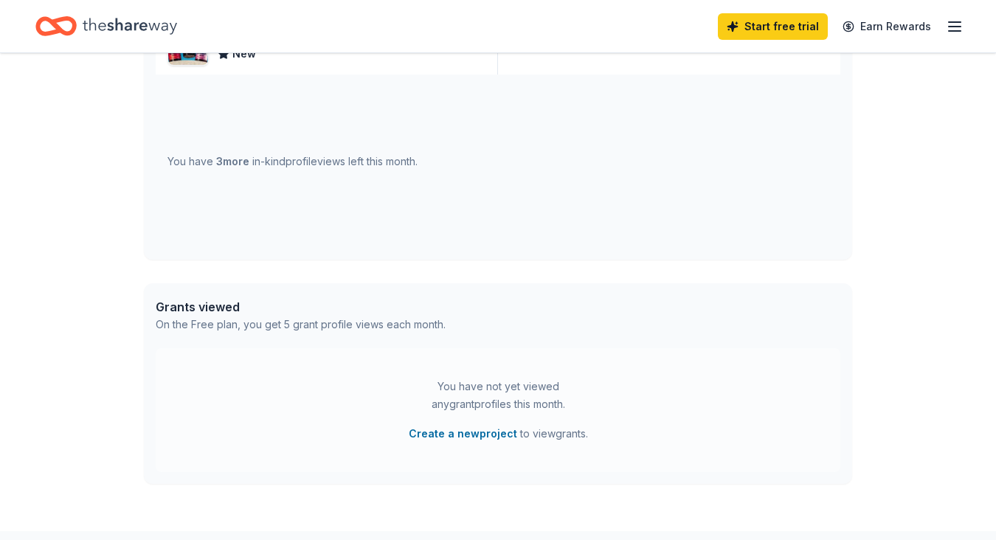
scroll to position [509, 0]
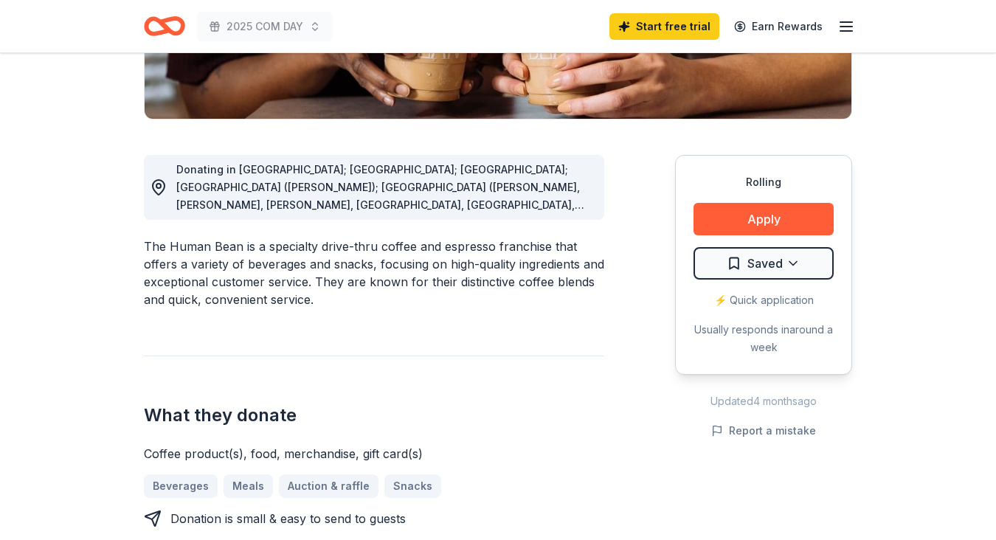
scroll to position [120, 0]
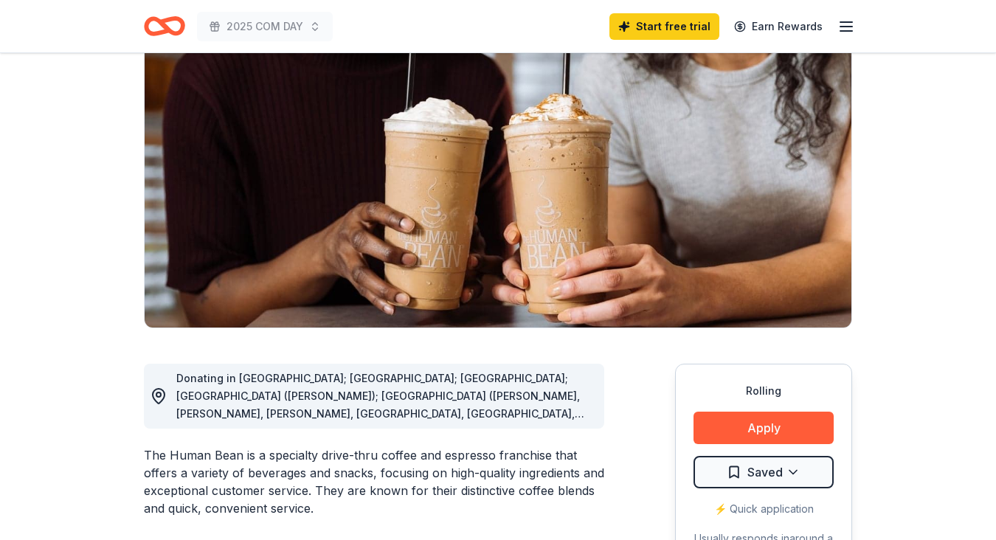
drag, startPoint x: 233, startPoint y: 376, endPoint x: 402, endPoint y: 387, distance: 169.2
click at [402, 387] on div "Donating in [GEOGRAPHIC_DATA]; [GEOGRAPHIC_DATA]; [GEOGRAPHIC_DATA]; [GEOGRAPHI…" at bounding box center [384, 396] width 416 height 53
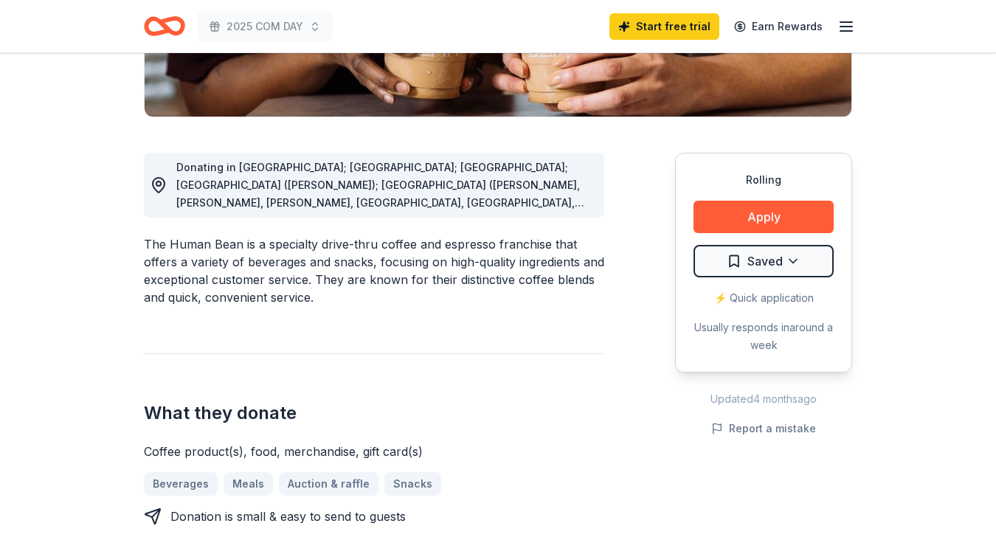
scroll to position [418, 0]
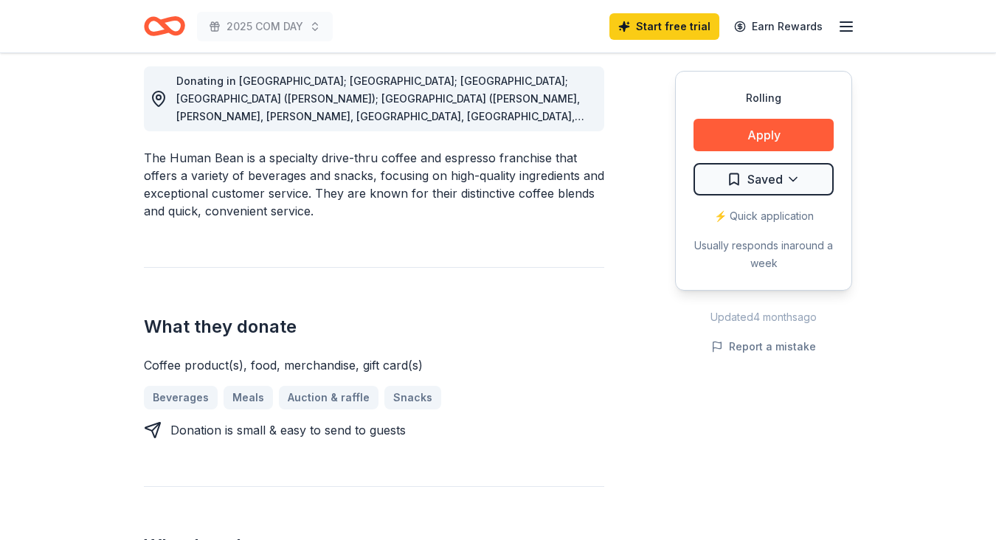
drag, startPoint x: 314, startPoint y: 156, endPoint x: 392, endPoint y: 162, distance: 77.7
click at [392, 162] on div "The Human Bean is a specialty drive-thru coffee and espresso franchise that off…" at bounding box center [374, 184] width 460 height 71
drag, startPoint x: 372, startPoint y: 161, endPoint x: 451, endPoint y: 161, distance: 78.9
click at [437, 161] on div "The Human Bean is a specialty drive-thru coffee and espresso franchise that off…" at bounding box center [374, 184] width 460 height 71
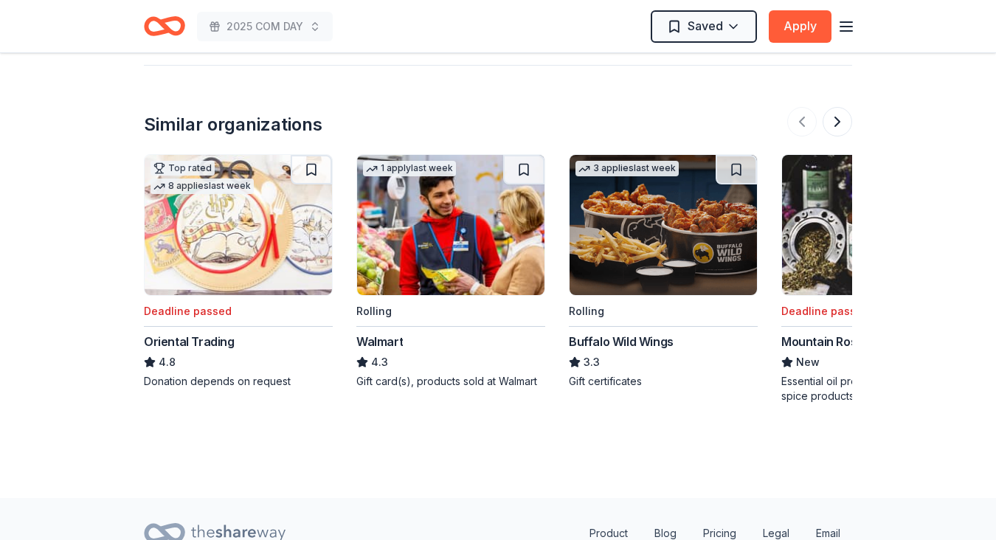
scroll to position [1587, 0]
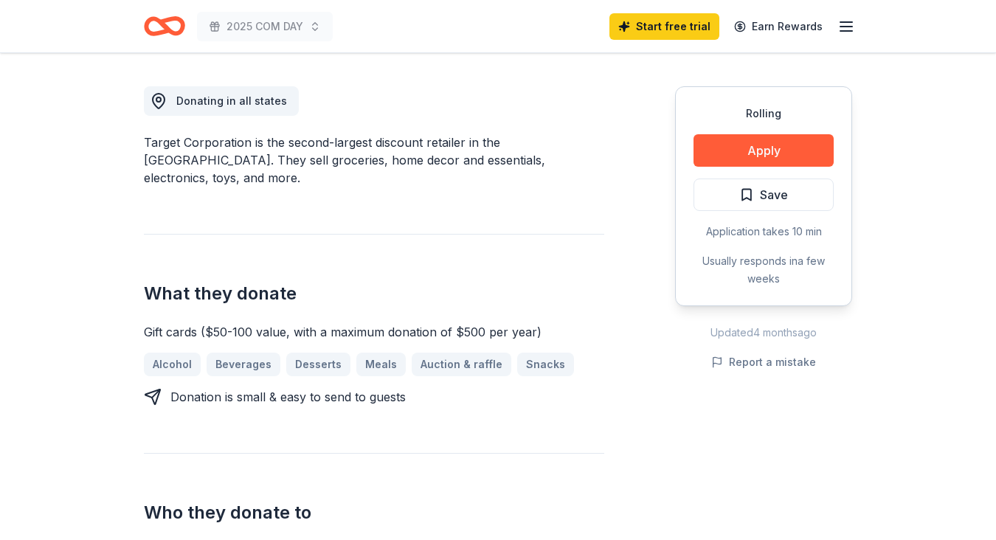
scroll to position [350, 0]
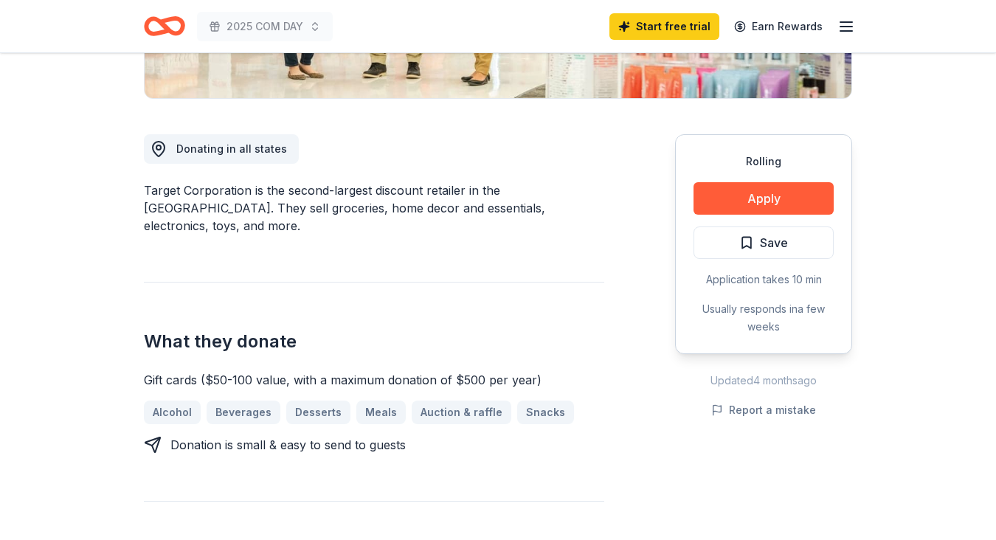
drag, startPoint x: 111, startPoint y: 179, endPoint x: 476, endPoint y: 213, distance: 366.7
click at [476, 213] on div "Target Corporation is the second-largest discount retailer in the [GEOGRAPHIC_D…" at bounding box center [374, 207] width 460 height 53
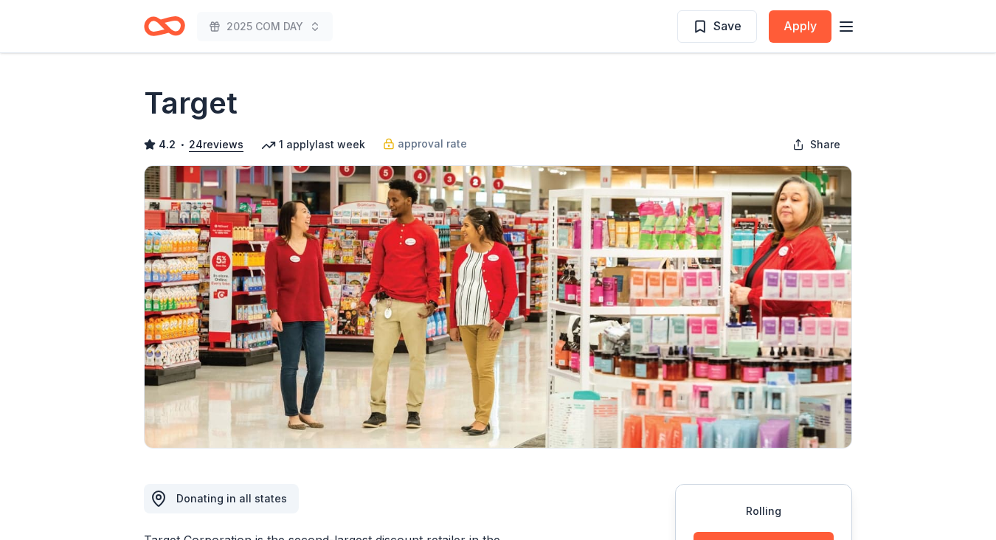
scroll to position [0, 0]
